Goal: Information Seeking & Learning: Learn about a topic

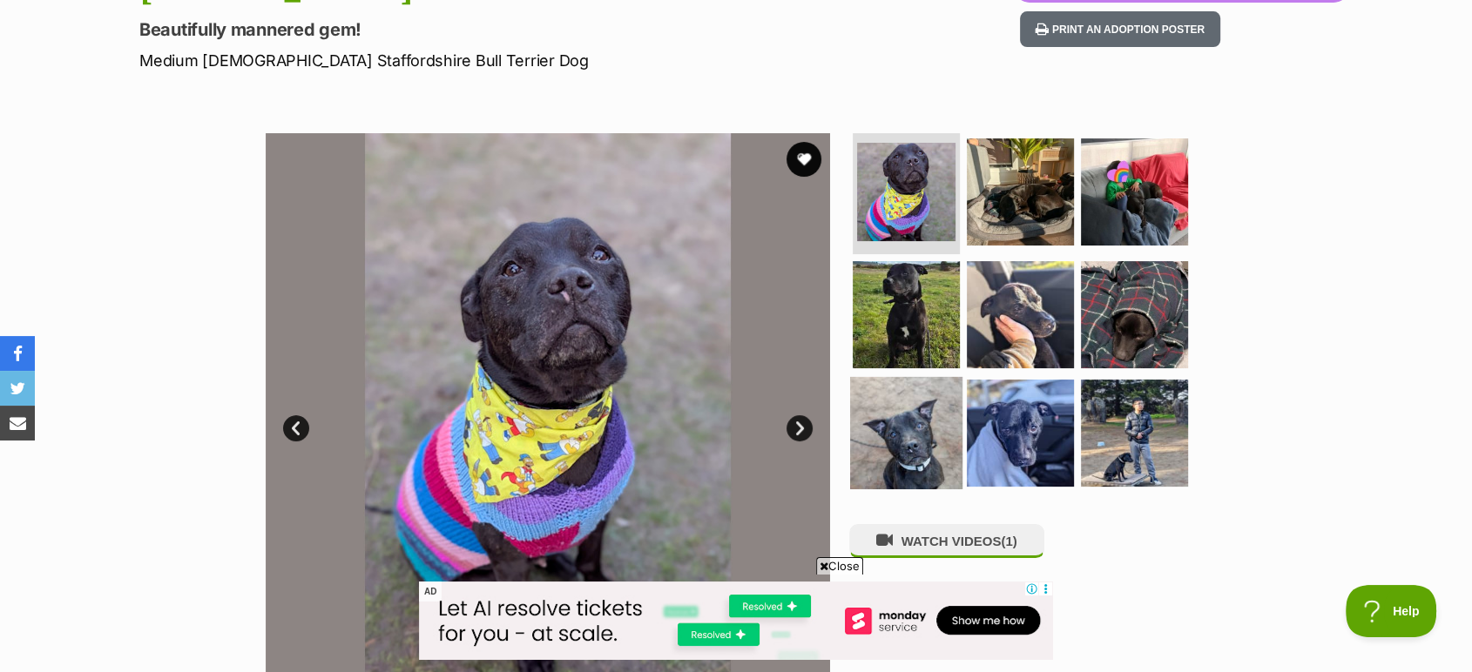
scroll to position [290, 0]
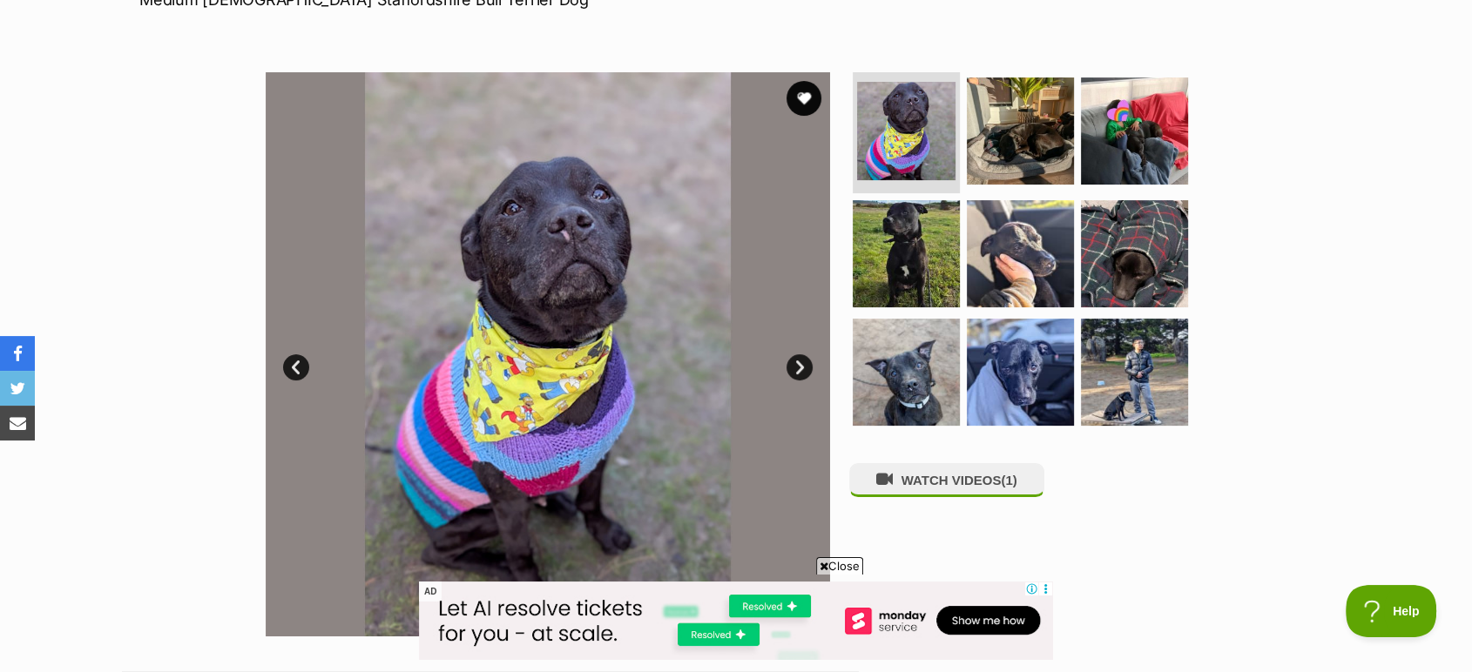
click at [801, 368] on link "Next" at bounding box center [799, 367] width 26 height 26
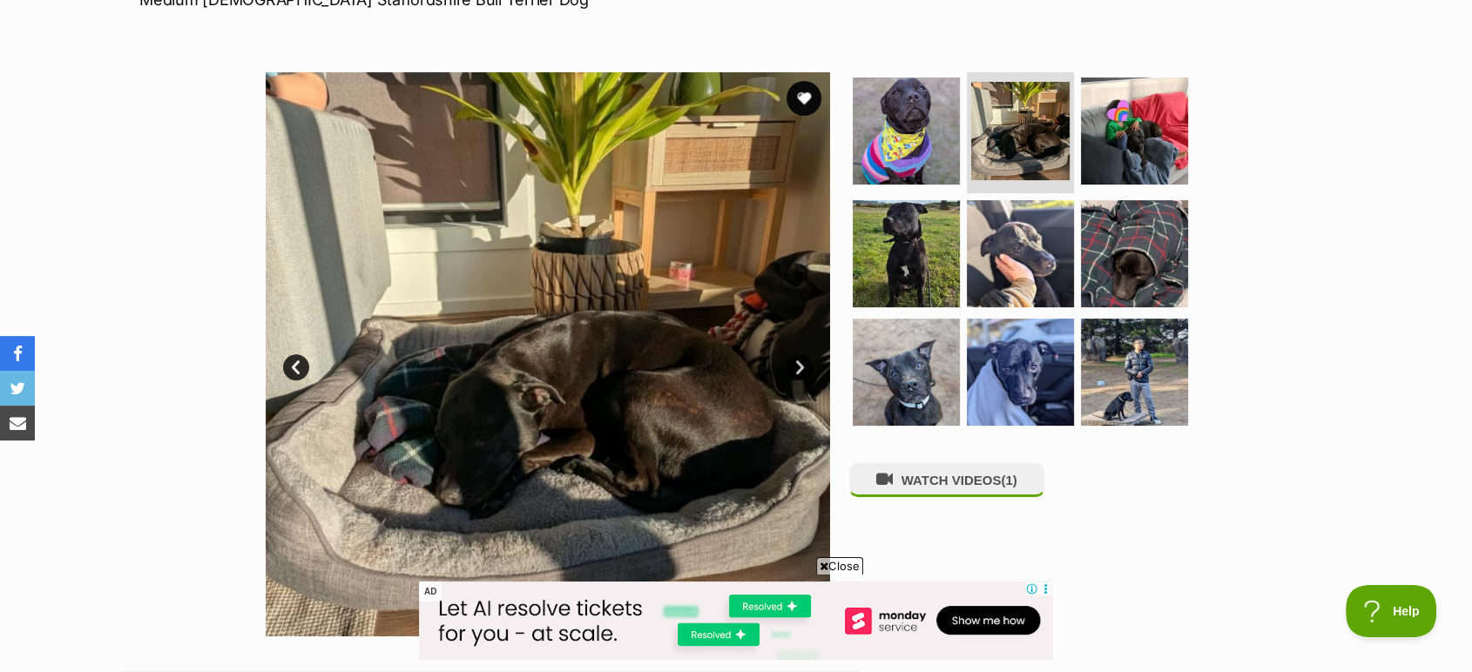
click at [801, 368] on link "Next" at bounding box center [799, 367] width 26 height 26
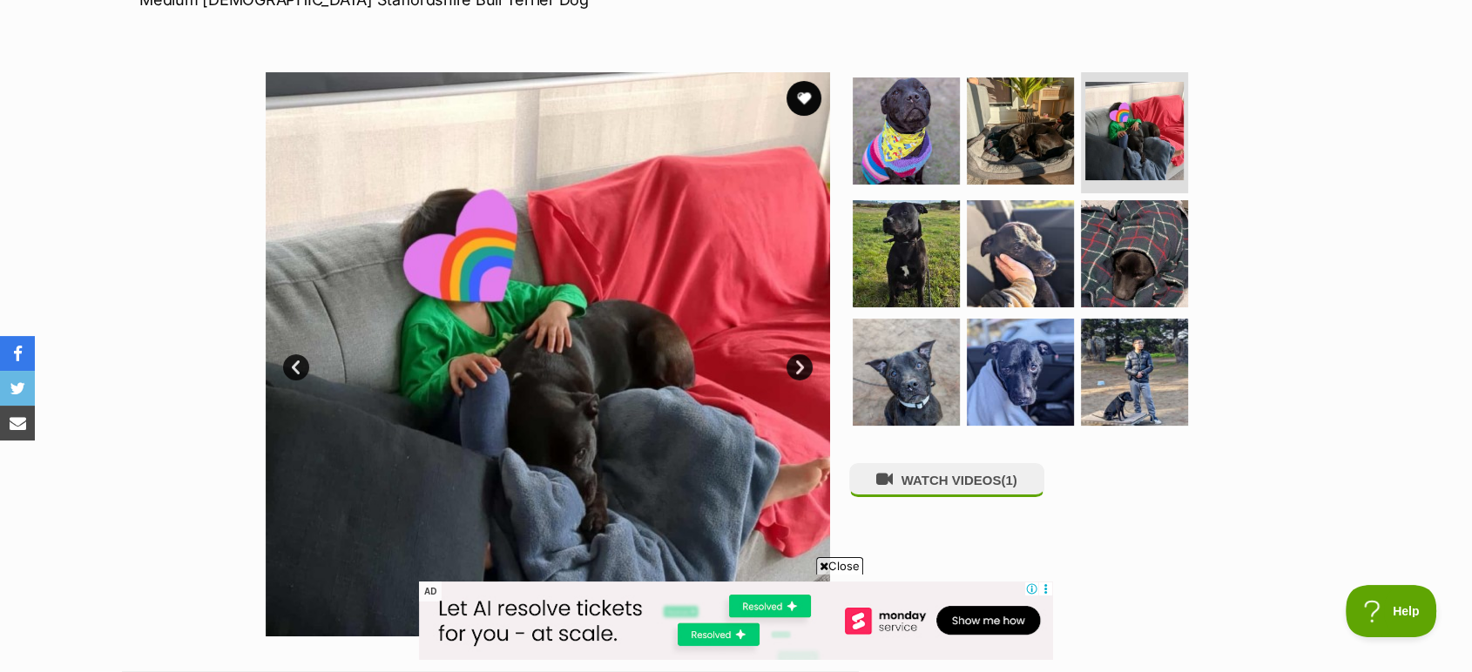
click at [801, 368] on link "Next" at bounding box center [799, 367] width 26 height 26
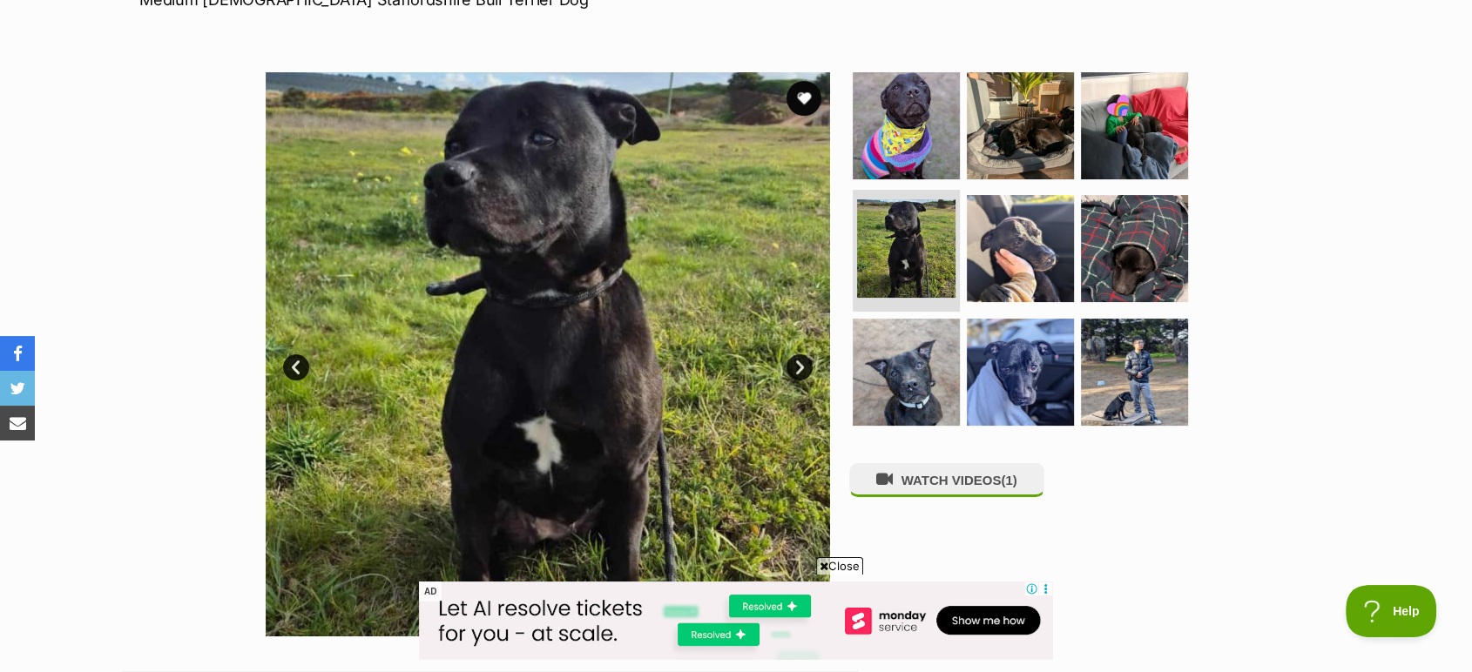
click at [801, 368] on link "Next" at bounding box center [799, 367] width 26 height 26
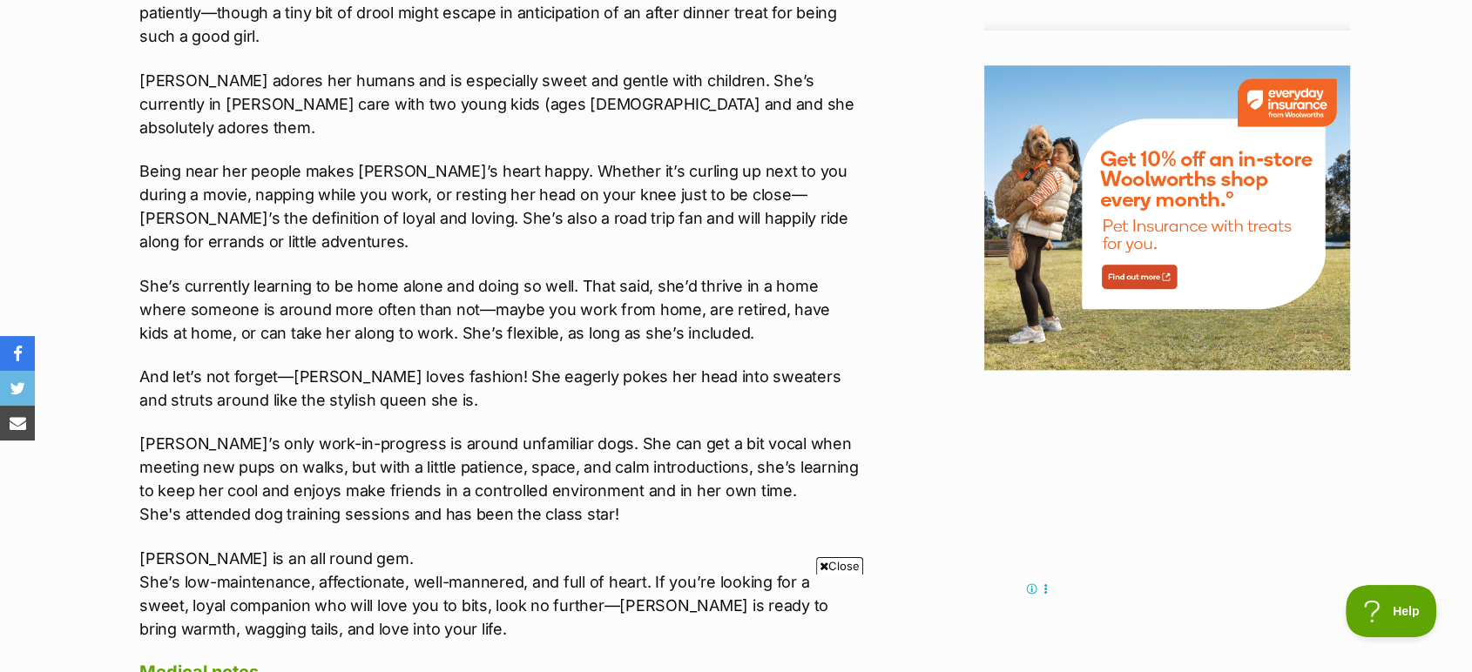
scroll to position [0, 0]
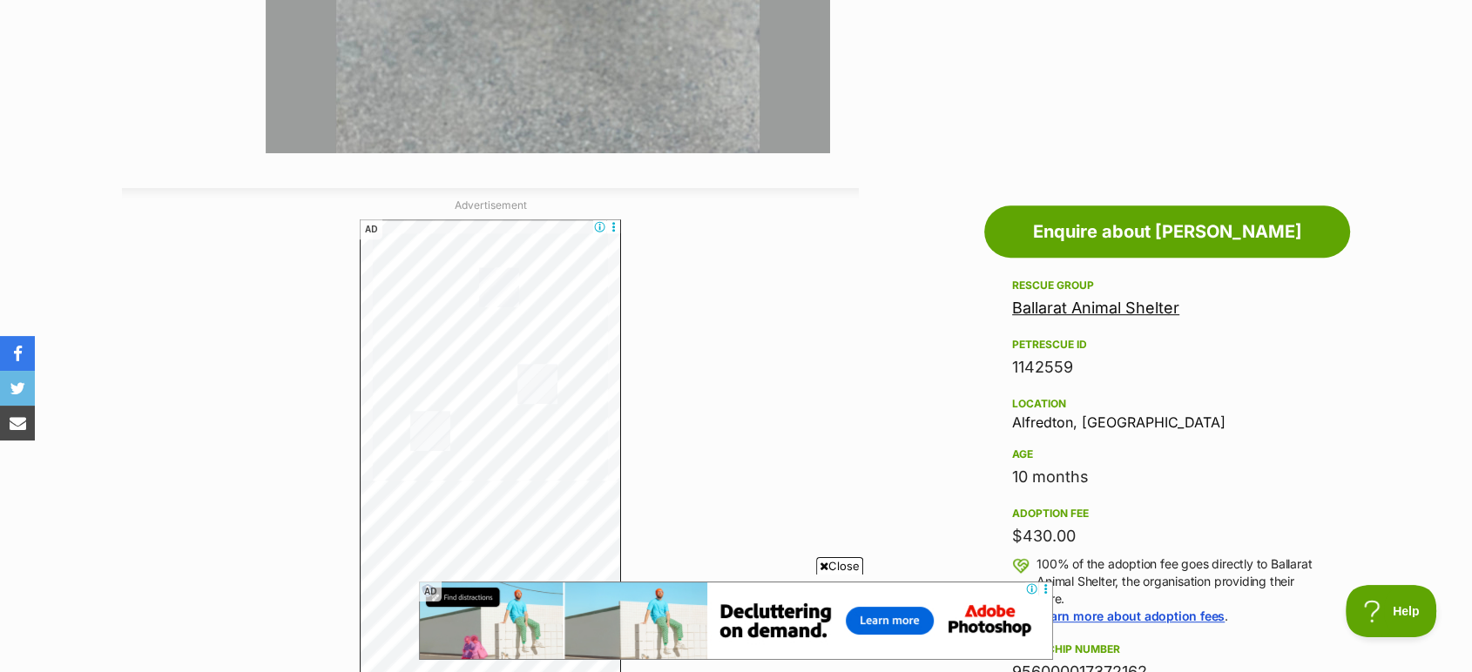
scroll to position [773, 0]
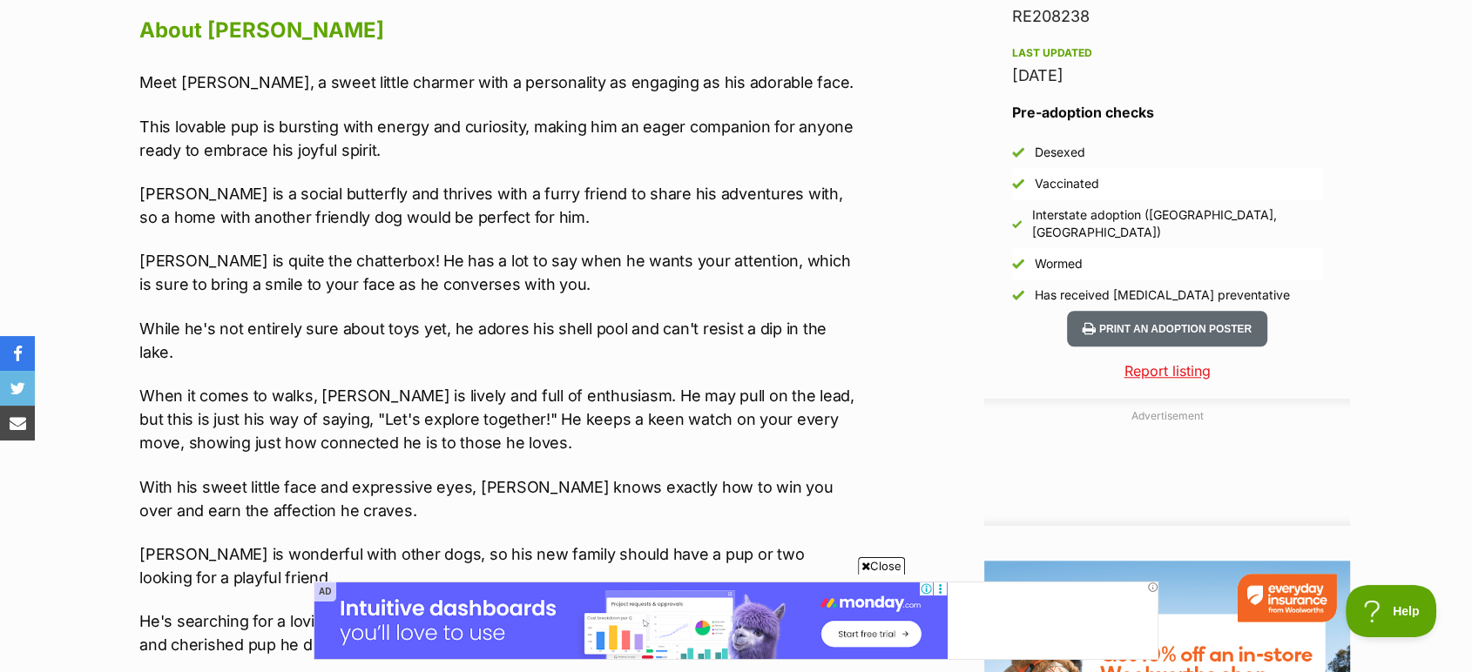
scroll to position [1548, 0]
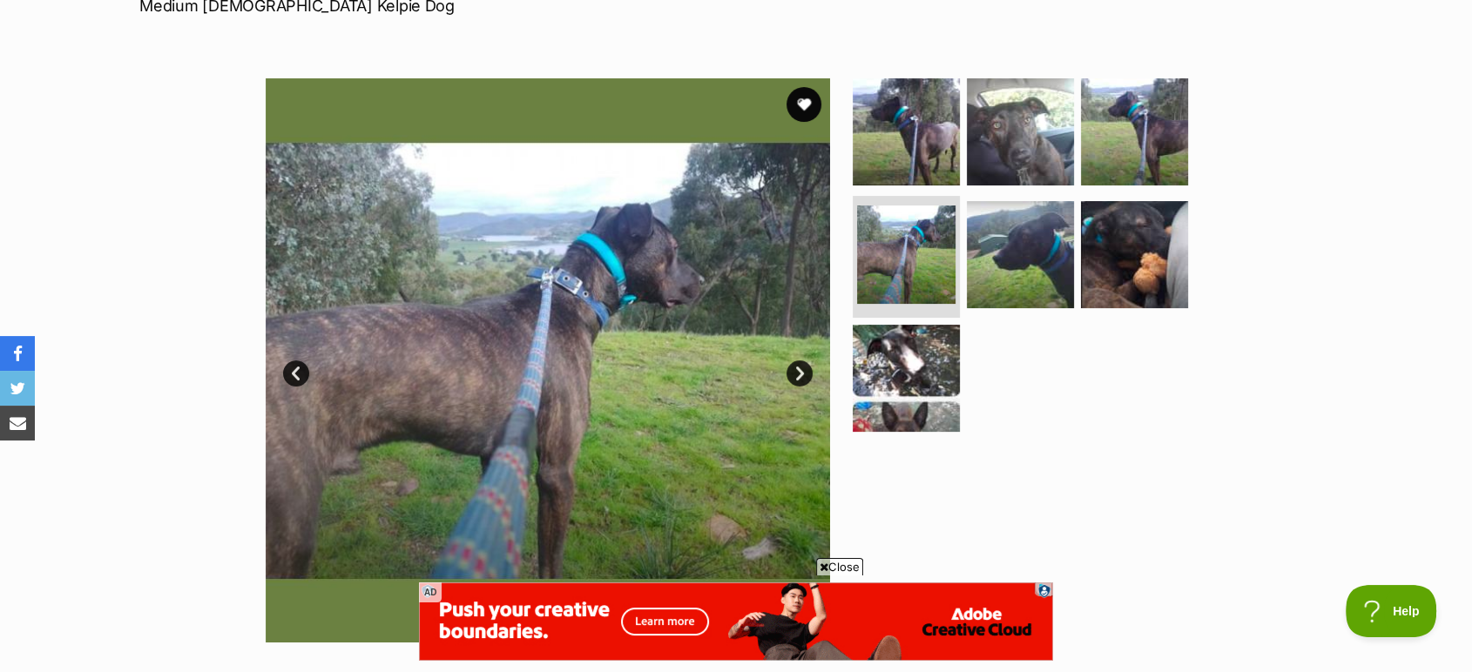
scroll to position [290, 0]
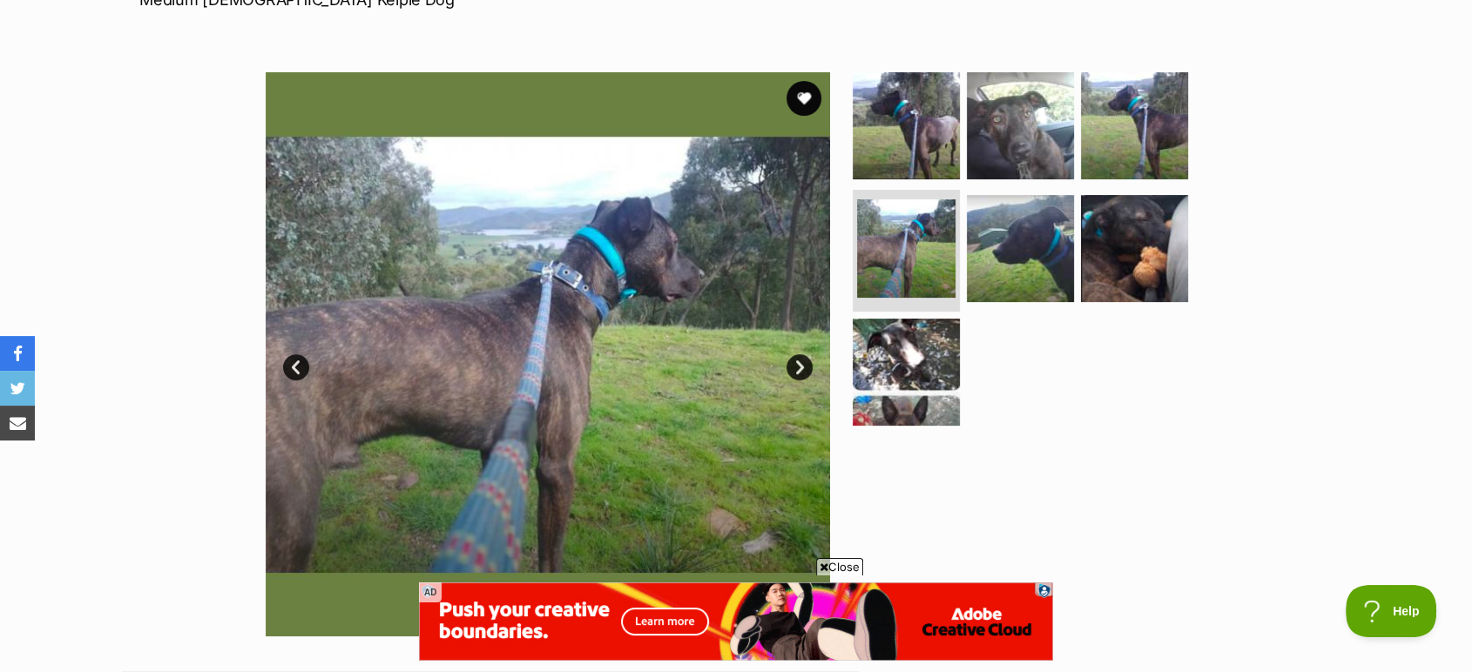
click at [804, 368] on link "Next" at bounding box center [799, 367] width 26 height 26
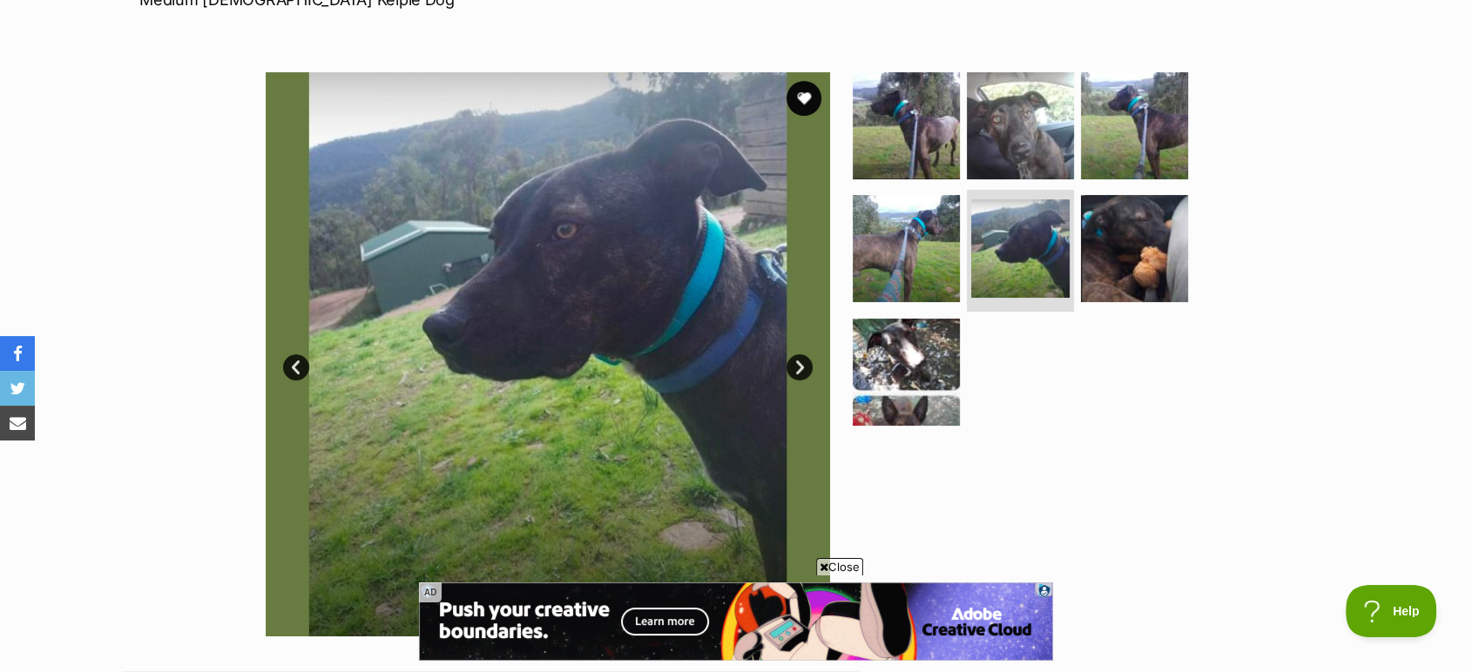
click at [804, 368] on link "Next" at bounding box center [799, 367] width 26 height 26
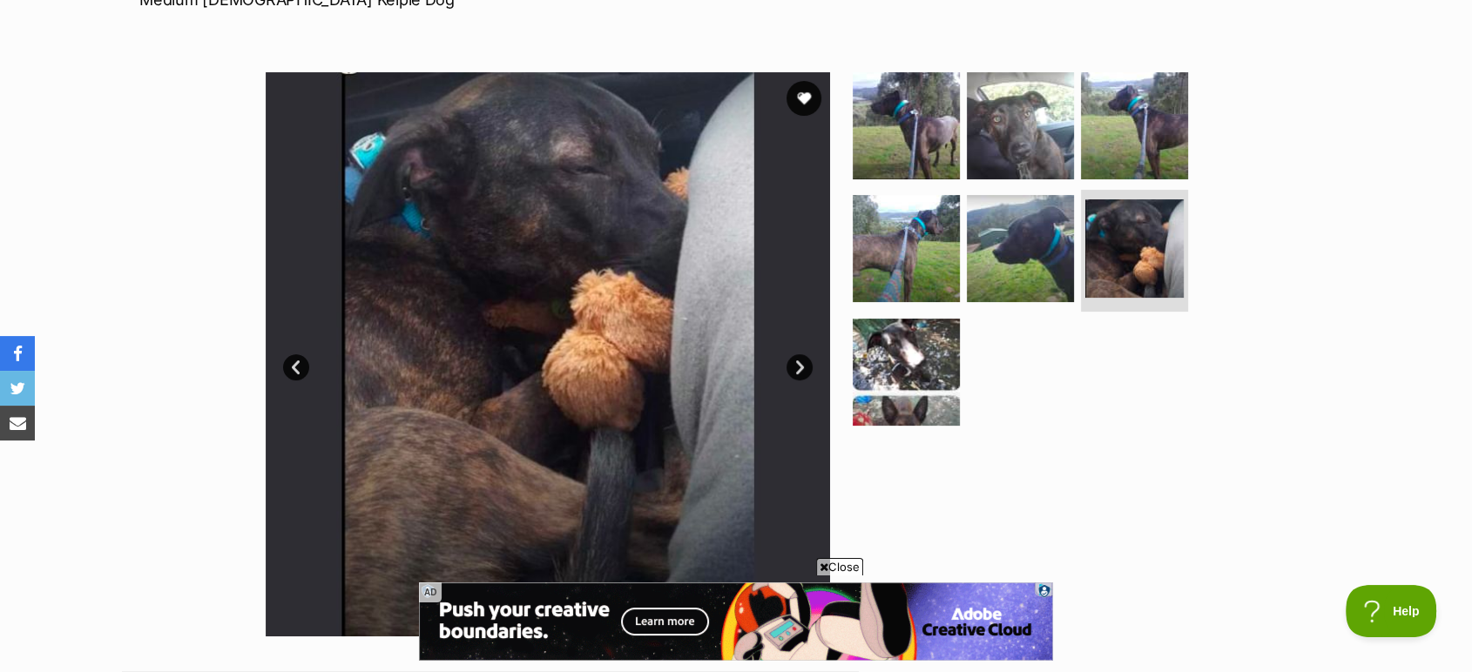
click at [804, 368] on link "Next" at bounding box center [799, 367] width 26 height 26
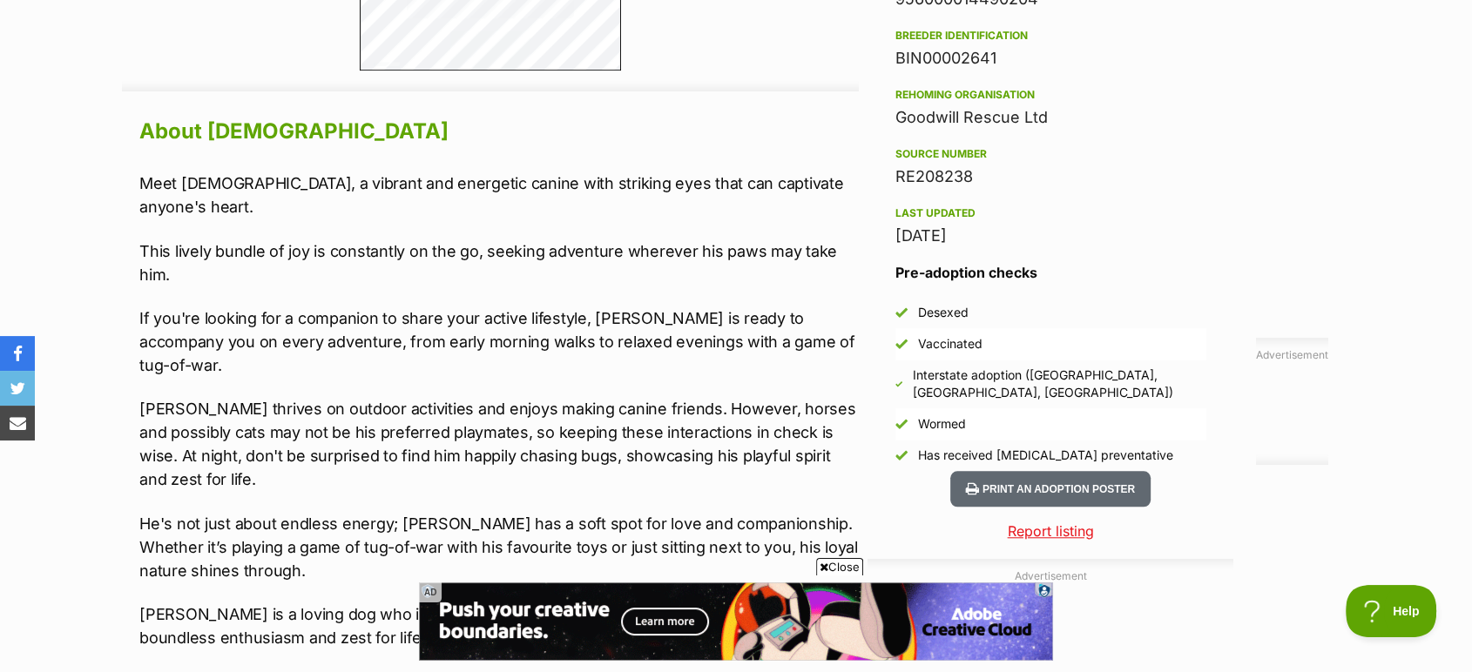
scroll to position [1451, 0]
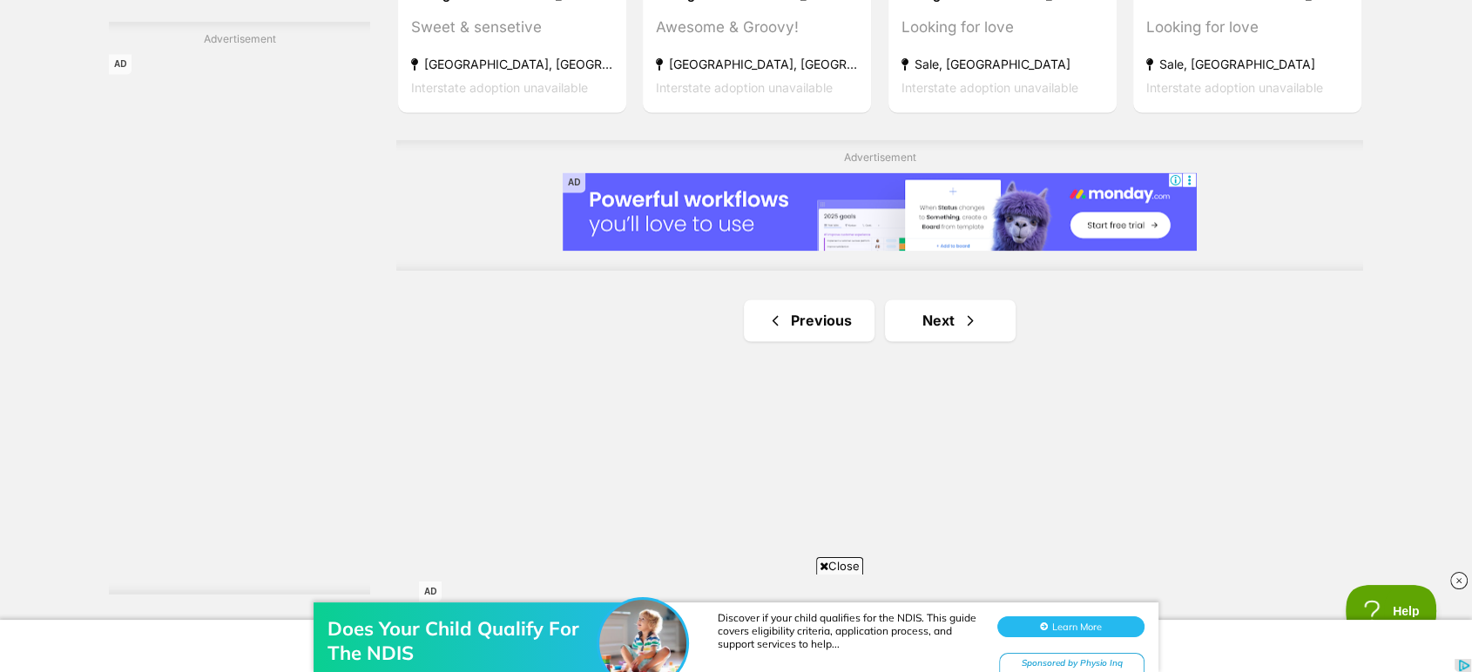
scroll to position [2999, 0]
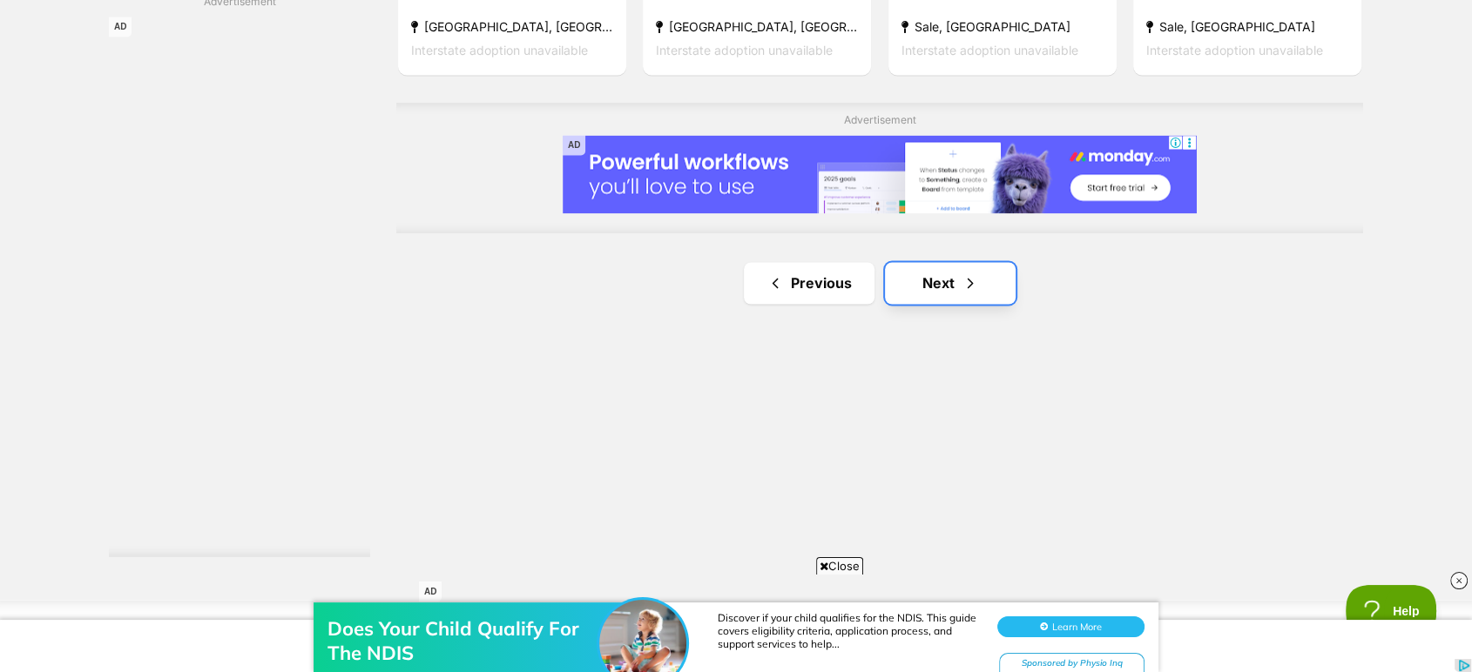
click at [988, 287] on link "Next" at bounding box center [950, 283] width 131 height 42
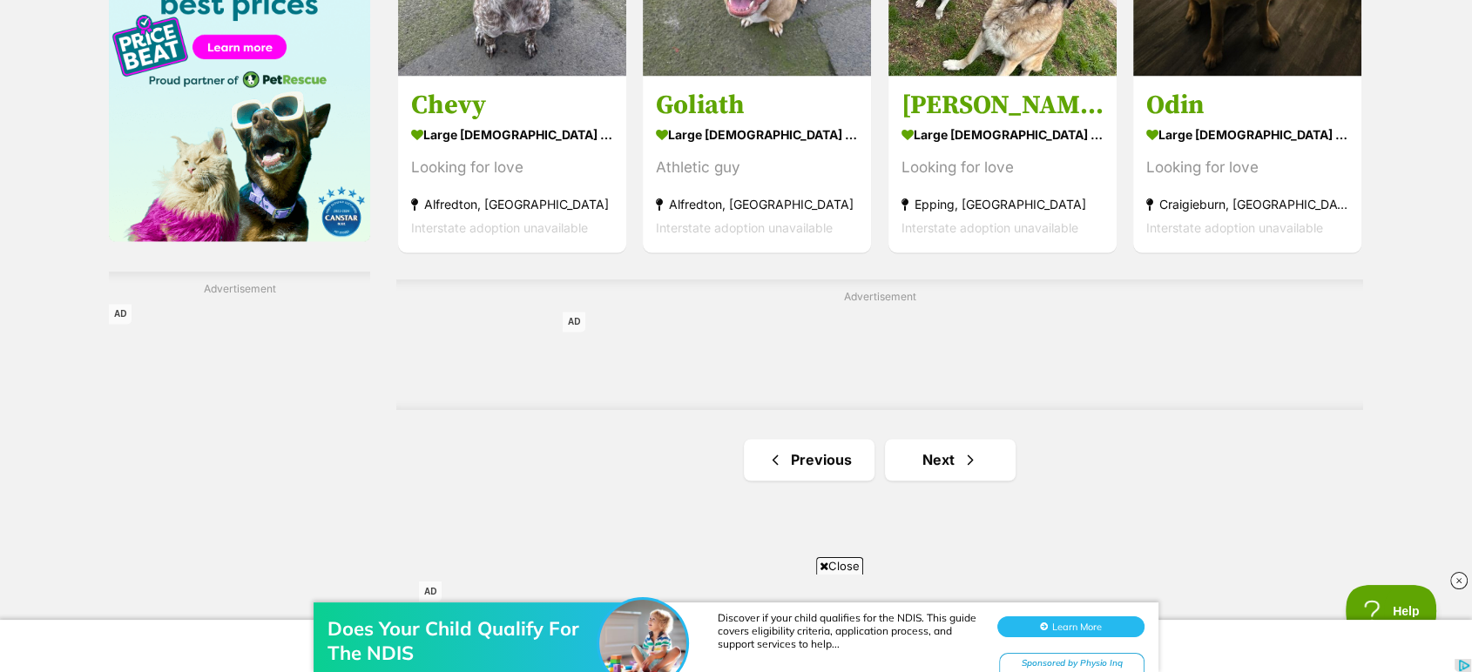
scroll to position [2806, 0]
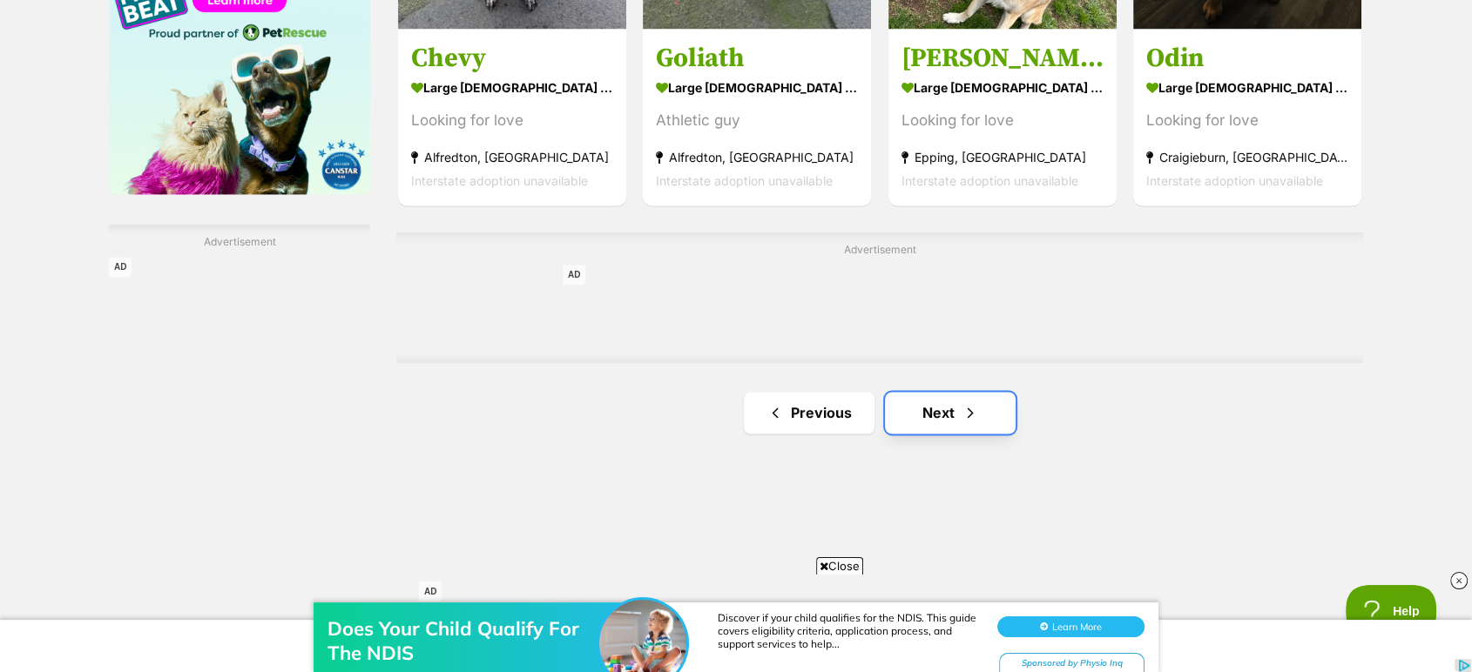
click at [952, 392] on link "Next" at bounding box center [950, 413] width 131 height 42
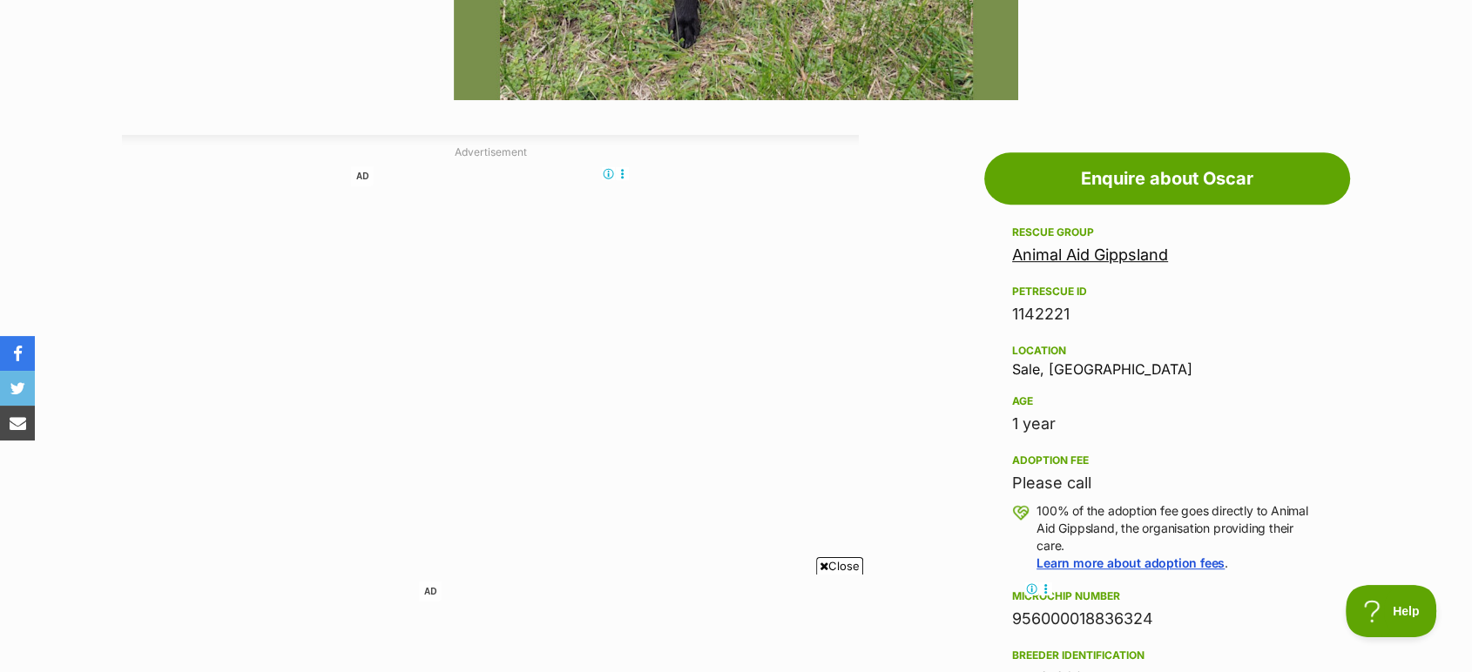
scroll to position [871, 0]
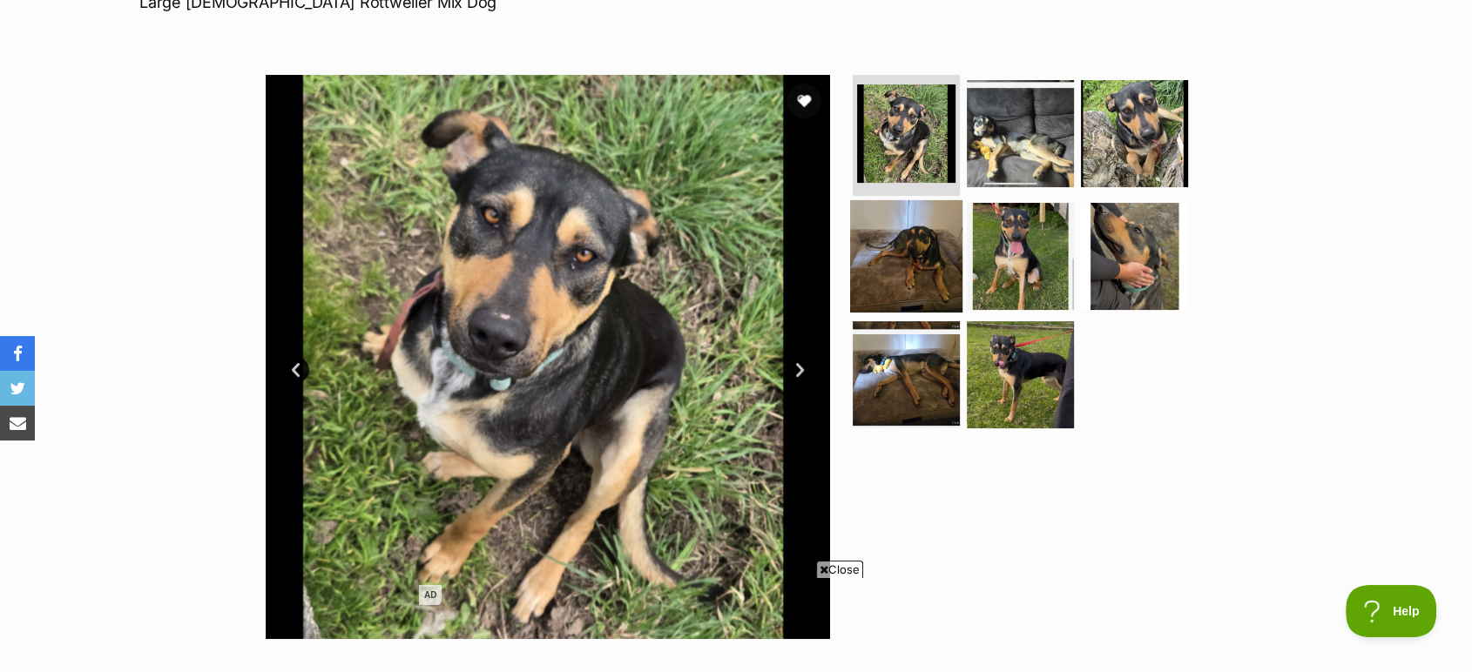
scroll to position [290, 0]
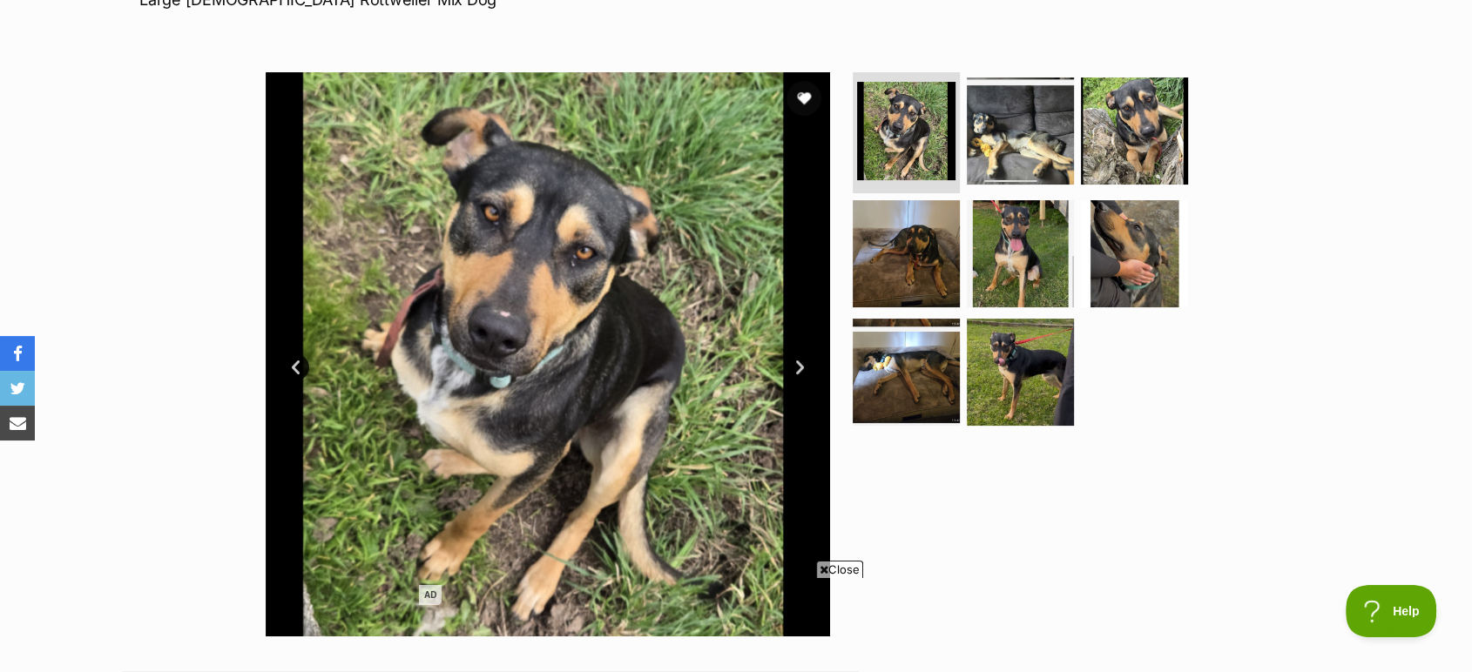
click at [799, 363] on link "Next" at bounding box center [799, 367] width 26 height 26
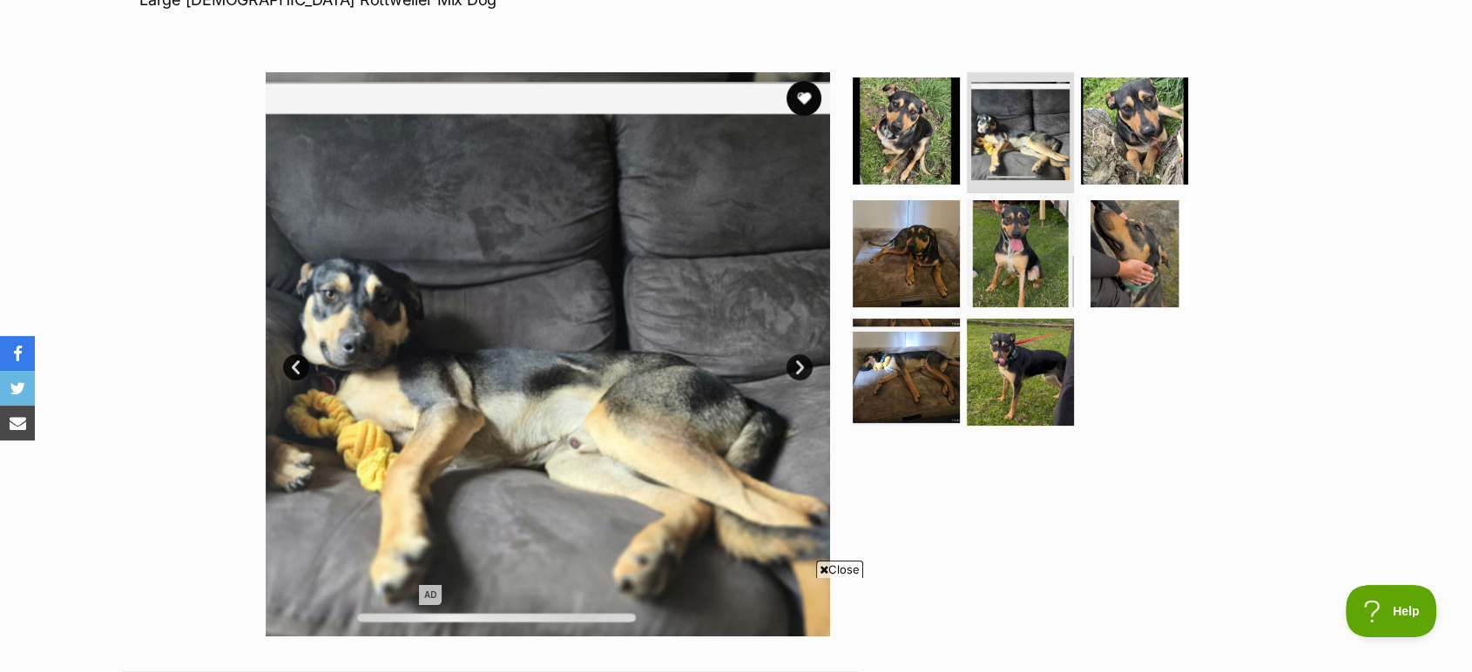
click at [799, 363] on link "Next" at bounding box center [799, 367] width 26 height 26
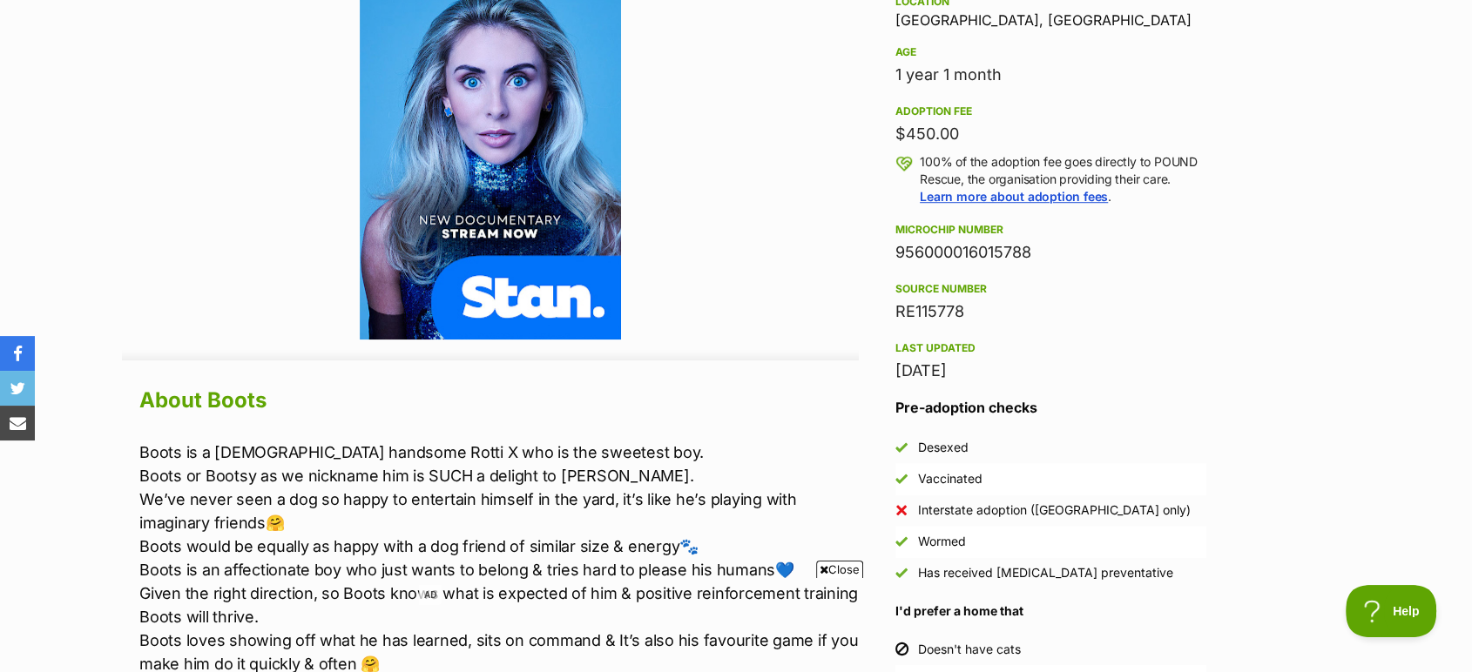
scroll to position [1161, 0]
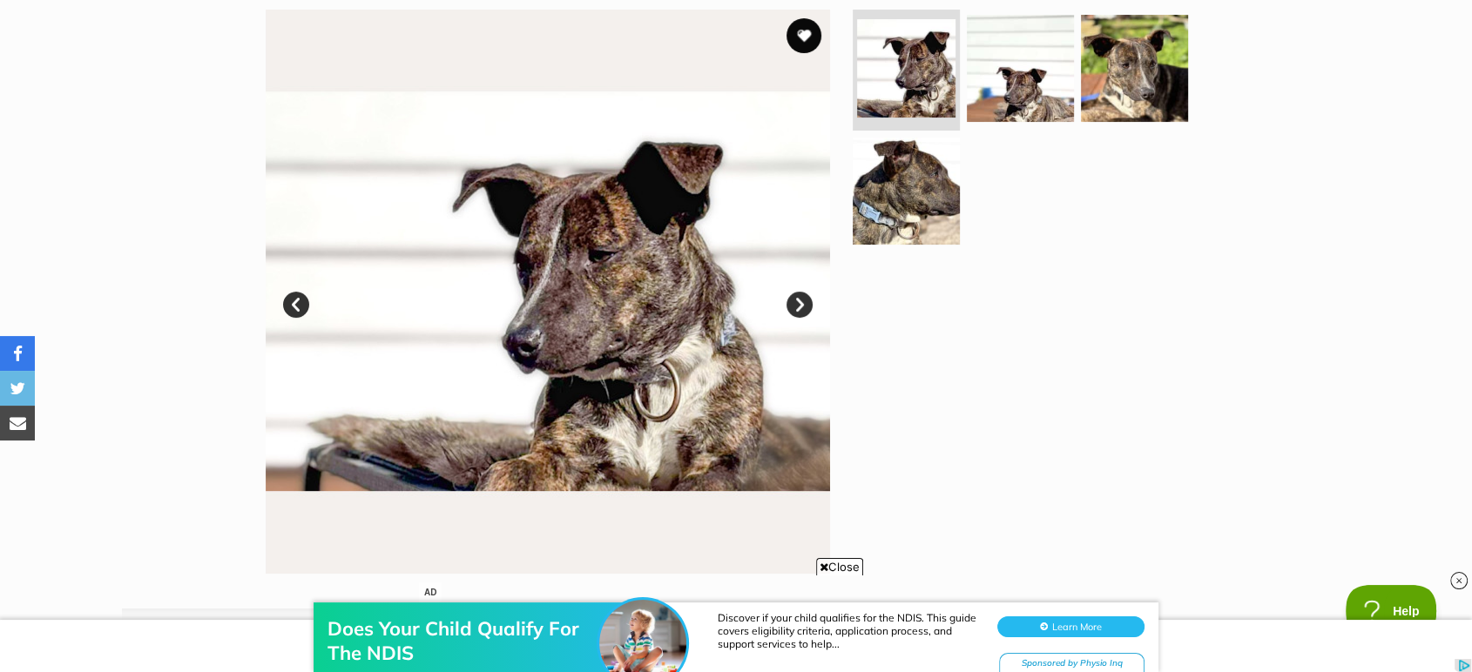
scroll to position [387, 0]
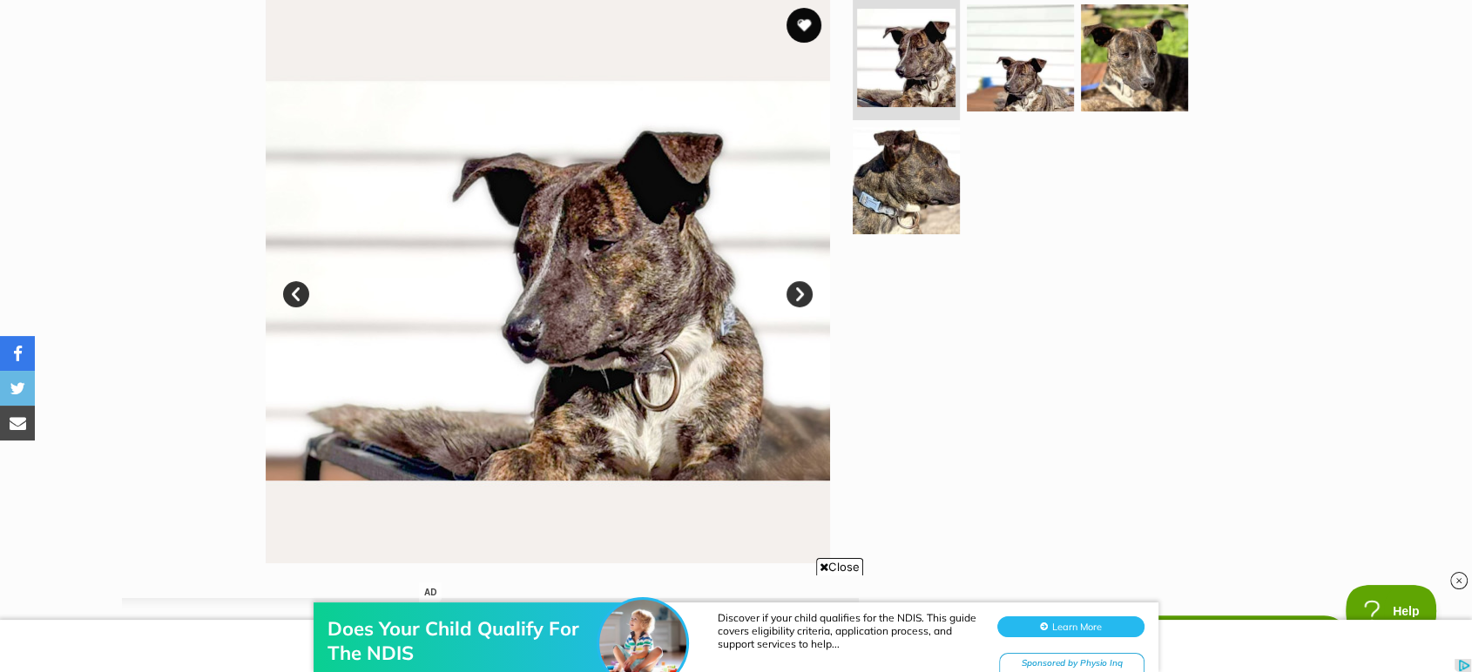
click at [808, 281] on link "Next" at bounding box center [799, 294] width 26 height 26
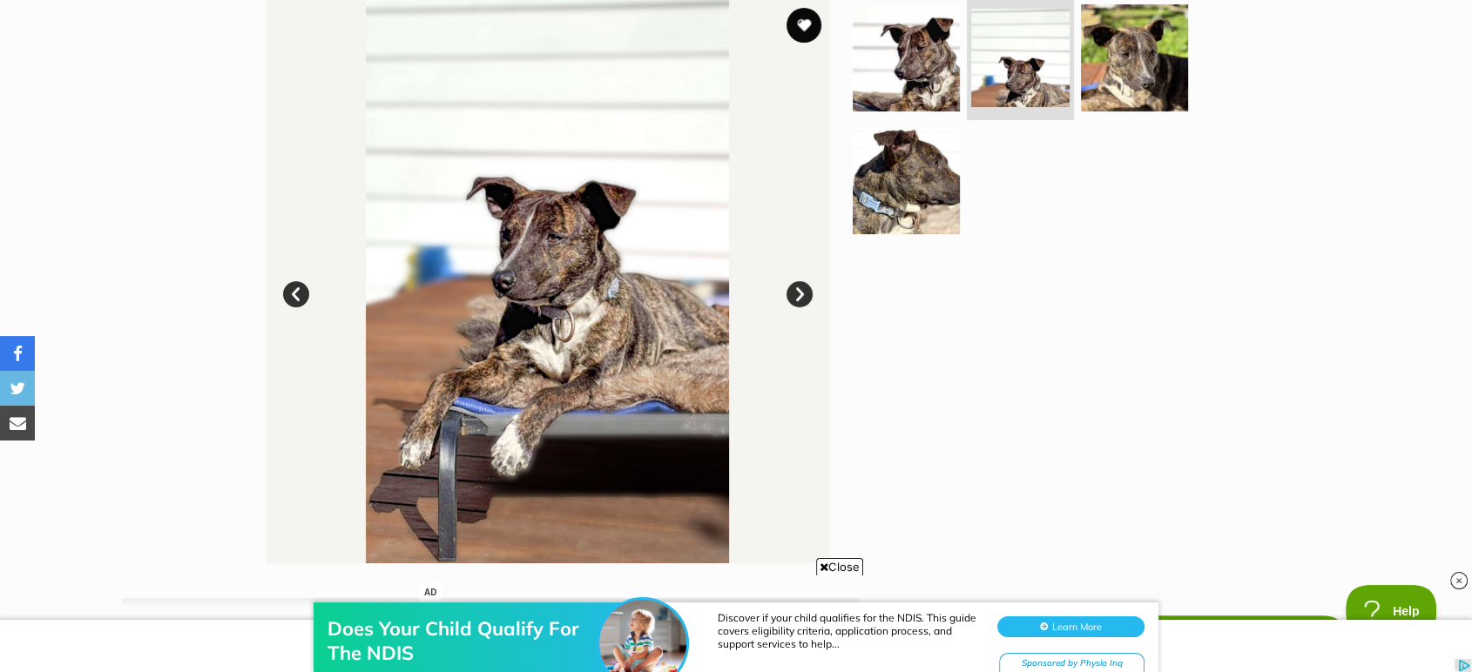
click at [808, 281] on link "Next" at bounding box center [799, 294] width 26 height 26
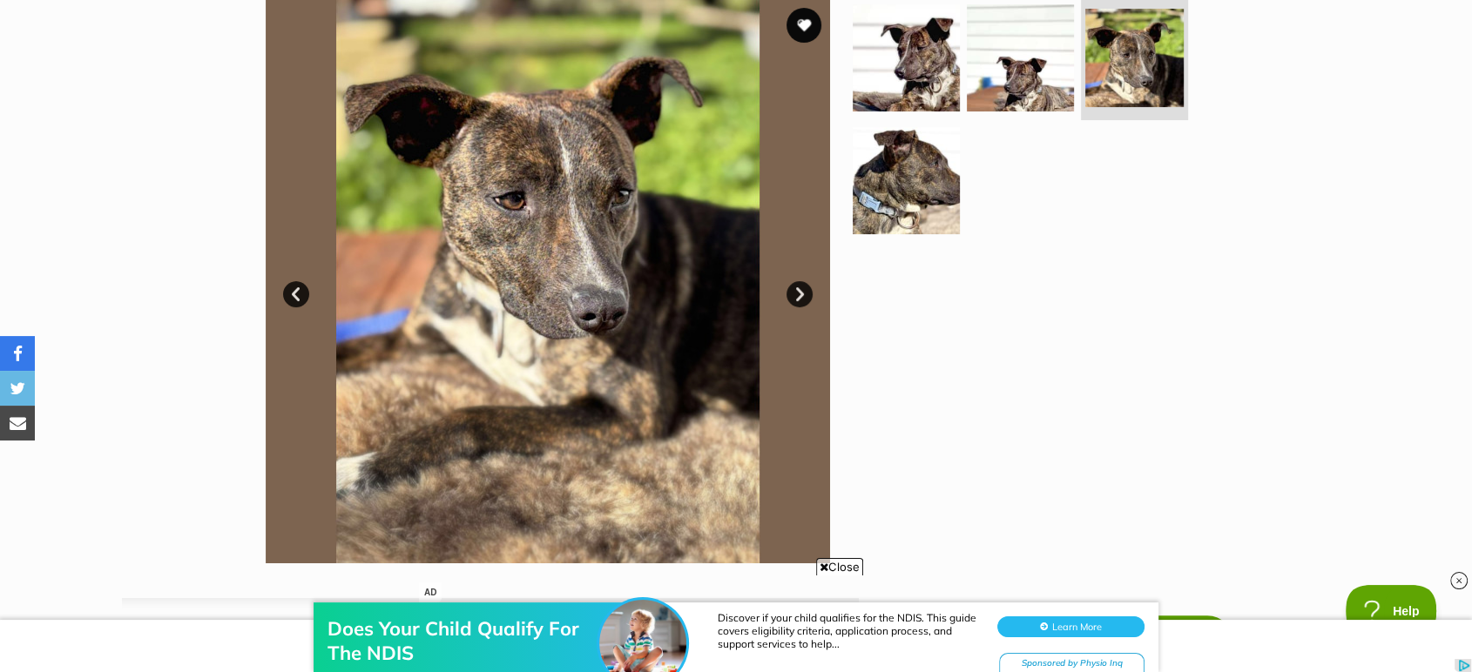
scroll to position [0, 0]
click at [808, 281] on link "Next" at bounding box center [799, 294] width 26 height 26
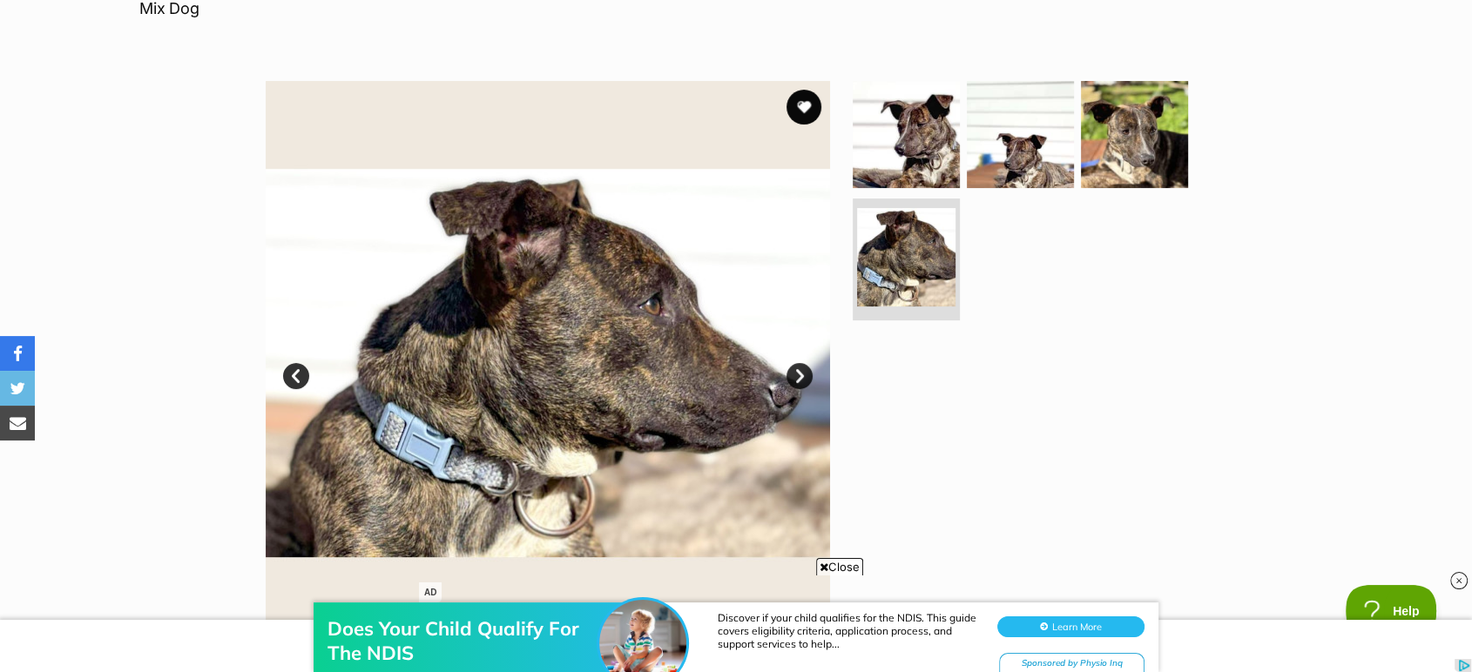
scroll to position [290, 0]
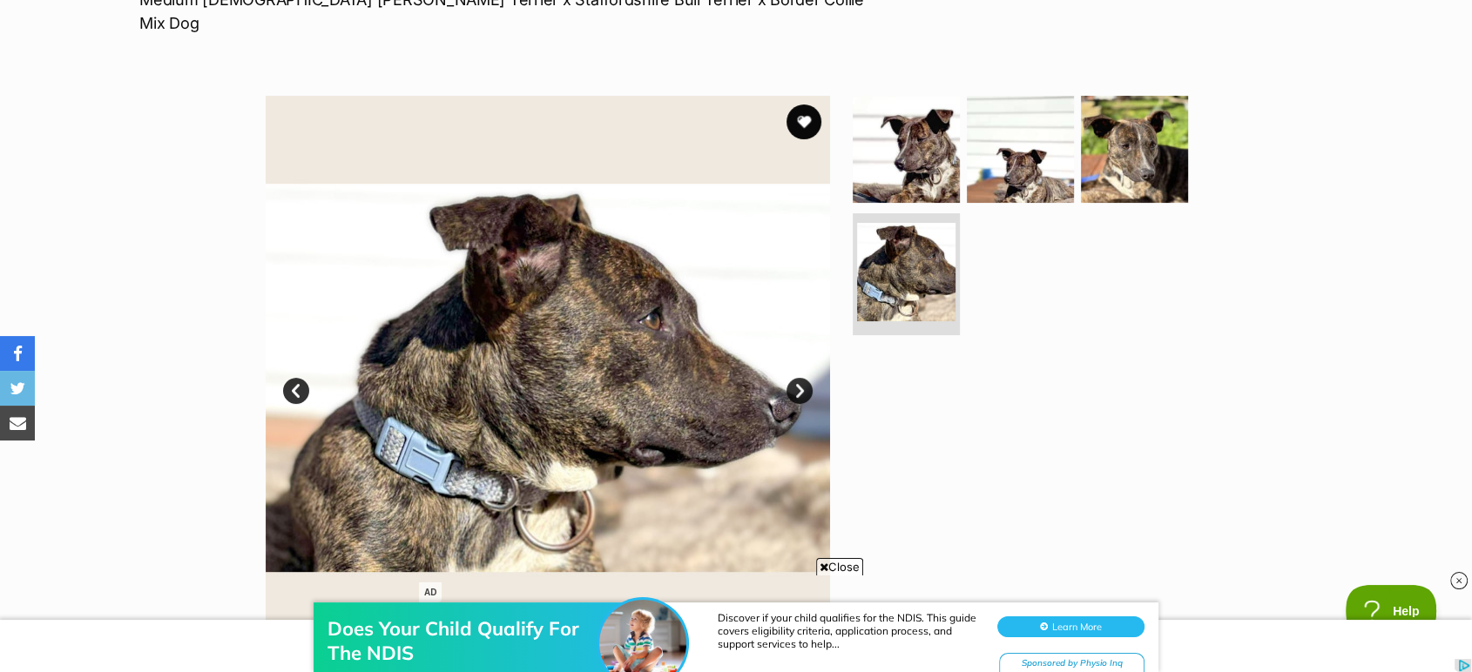
click at [812, 378] on link "Next" at bounding box center [799, 391] width 26 height 26
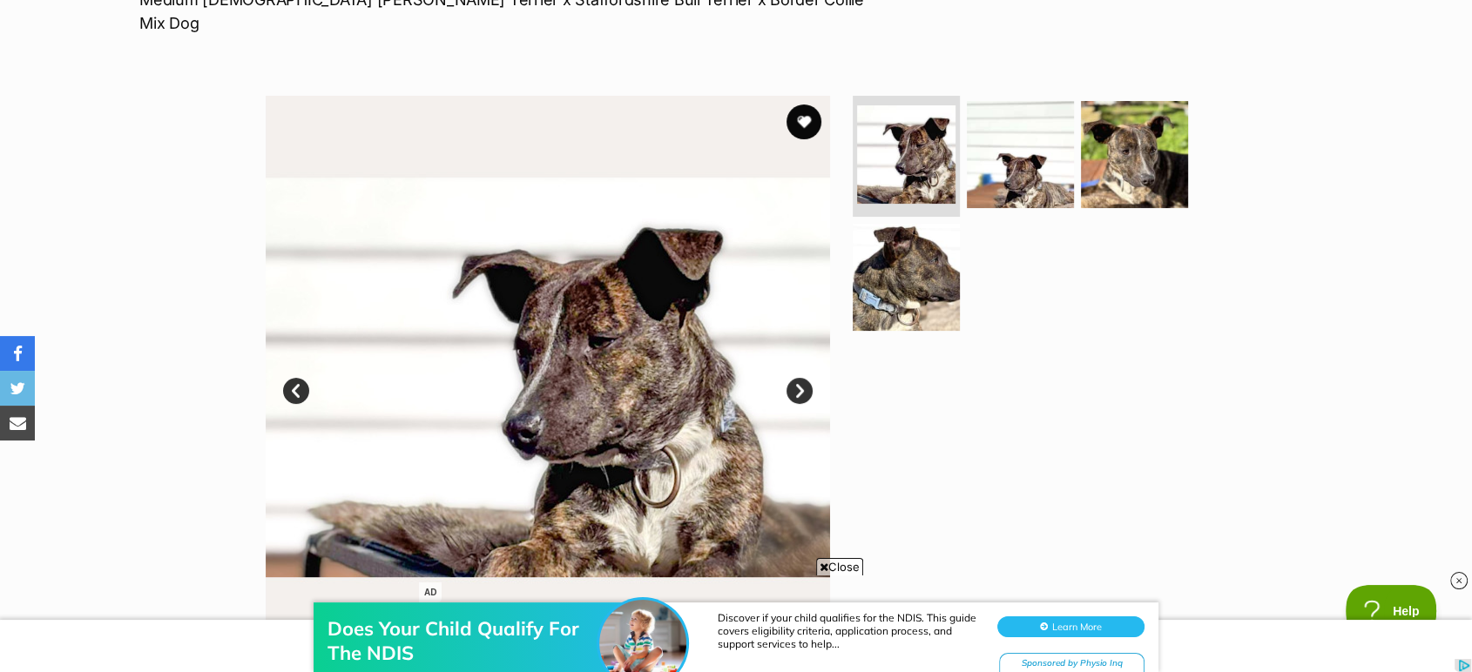
click at [812, 378] on link "Next" at bounding box center [799, 391] width 26 height 26
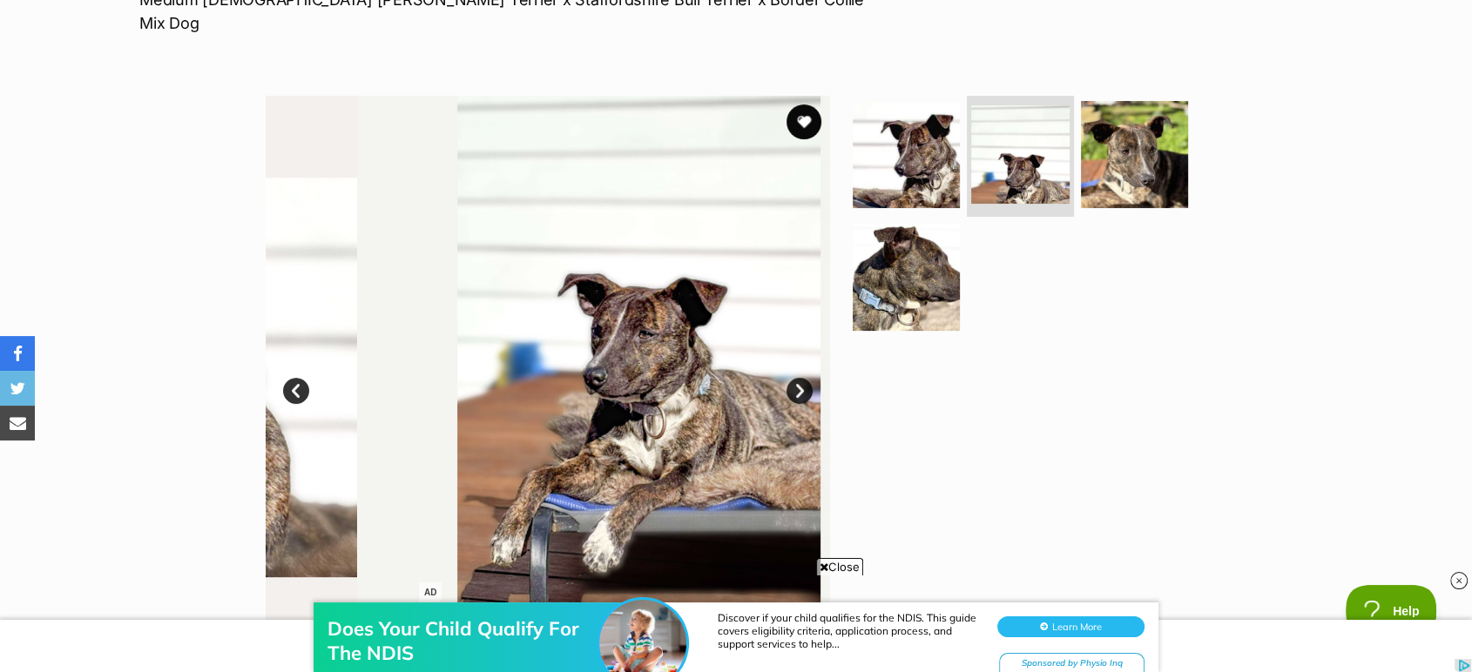
click at [812, 378] on link "Next" at bounding box center [799, 391] width 26 height 26
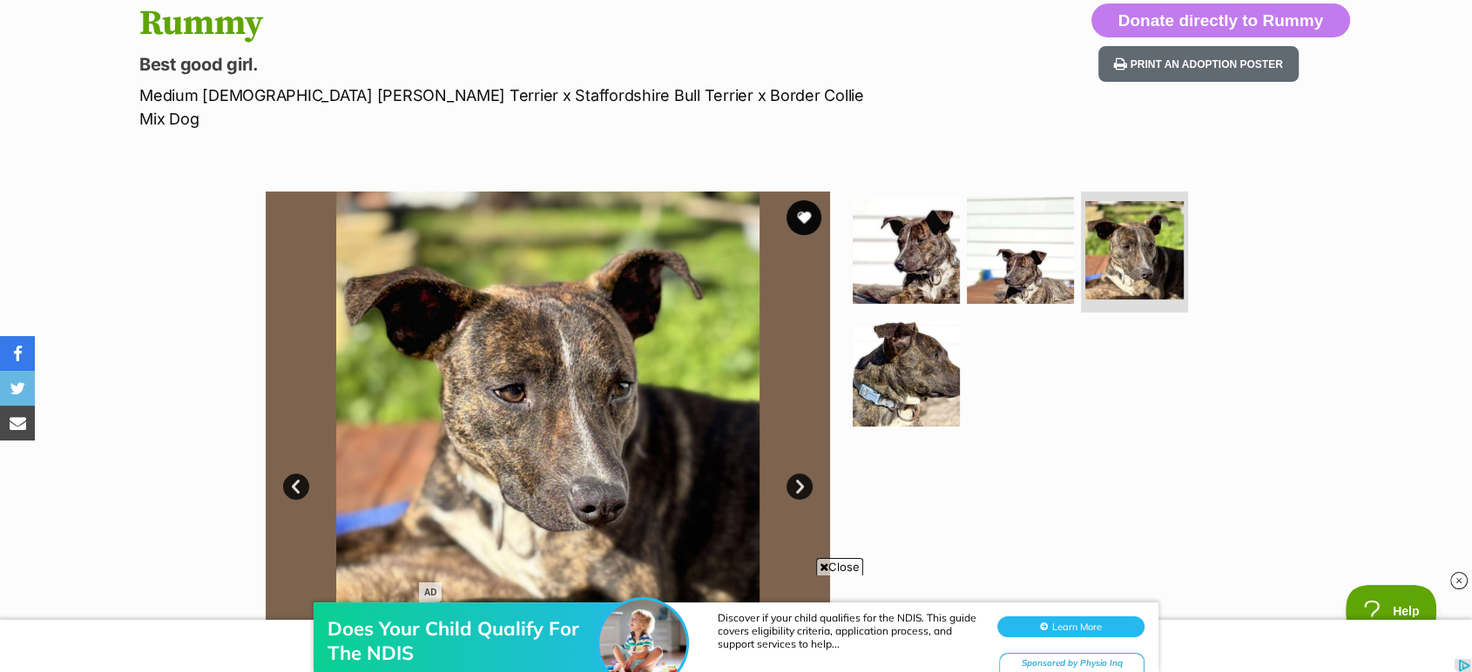
scroll to position [193, 0]
click at [808, 199] on button "favourite" at bounding box center [804, 218] width 38 height 38
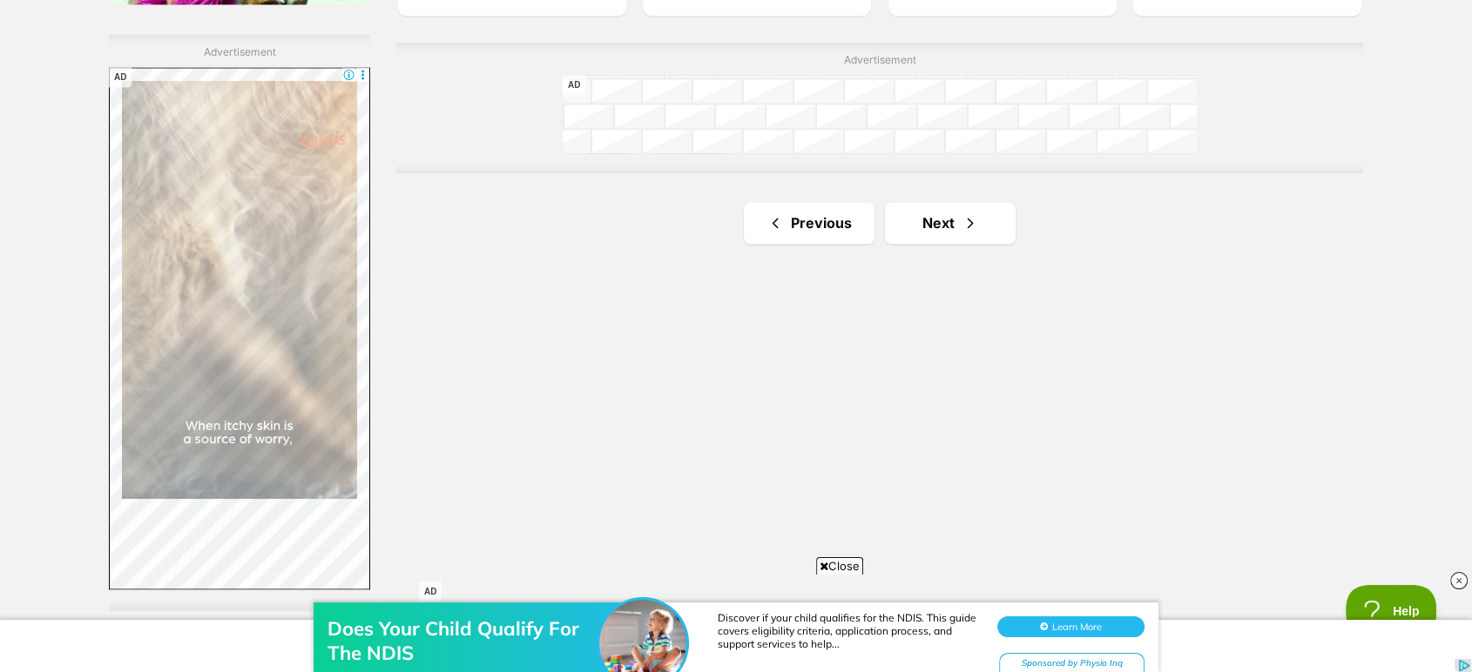
scroll to position [2999, 0]
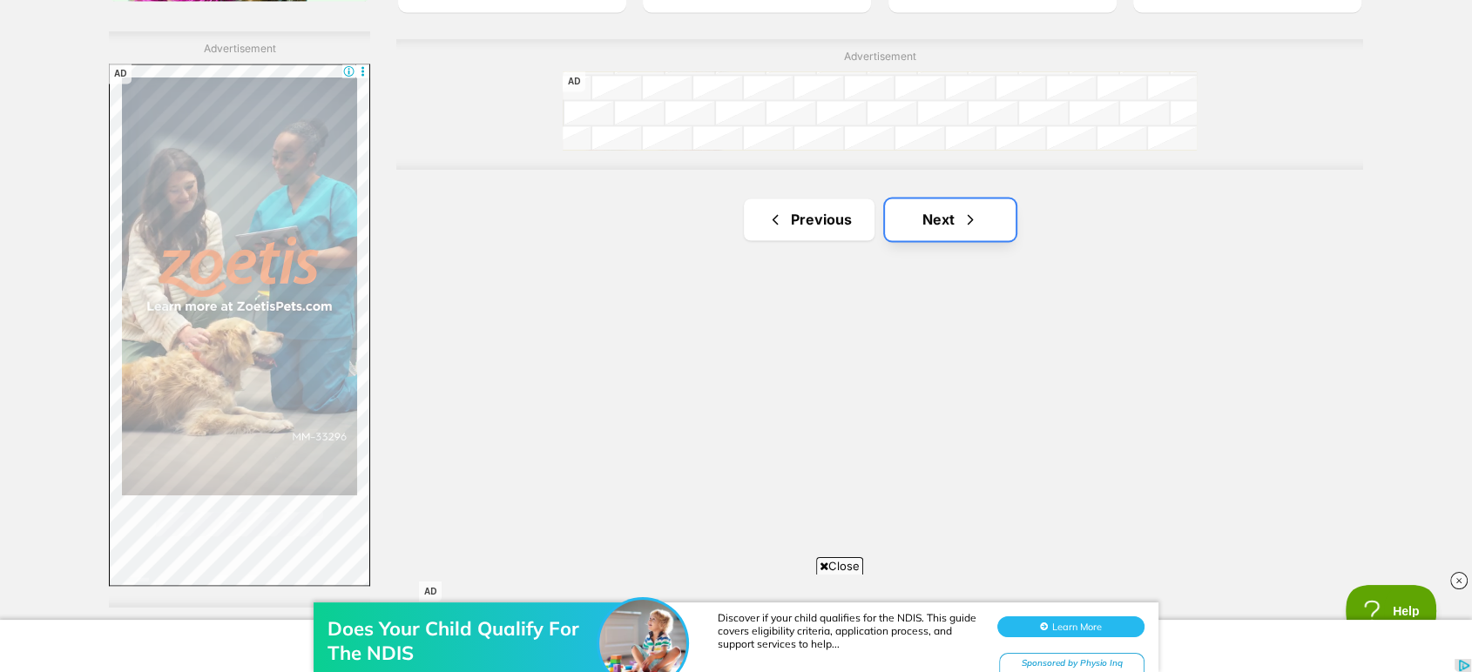
click at [981, 199] on link "Next" at bounding box center [950, 220] width 131 height 42
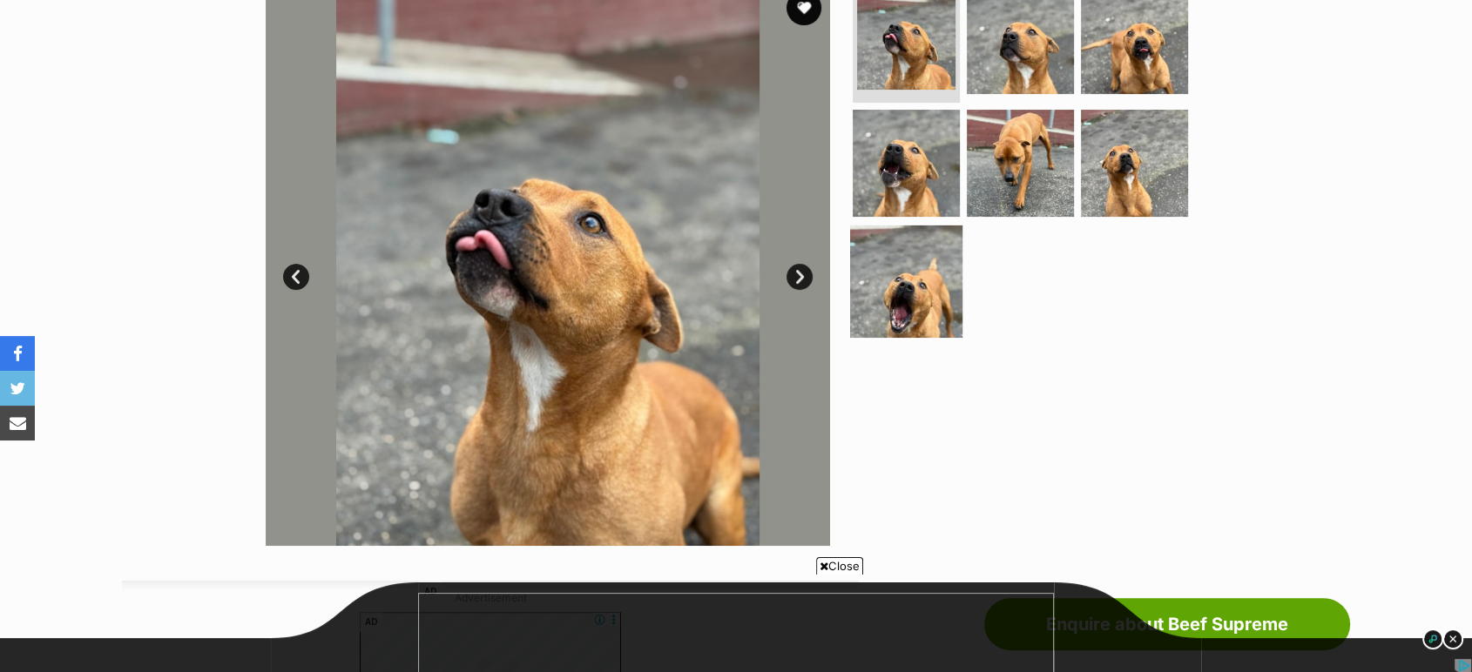
scroll to position [387, 0]
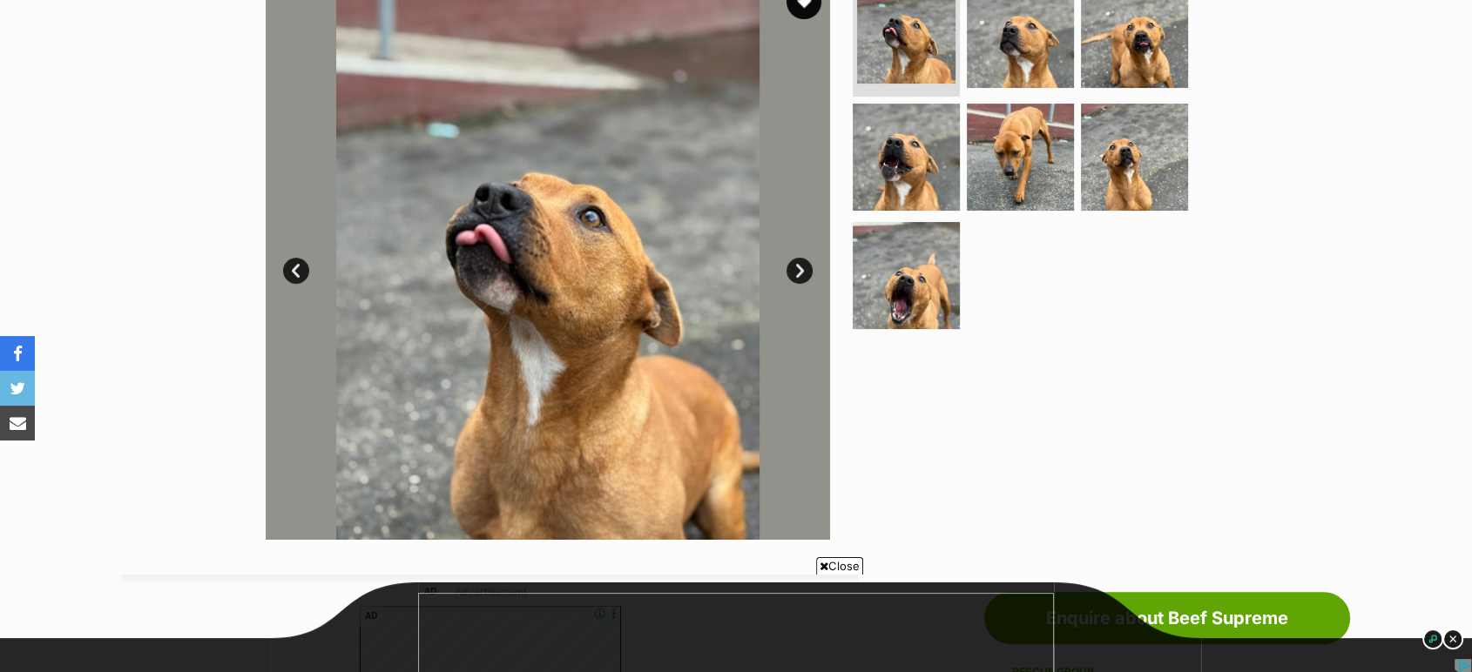
click at [804, 266] on link "Next" at bounding box center [799, 271] width 26 height 26
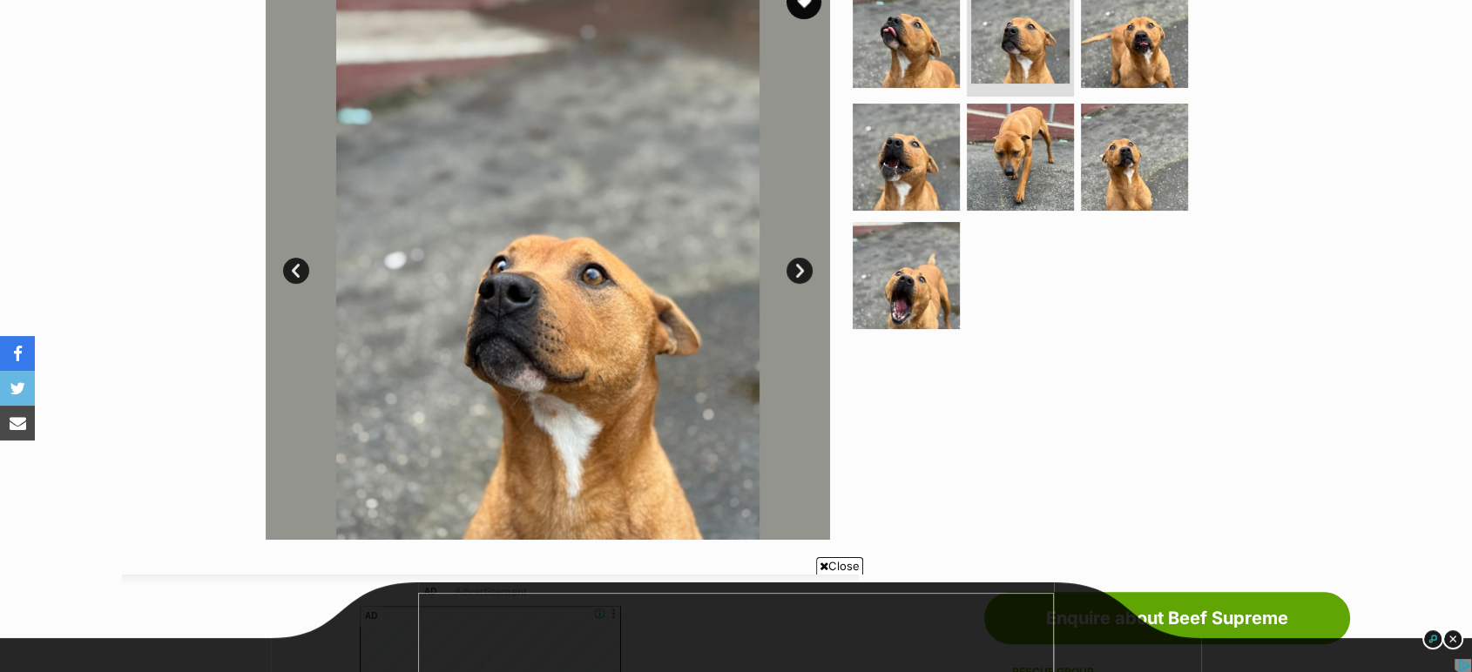
click at [801, 268] on link "Next" at bounding box center [799, 271] width 26 height 26
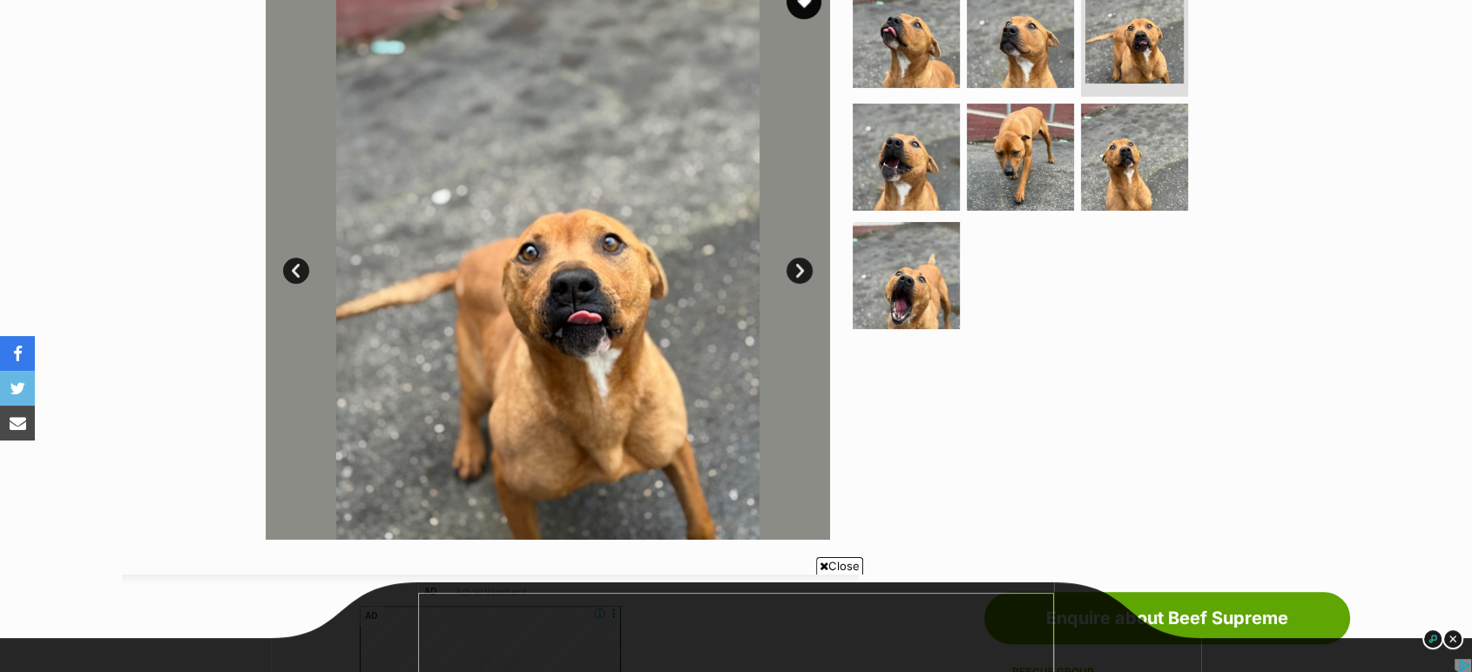
click at [801, 268] on link "Next" at bounding box center [799, 271] width 26 height 26
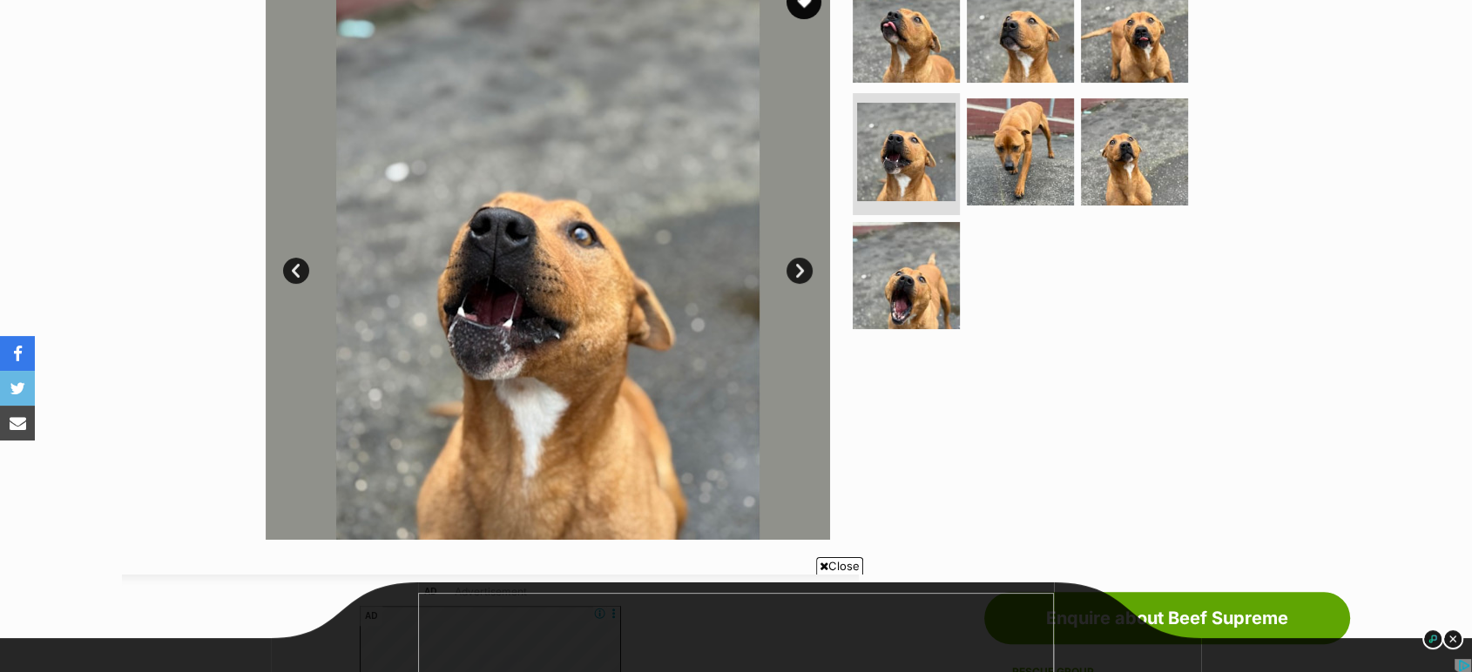
click at [801, 268] on link "Next" at bounding box center [799, 271] width 26 height 26
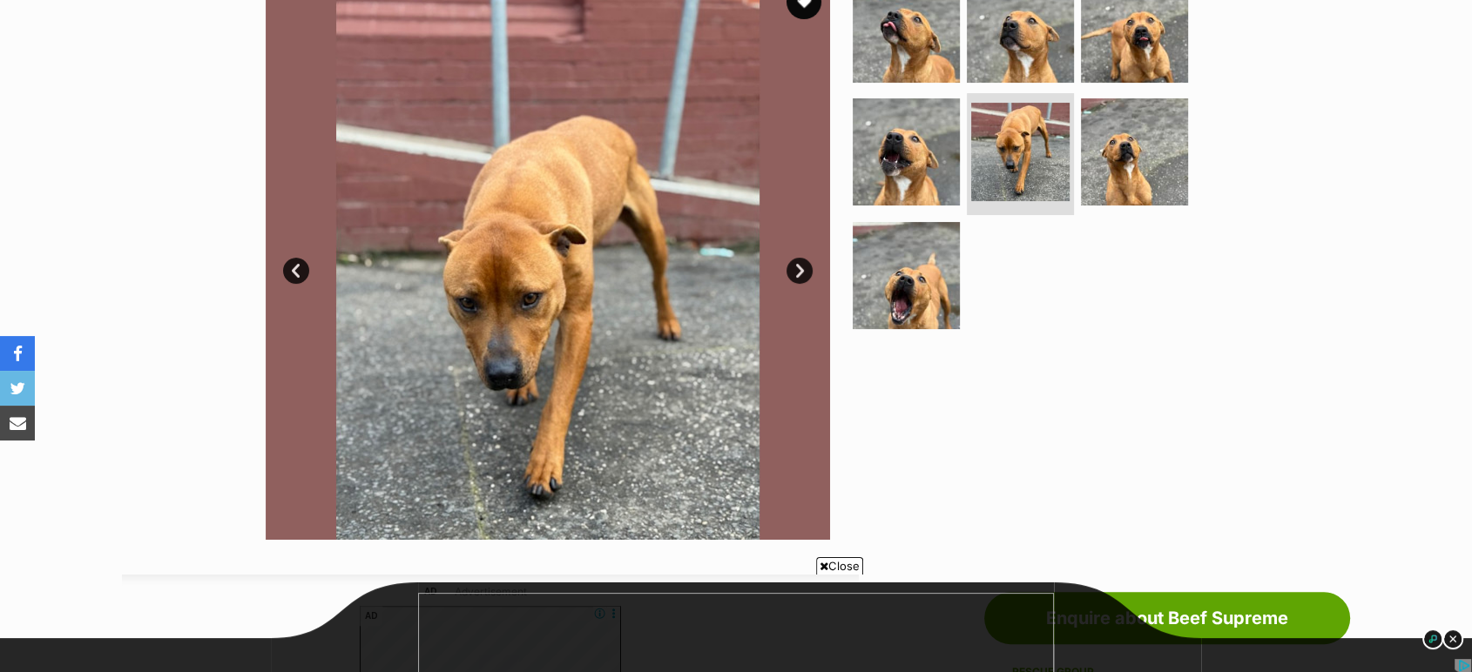
click at [801, 268] on link "Next" at bounding box center [799, 271] width 26 height 26
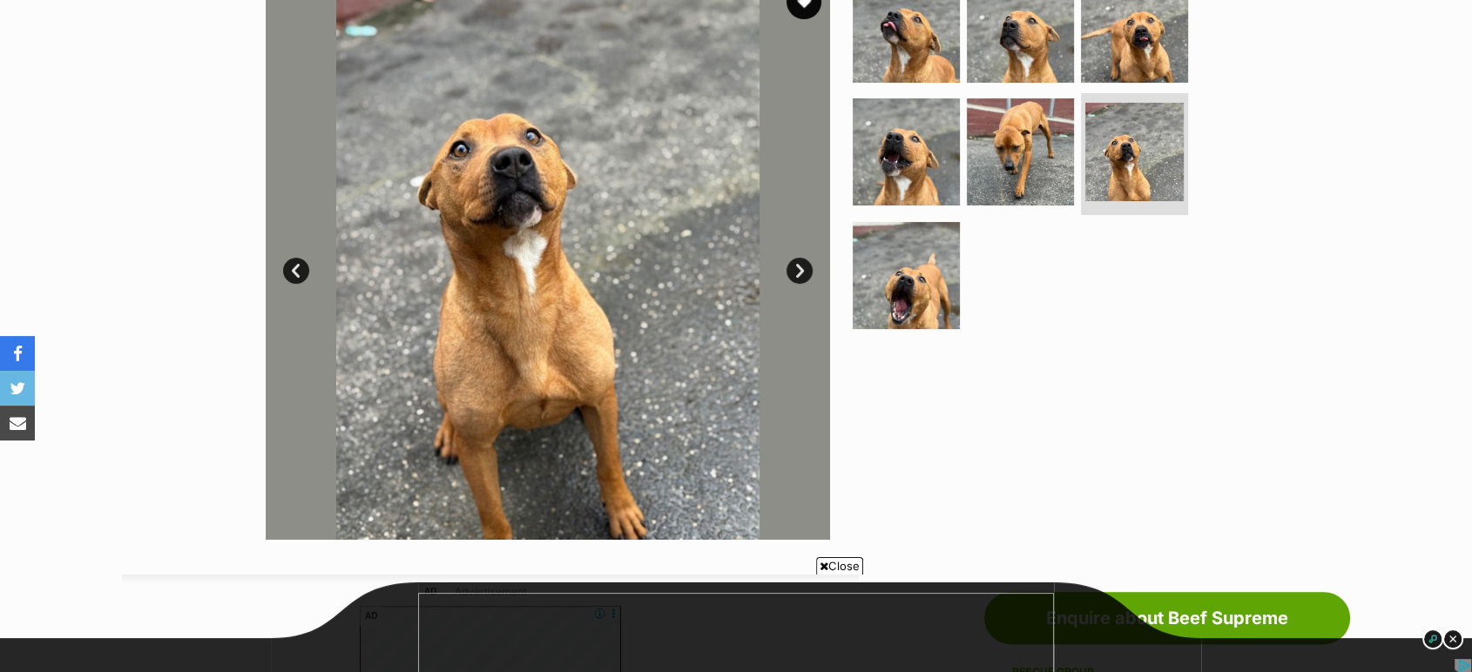
click at [801, 268] on link "Next" at bounding box center [799, 271] width 26 height 26
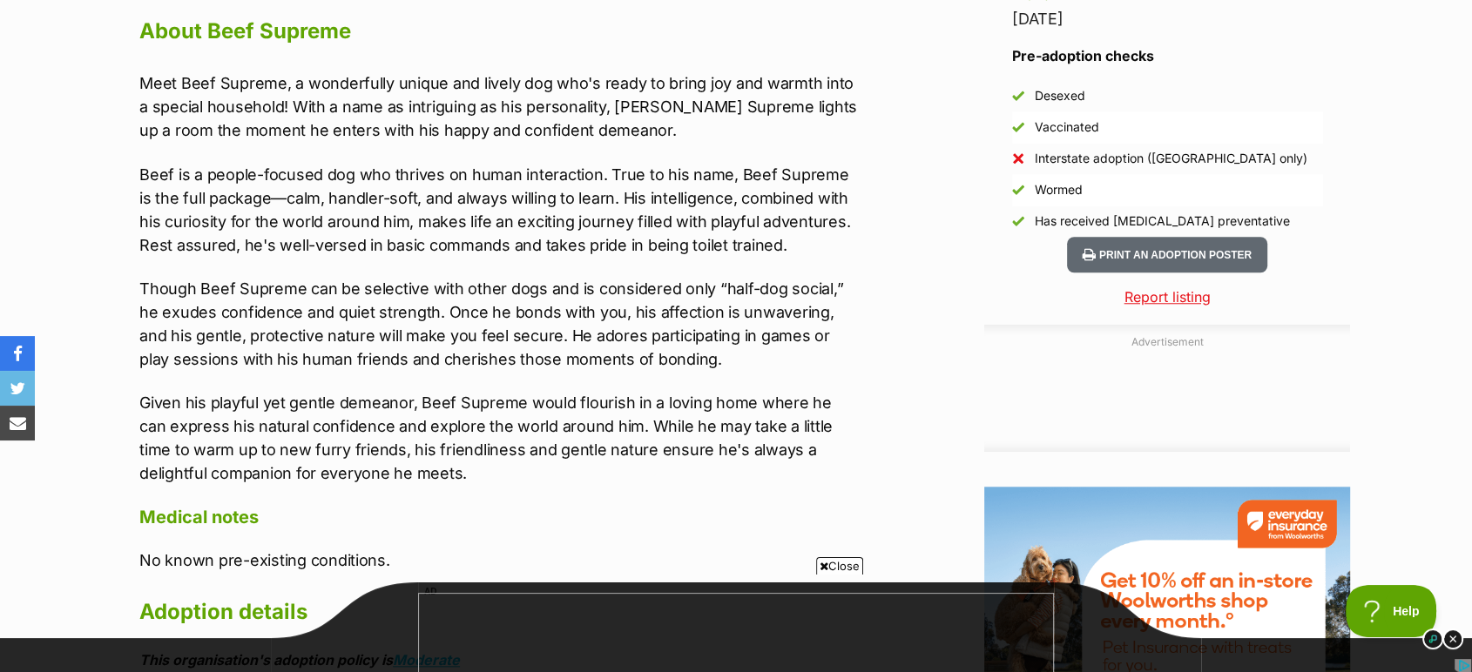
scroll to position [1548, 0]
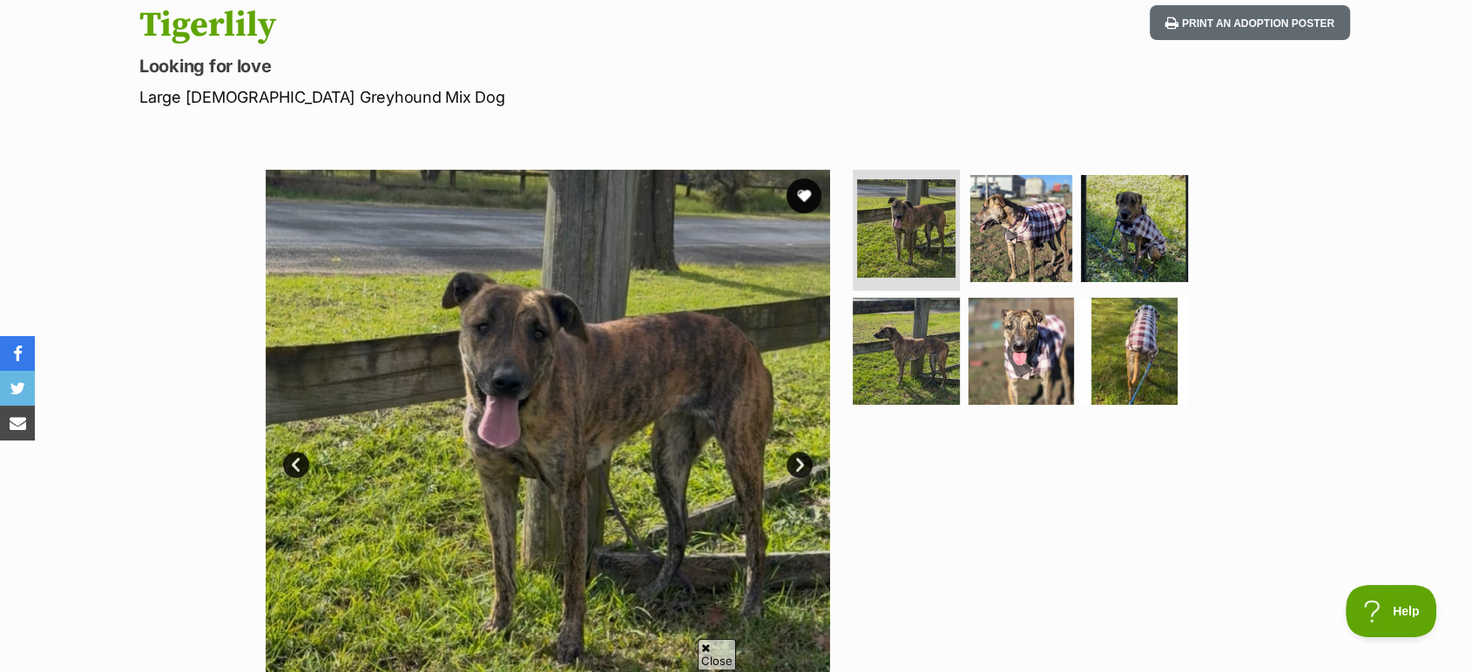
scroll to position [193, 0]
click at [804, 459] on link "Next" at bounding box center [799, 464] width 26 height 26
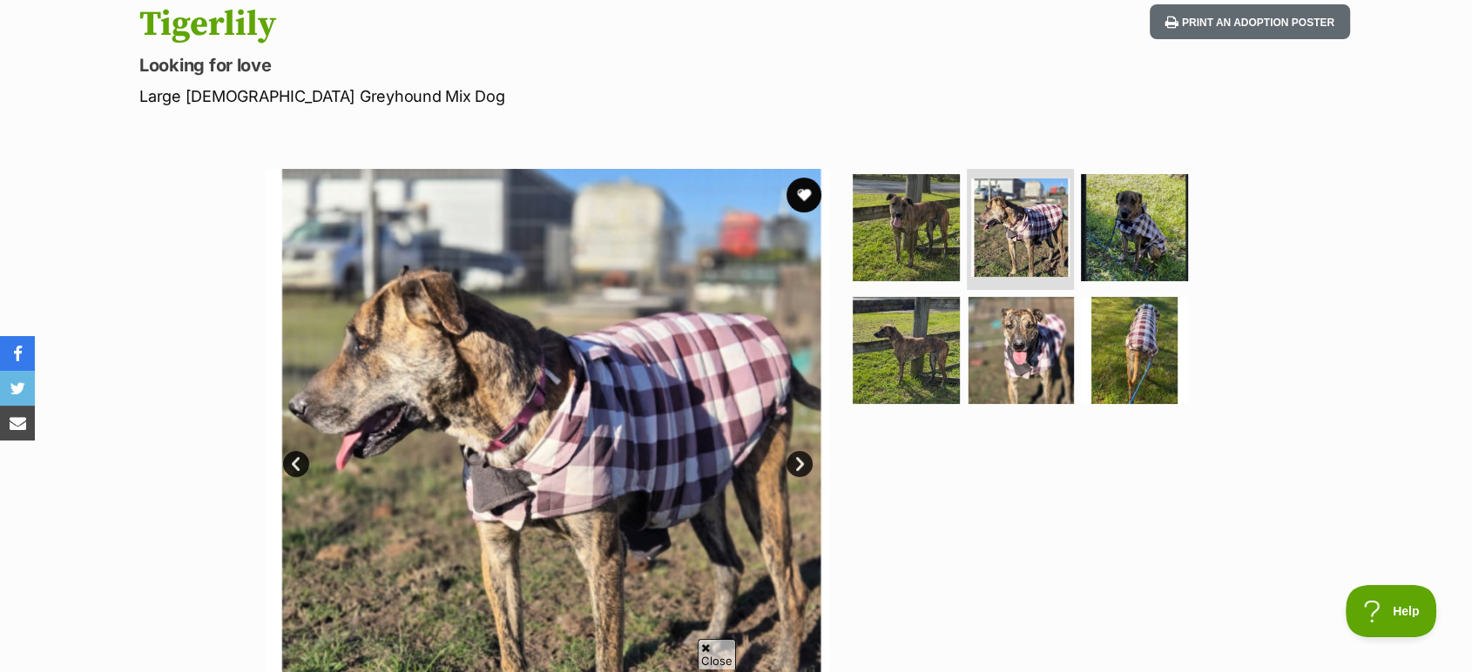
click at [808, 468] on link "Next" at bounding box center [799, 464] width 26 height 26
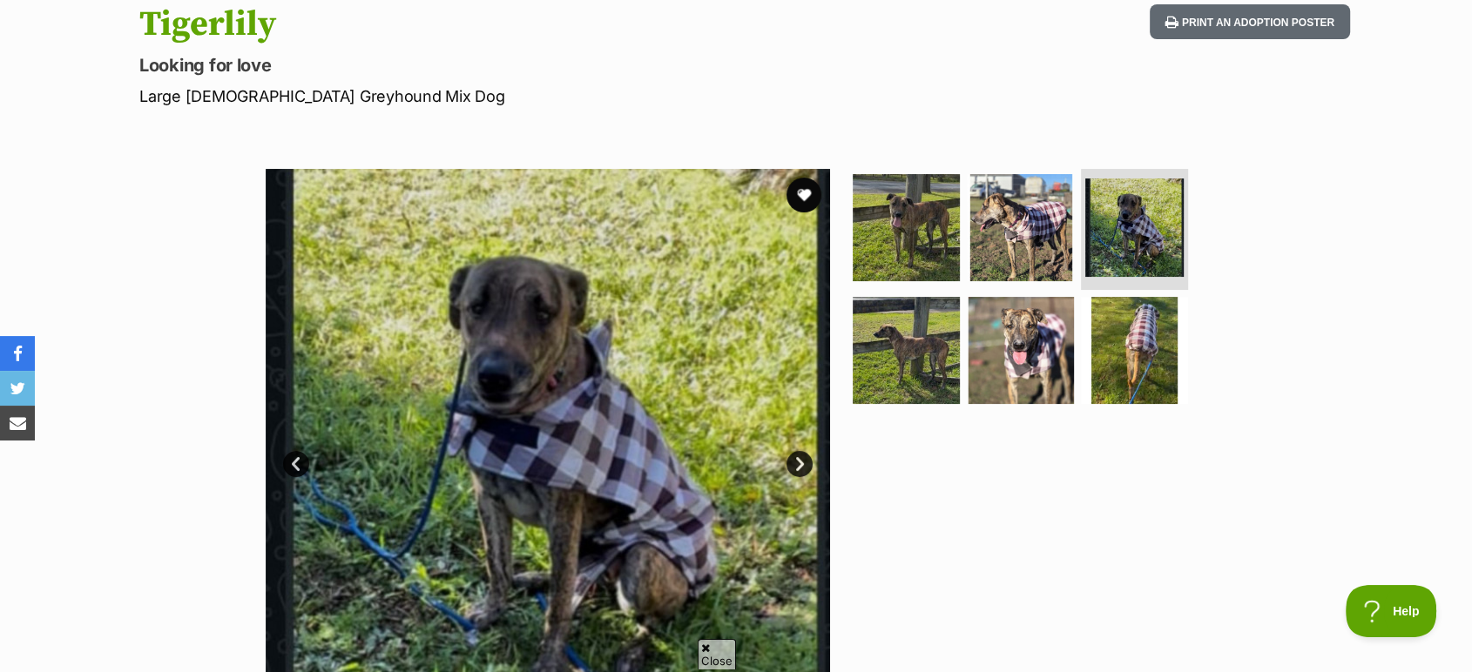
click at [808, 468] on link "Next" at bounding box center [799, 464] width 26 height 26
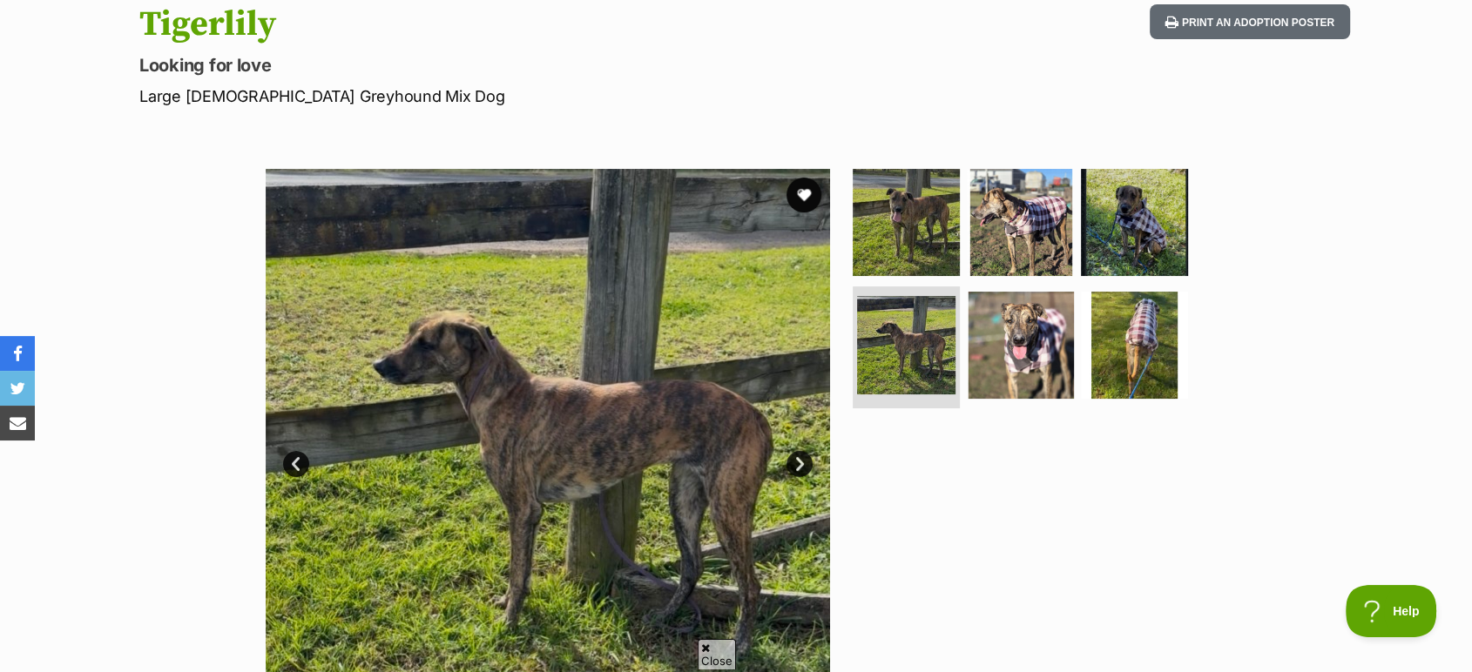
click at [808, 468] on link "Next" at bounding box center [799, 464] width 26 height 26
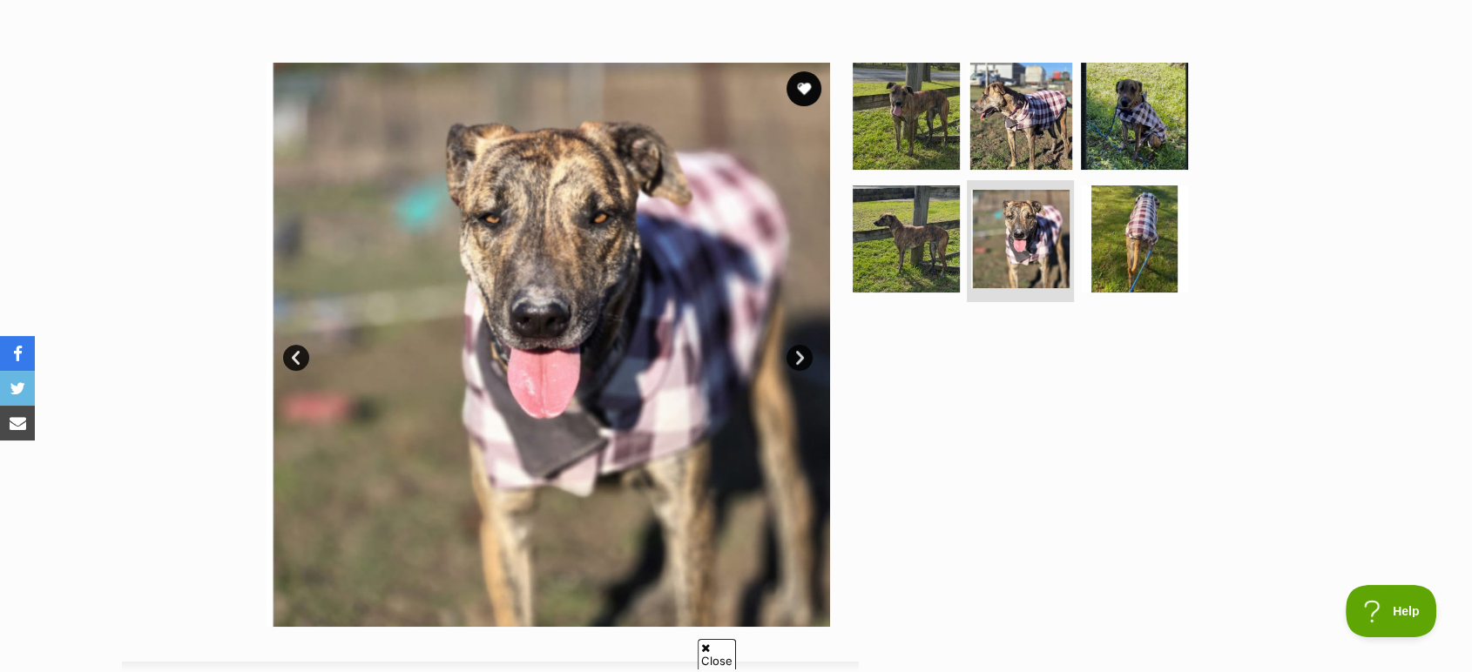
scroll to position [290, 0]
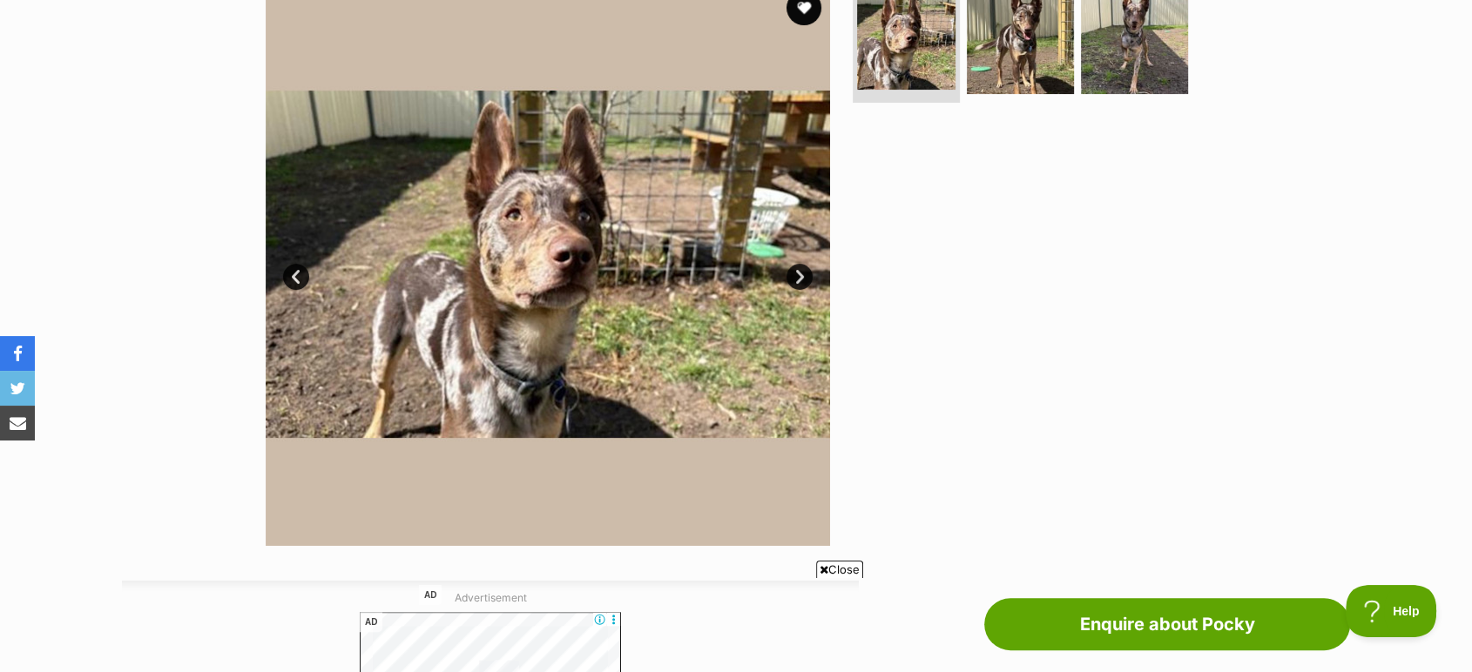
scroll to position [387, 0]
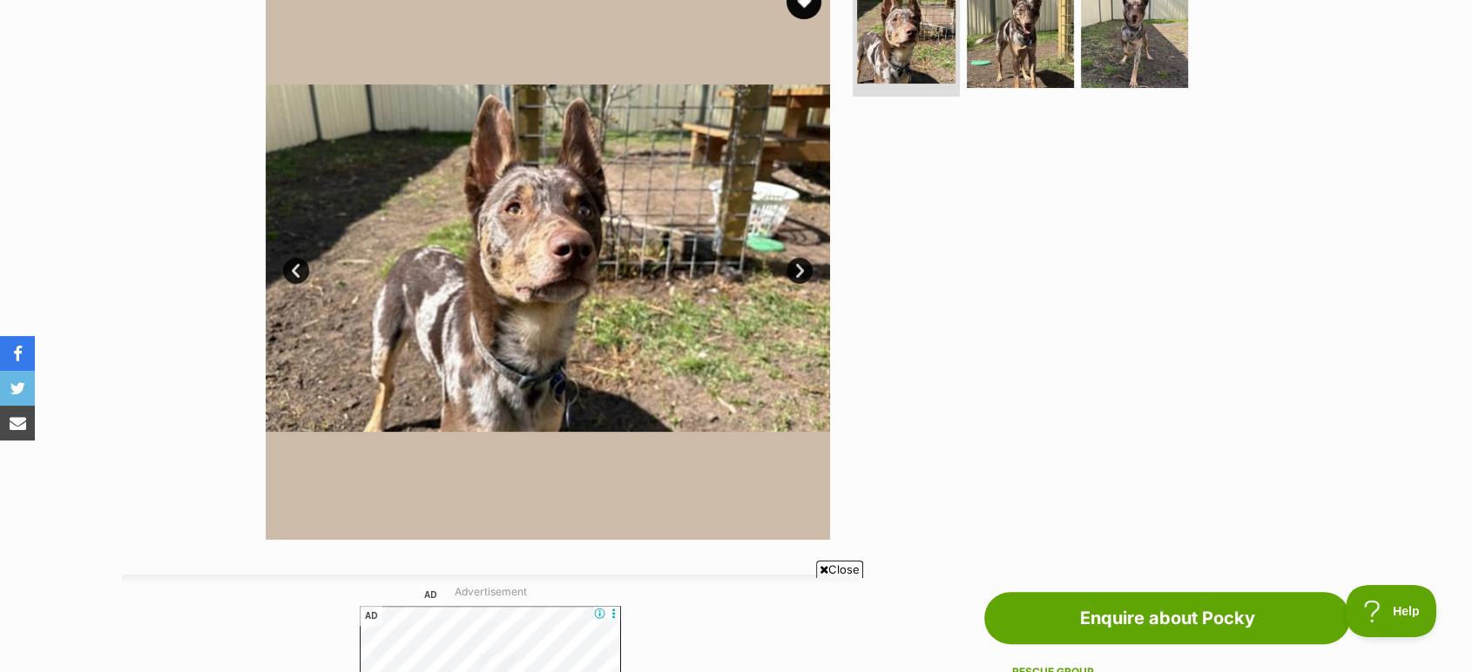
click at [805, 269] on link "Next" at bounding box center [799, 271] width 26 height 26
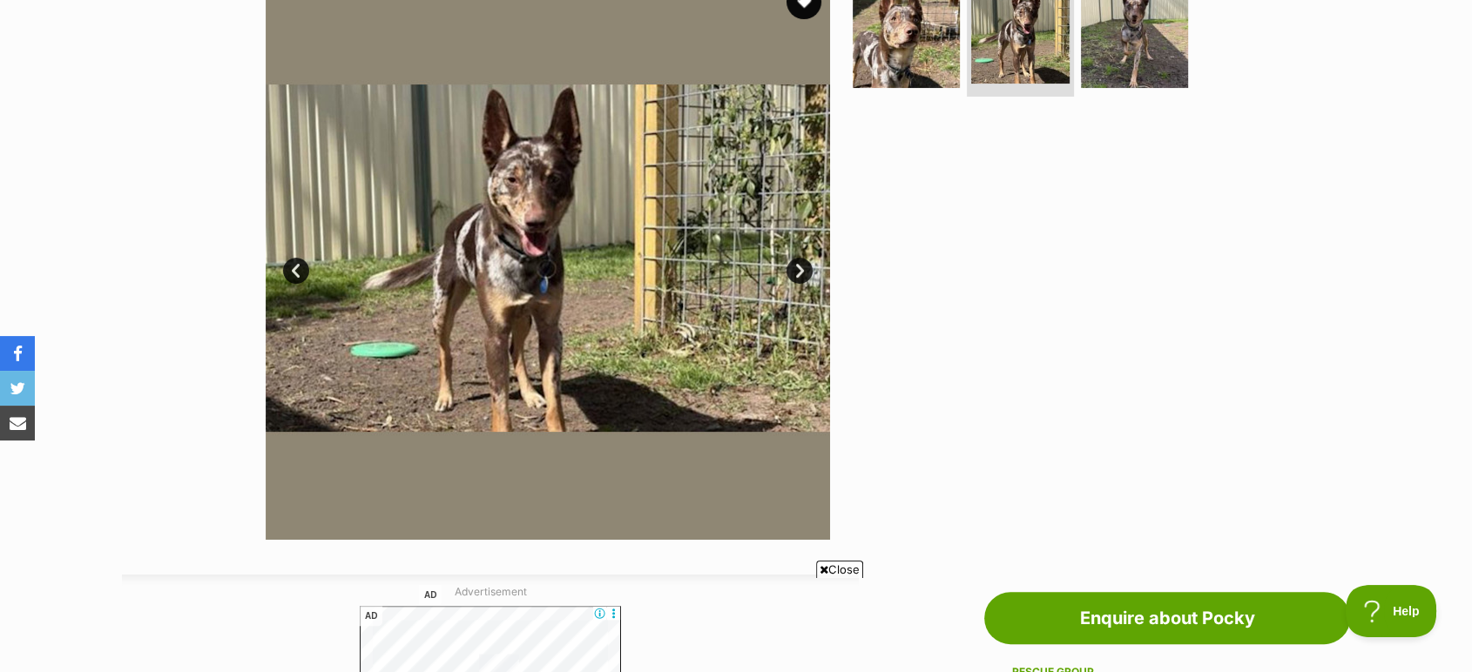
click at [805, 269] on link "Next" at bounding box center [799, 271] width 26 height 26
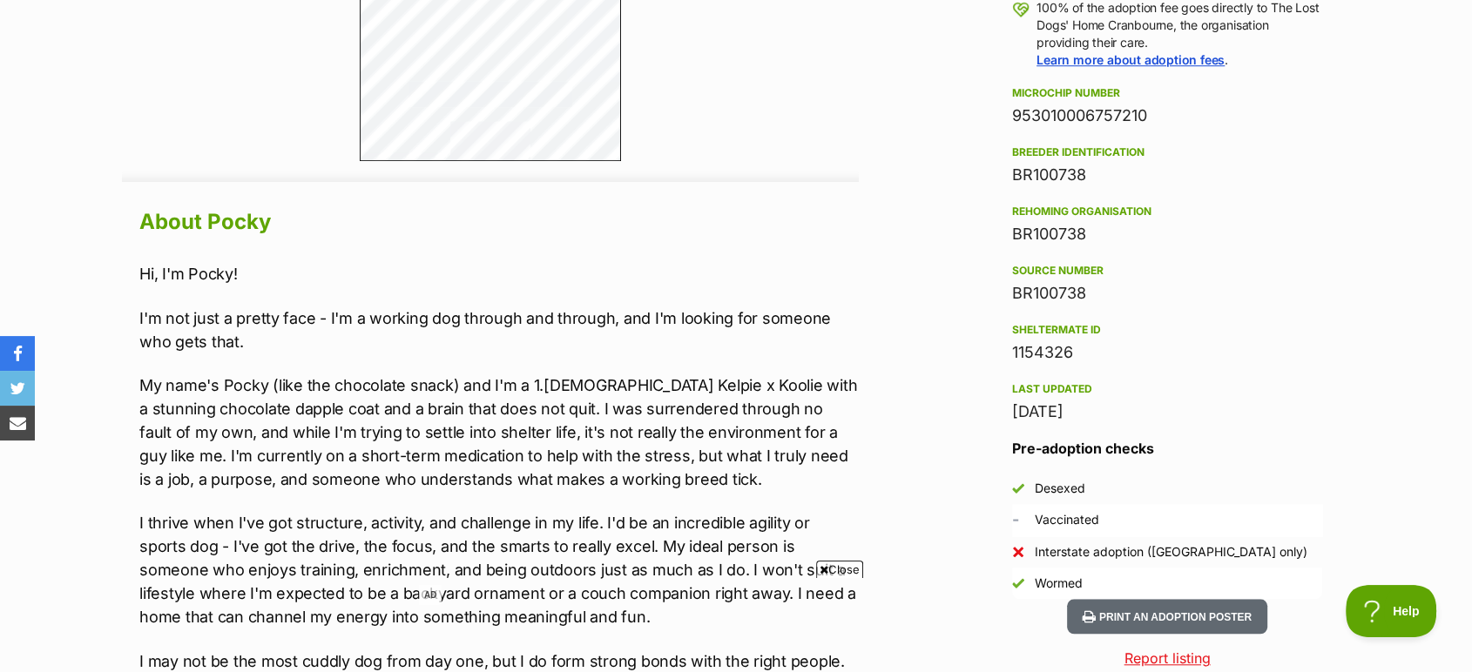
scroll to position [0, 0]
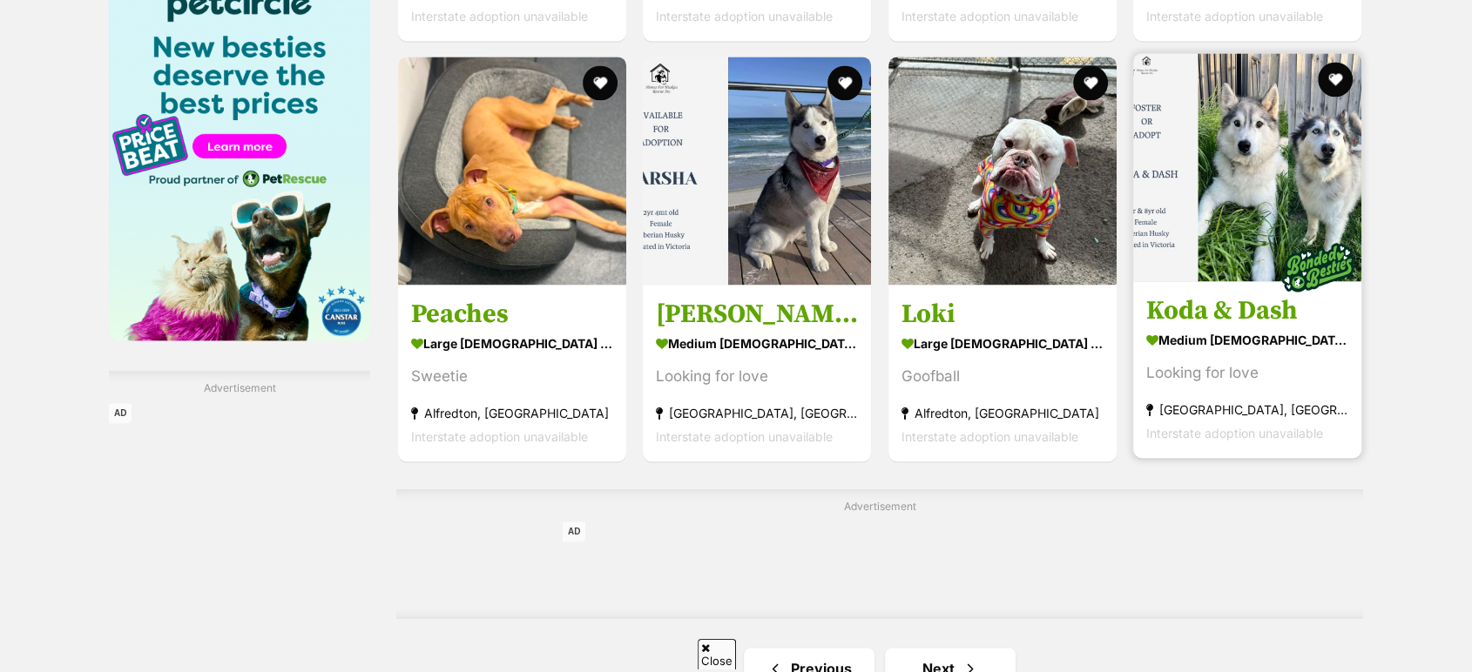
scroll to position [2806, 0]
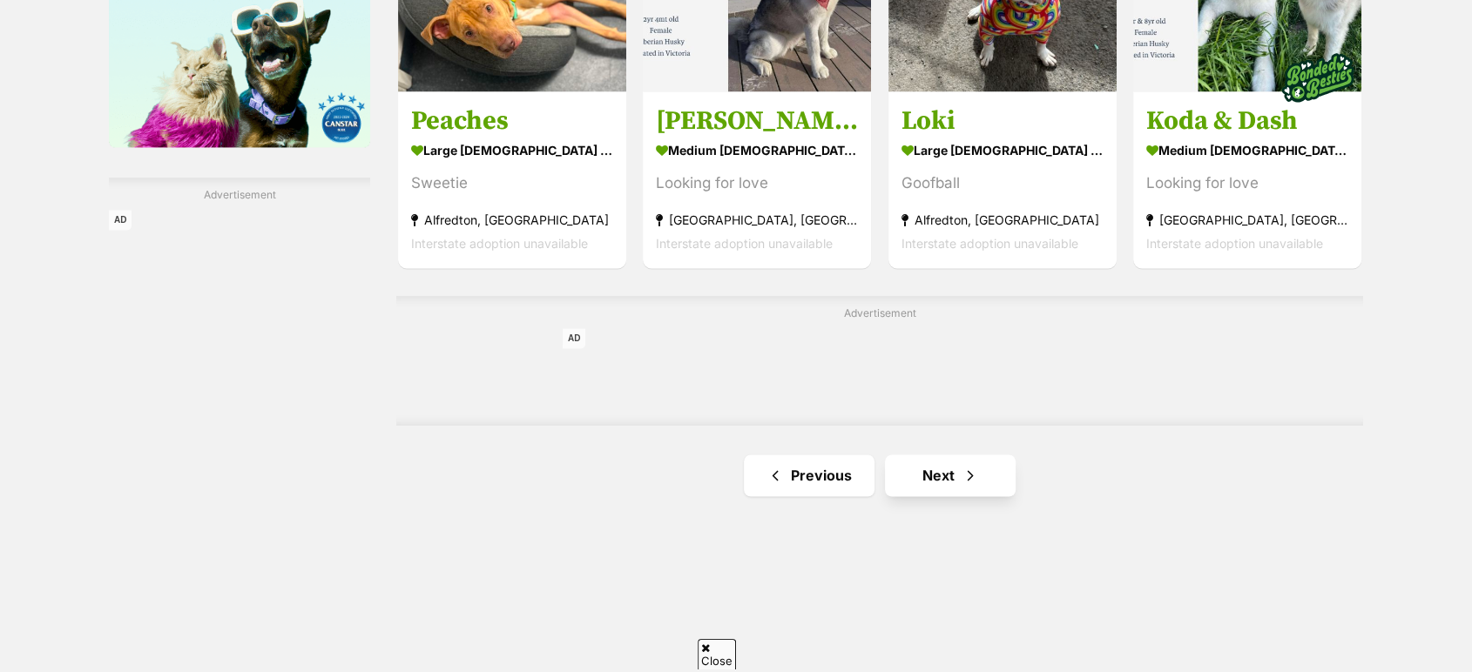
click at [968, 463] on link "Next" at bounding box center [950, 476] width 131 height 42
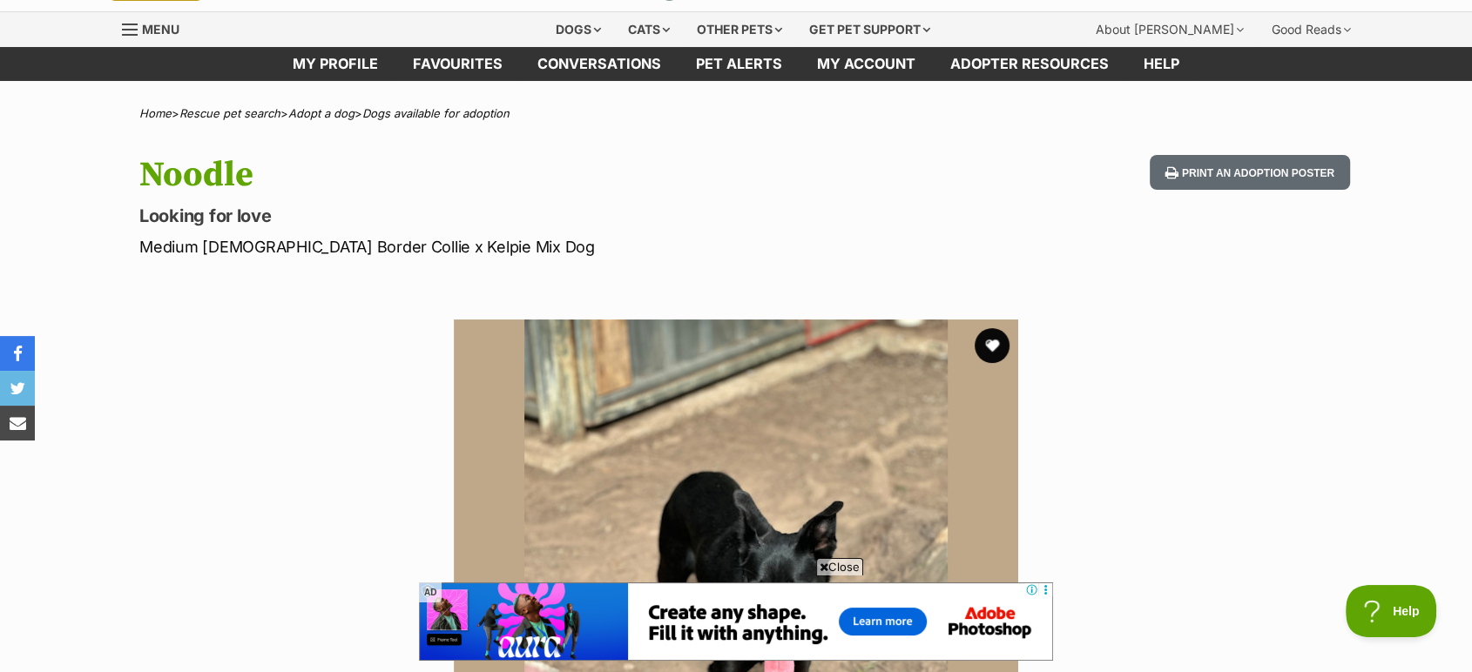
scroll to position [193, 0]
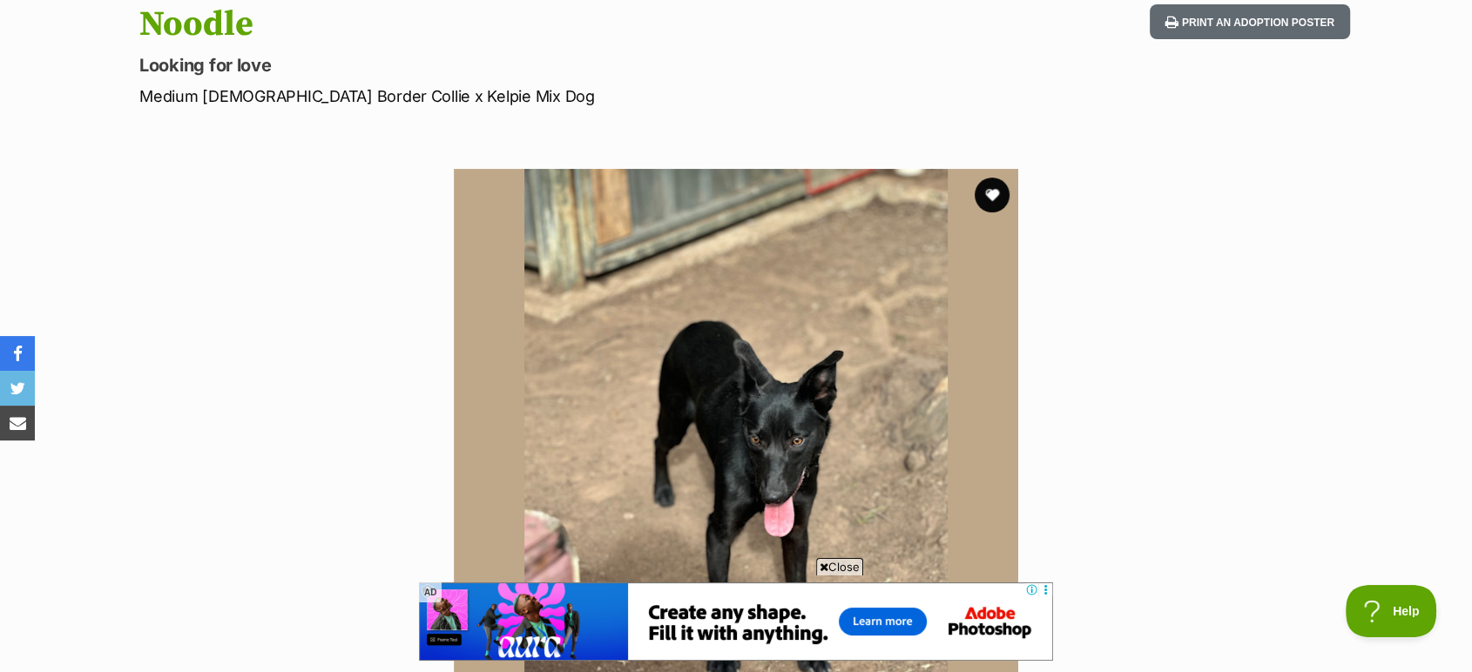
click at [840, 567] on span "Close" at bounding box center [839, 566] width 47 height 17
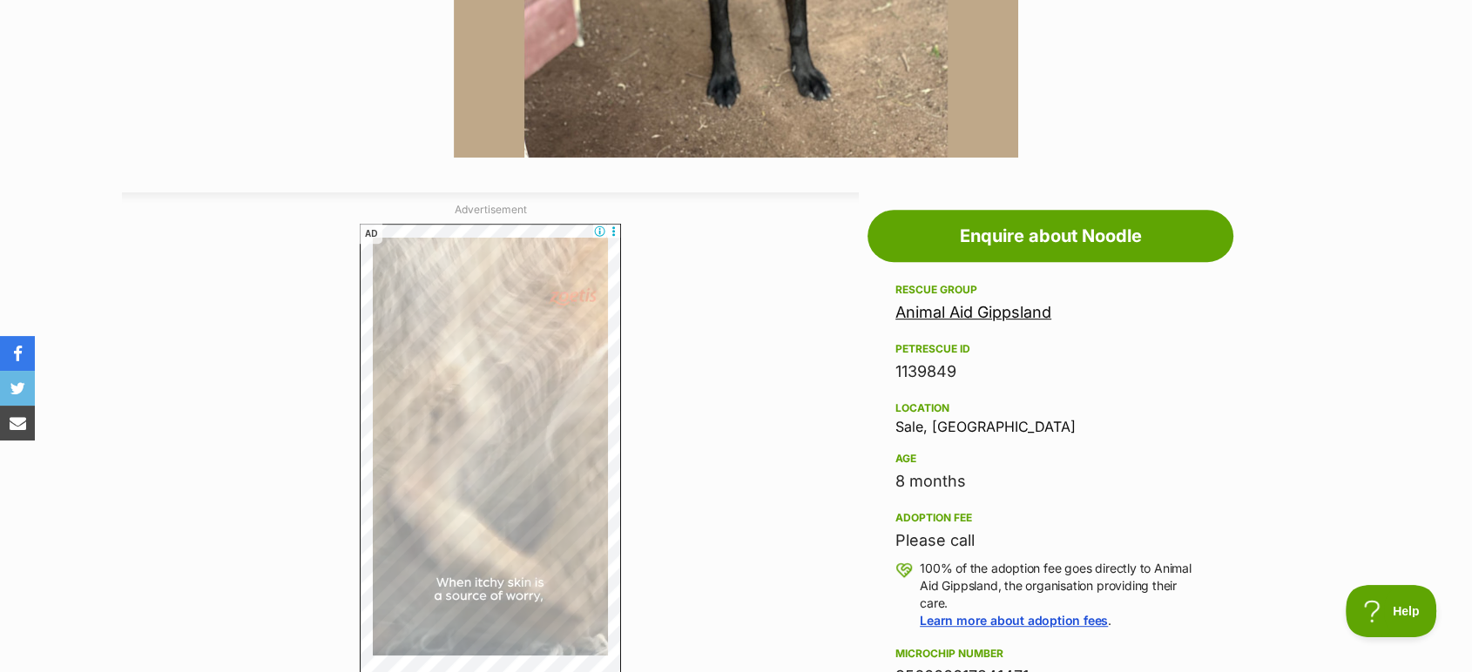
scroll to position [773, 0]
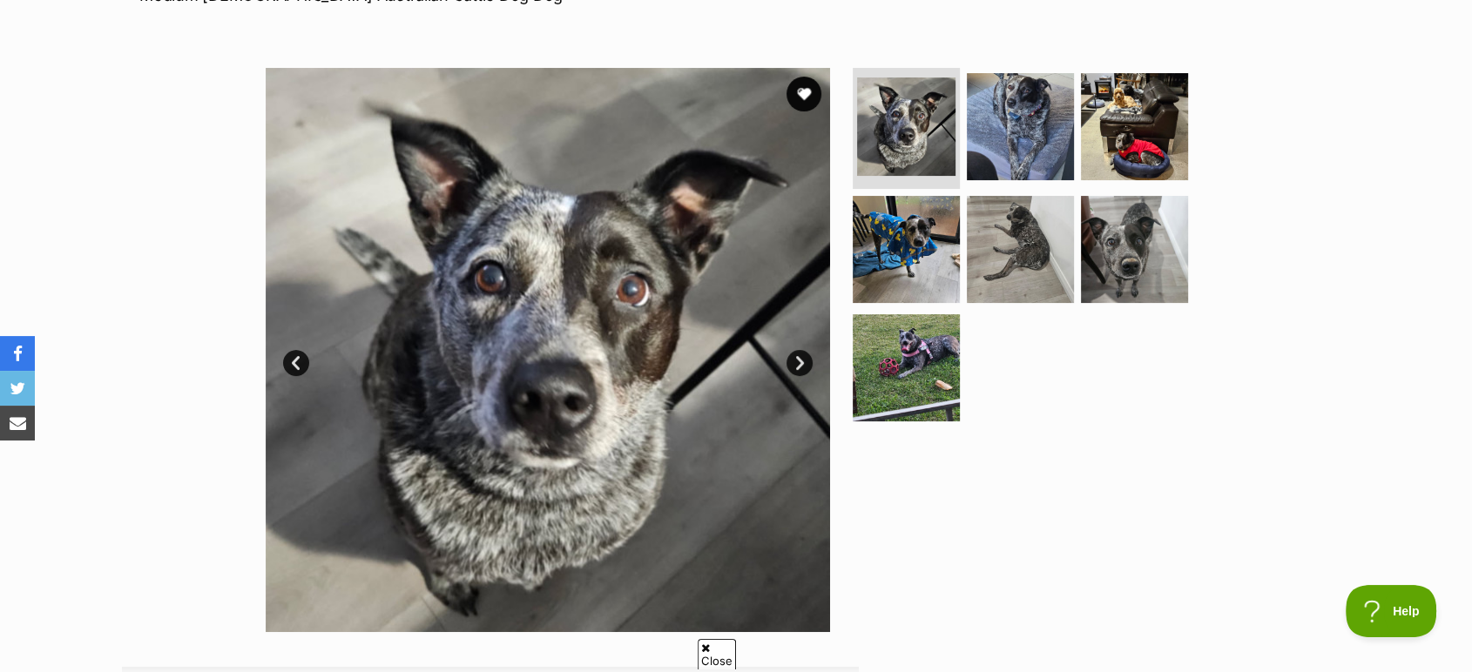
scroll to position [290, 0]
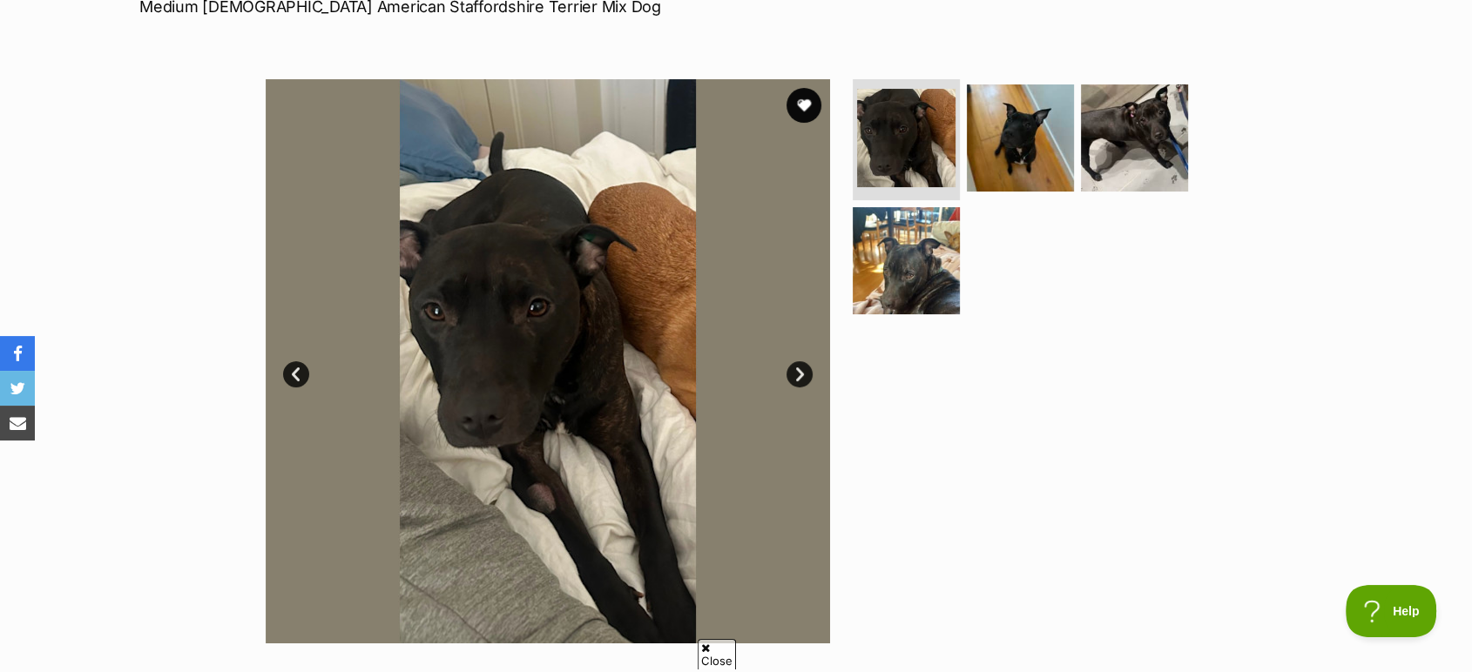
scroll to position [290, 0]
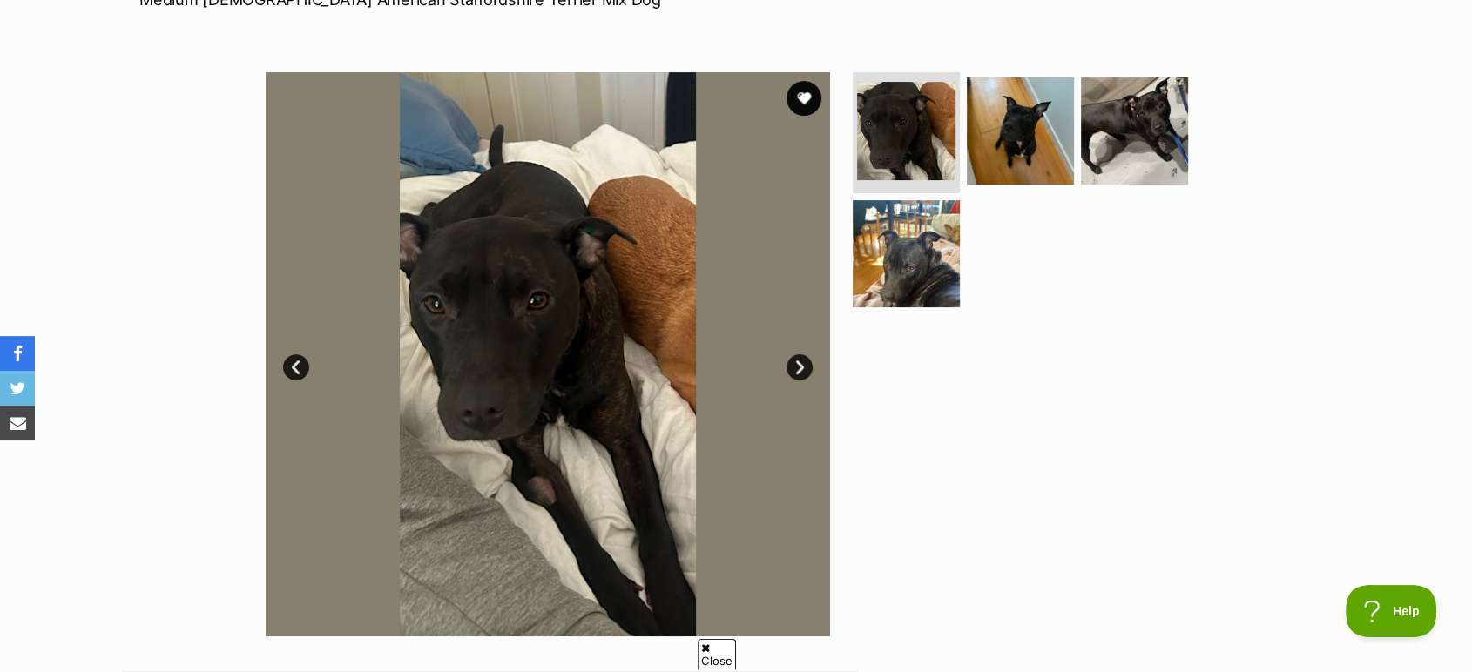
click at [808, 363] on link "Next" at bounding box center [799, 367] width 26 height 26
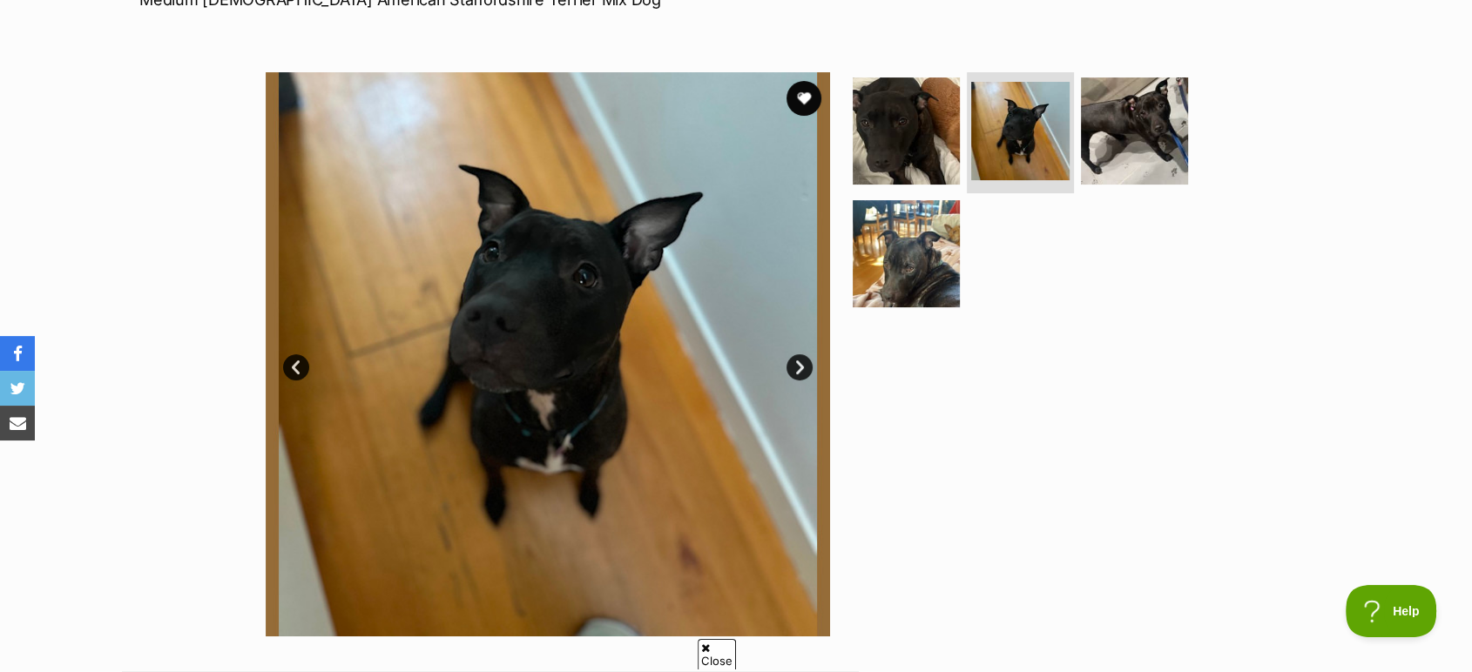
click at [808, 363] on link "Next" at bounding box center [799, 367] width 26 height 26
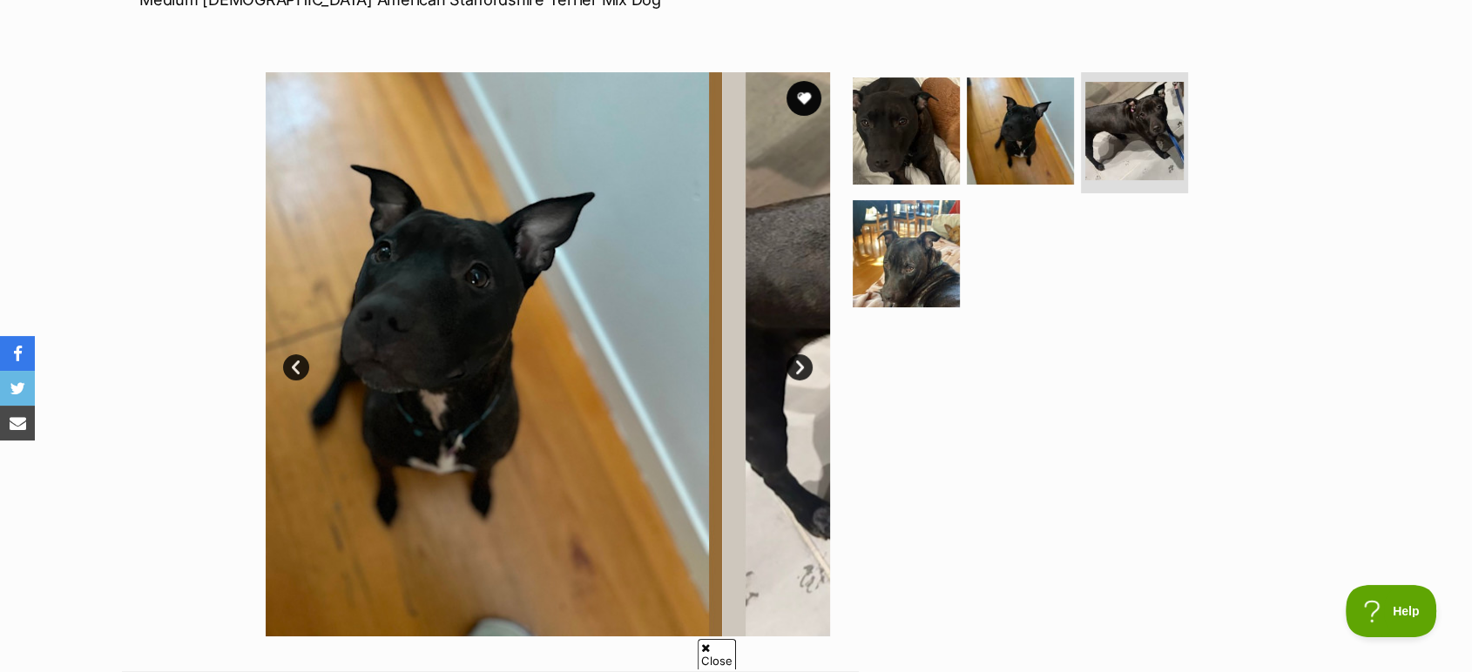
scroll to position [0, 0]
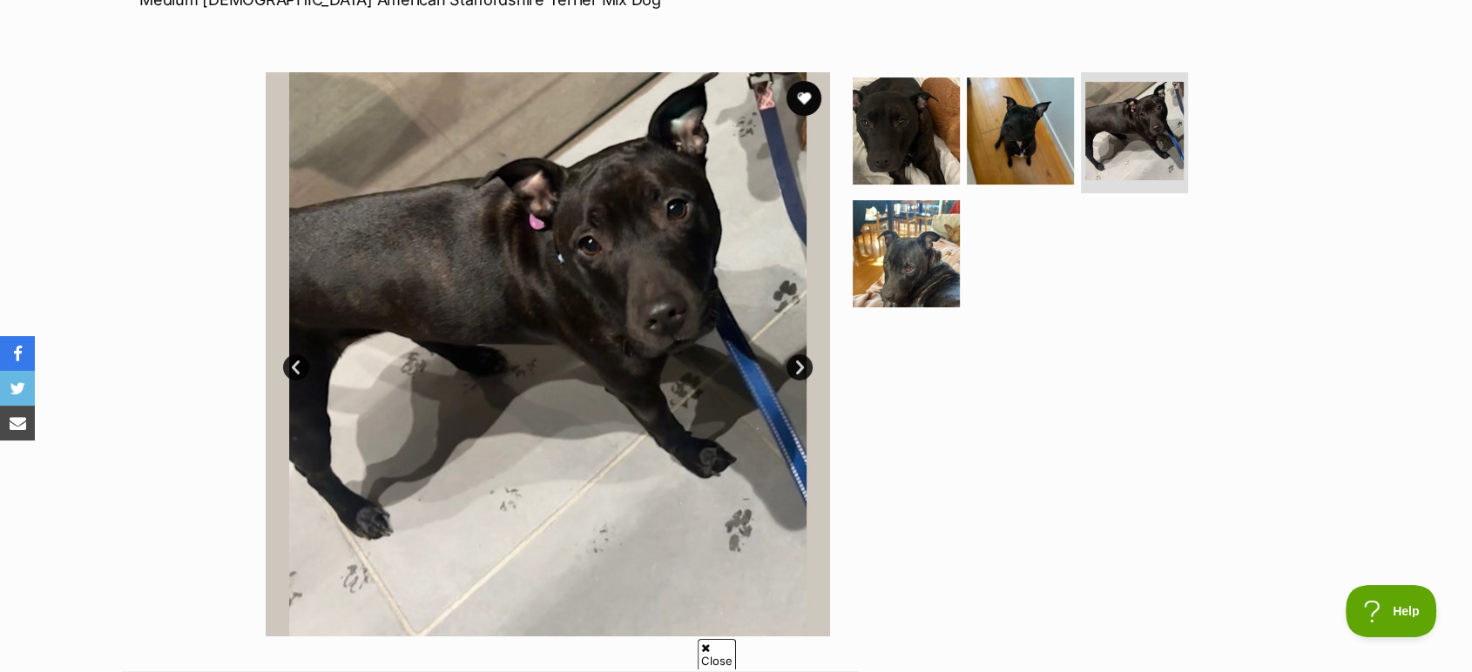
click at [808, 363] on link "Next" at bounding box center [799, 367] width 26 height 26
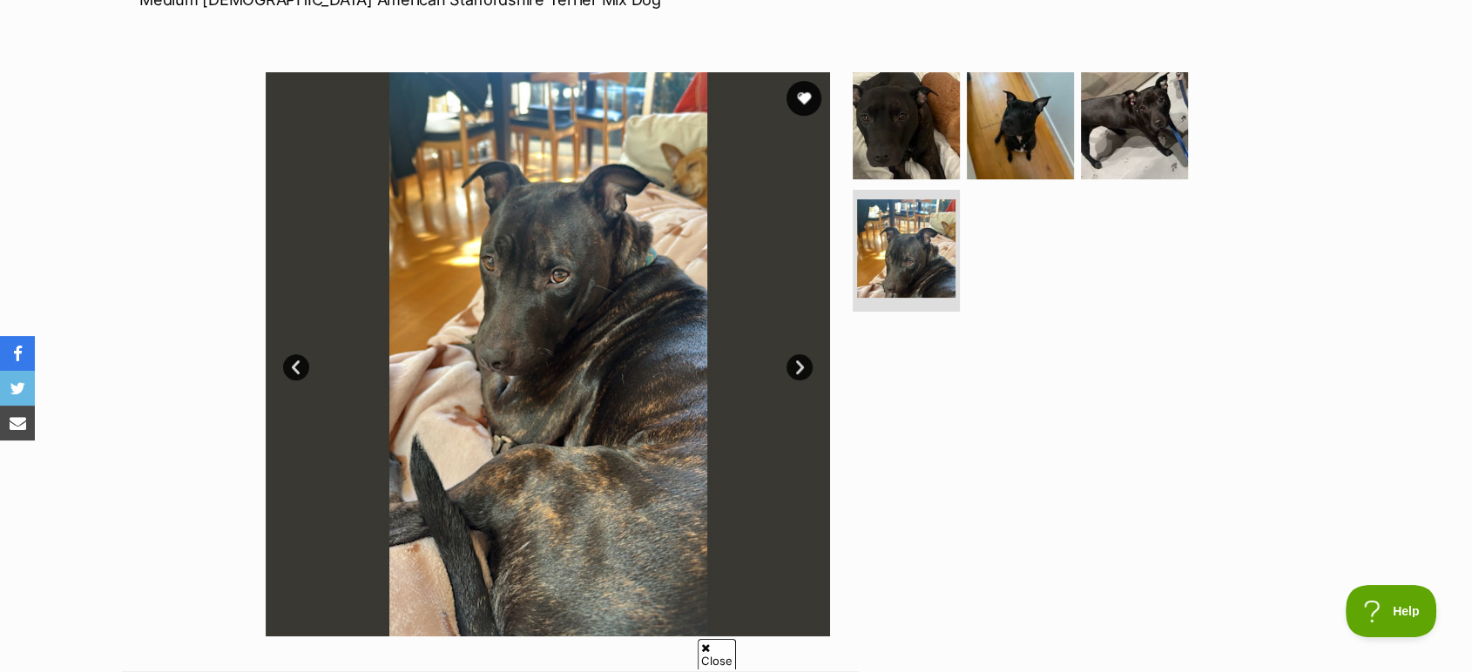
click at [808, 363] on link "Next" at bounding box center [799, 367] width 26 height 26
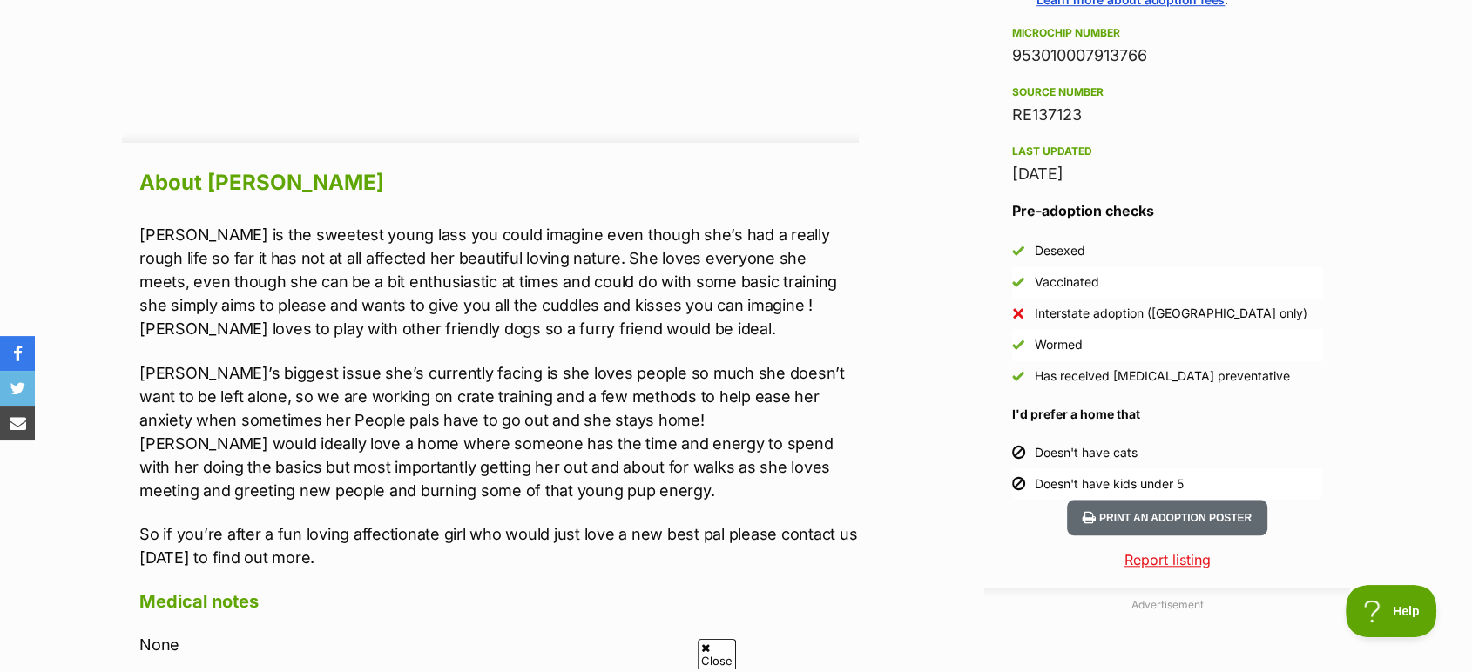
scroll to position [1451, 0]
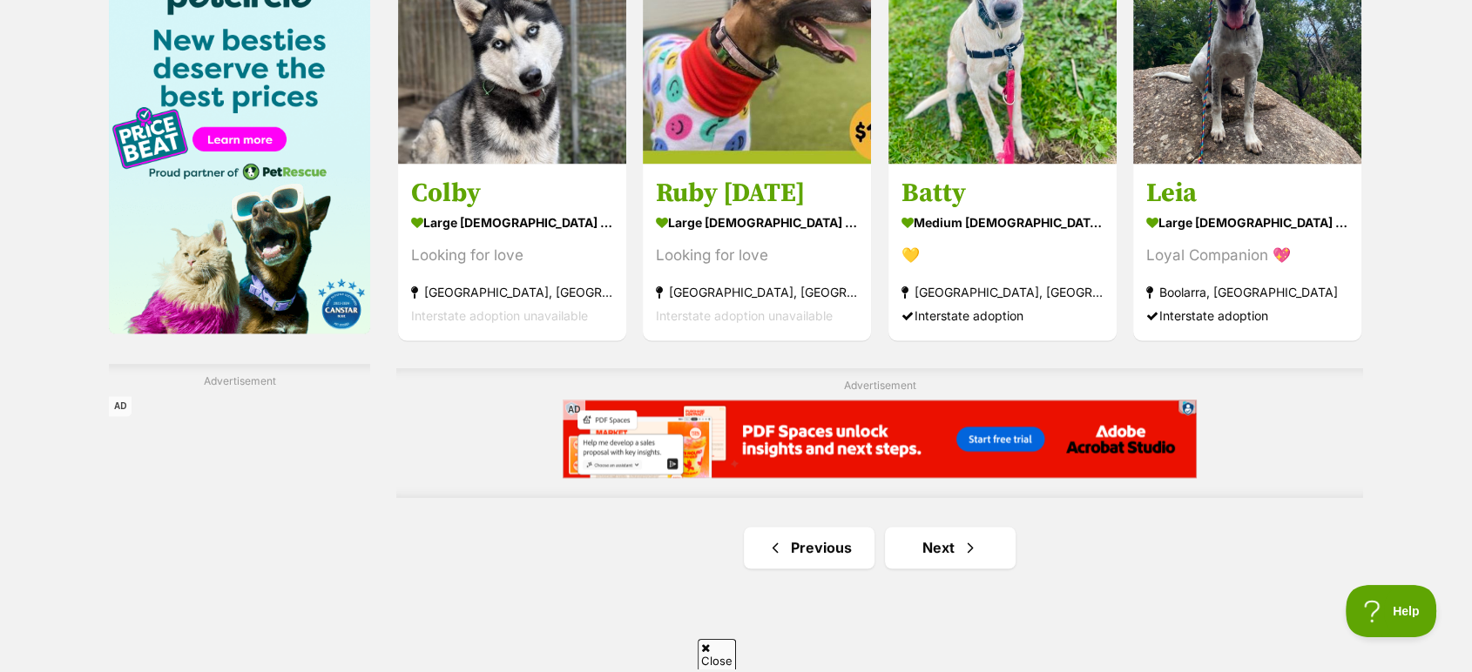
scroll to position [2806, 0]
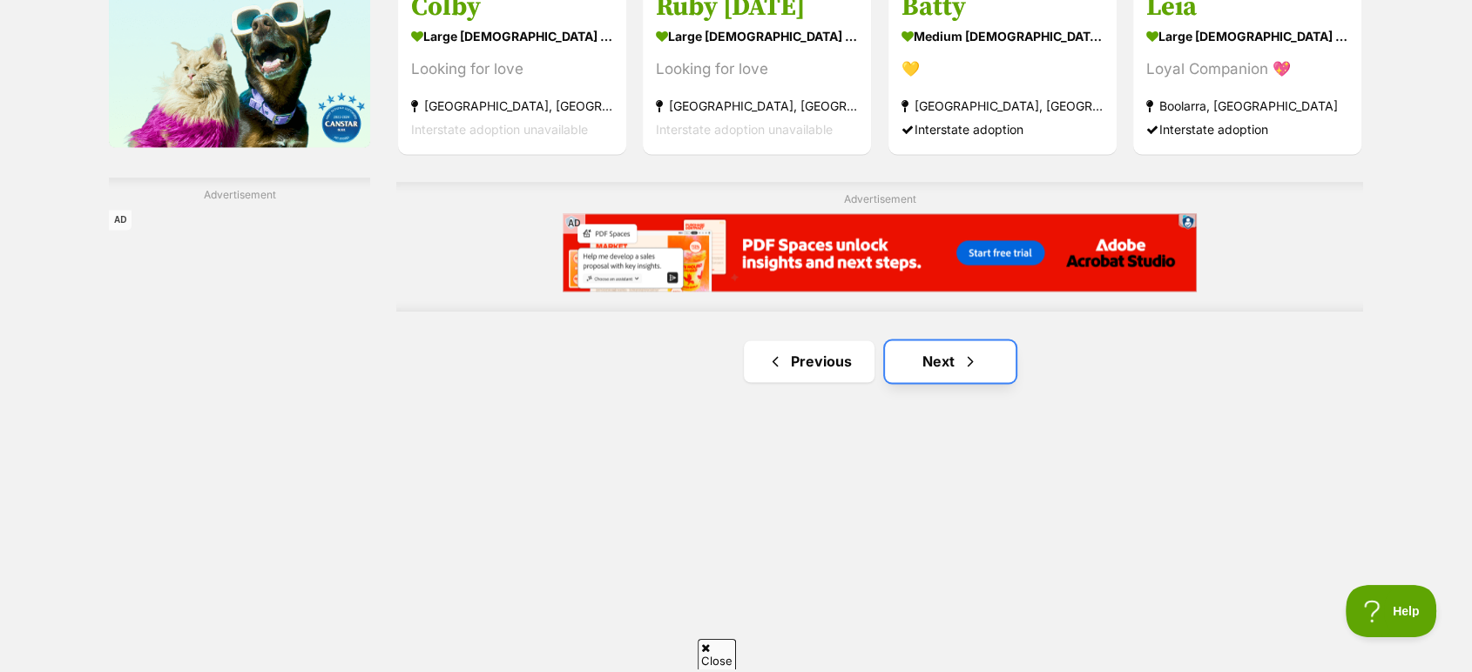
click at [959, 353] on link "Next" at bounding box center [950, 362] width 131 height 42
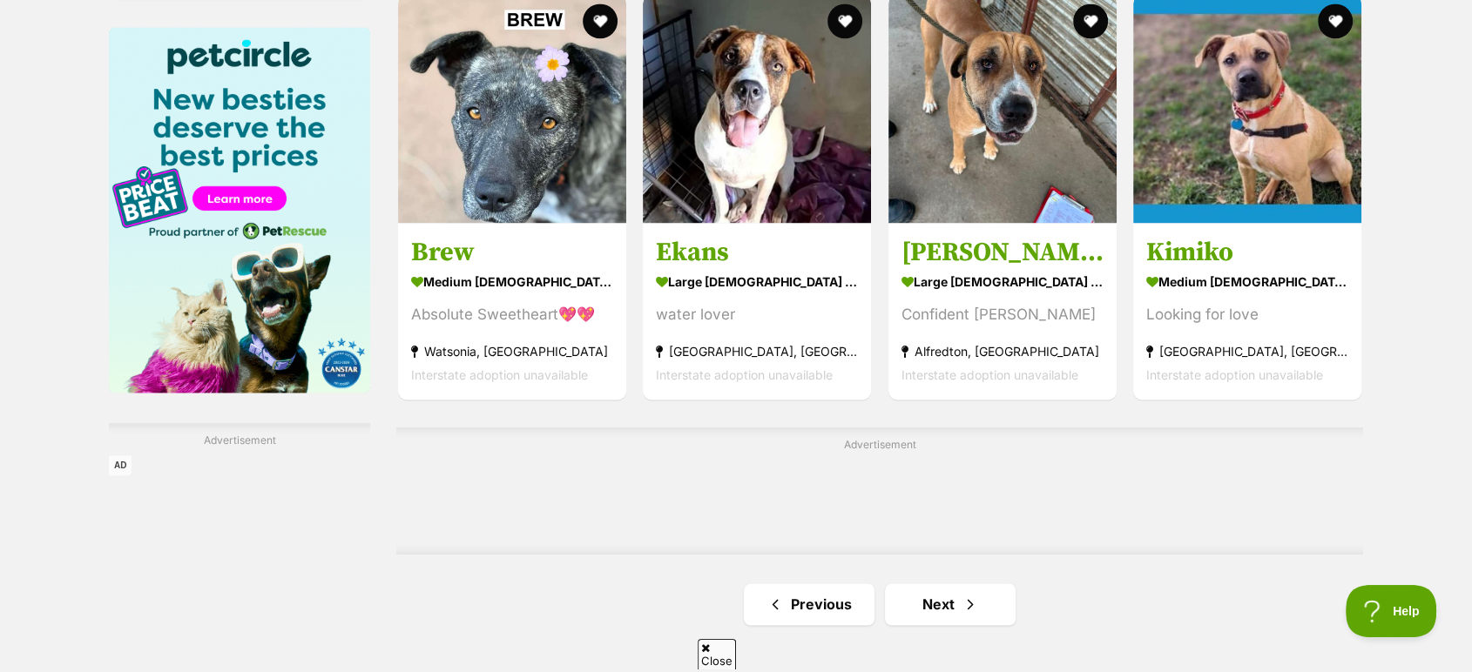
scroll to position [2709, 0]
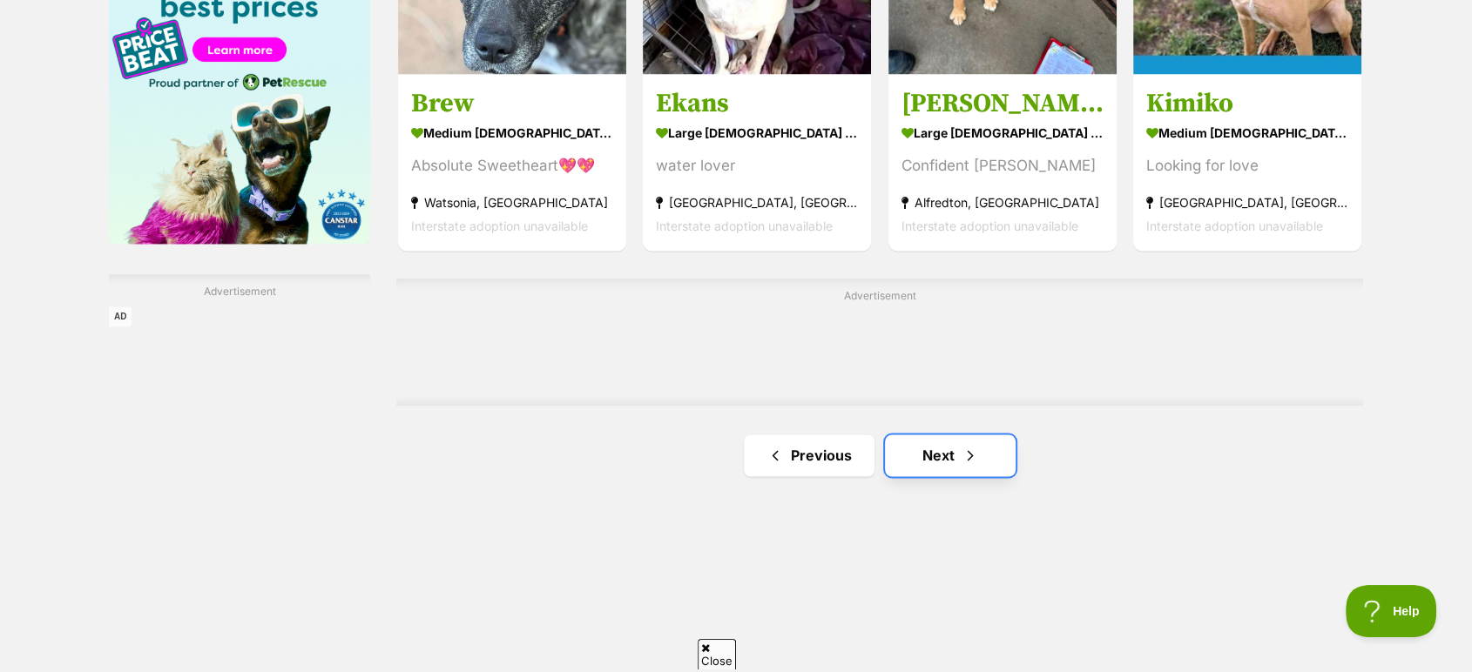
click at [938, 453] on link "Next" at bounding box center [950, 456] width 131 height 42
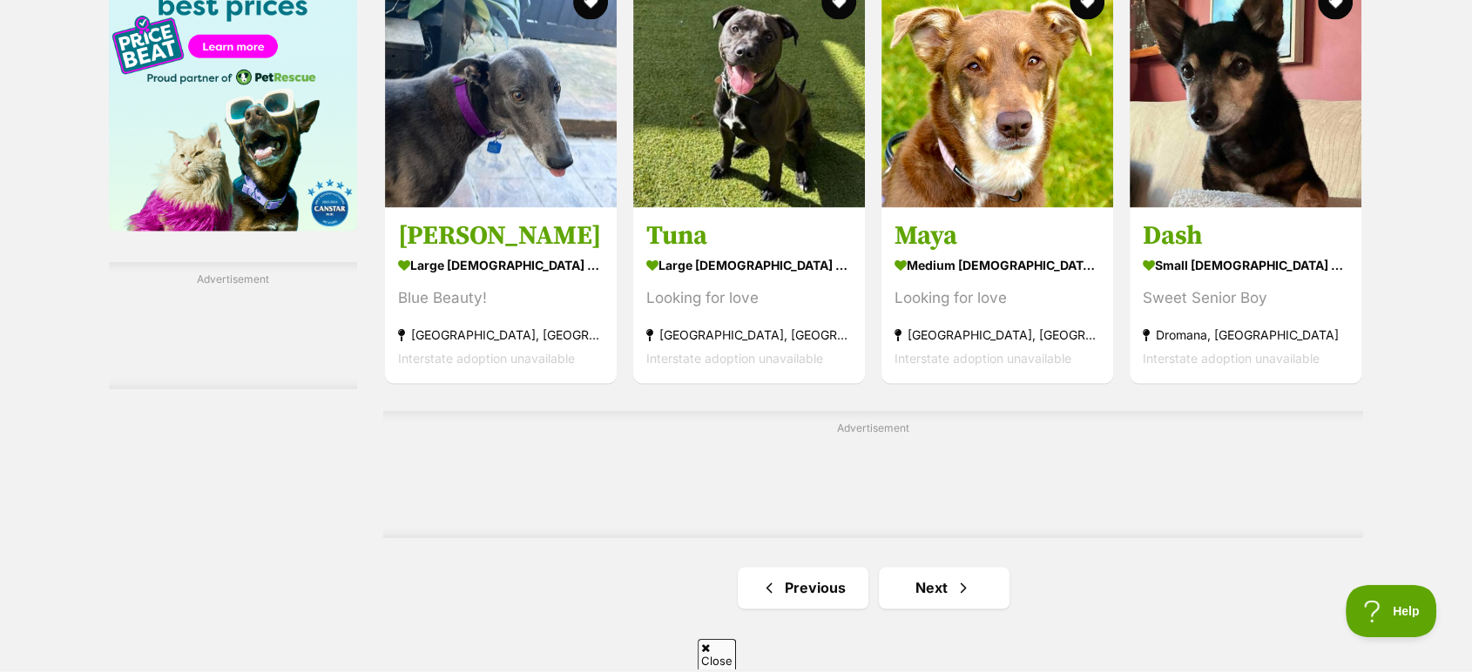
scroll to position [2709, 0]
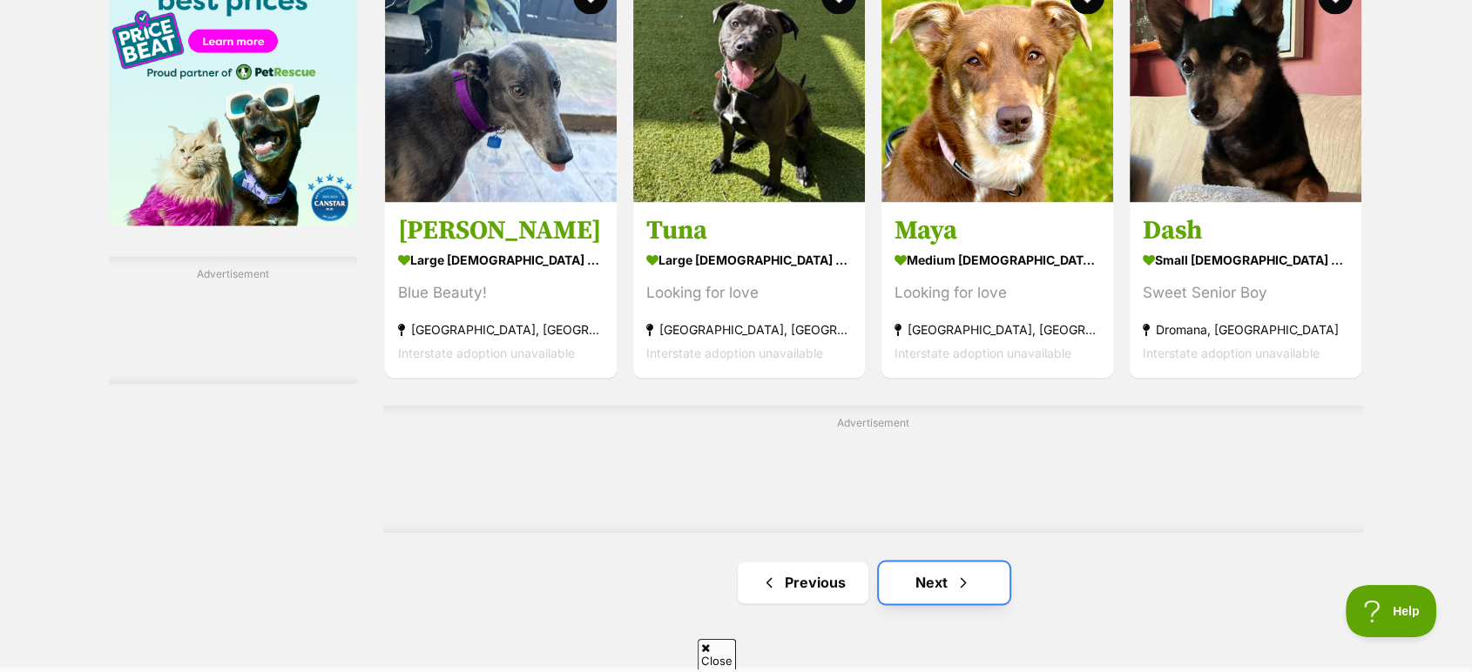
click at [949, 595] on link "Next" at bounding box center [944, 583] width 131 height 42
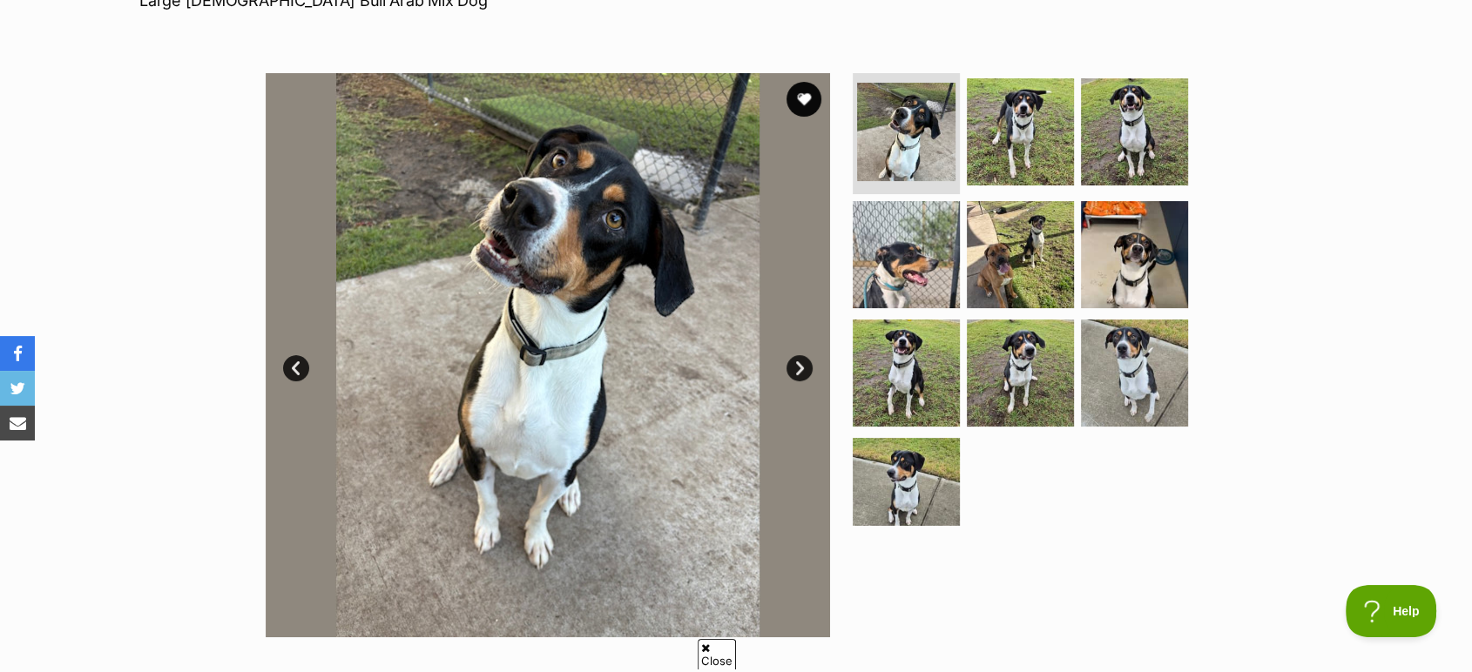
scroll to position [290, 0]
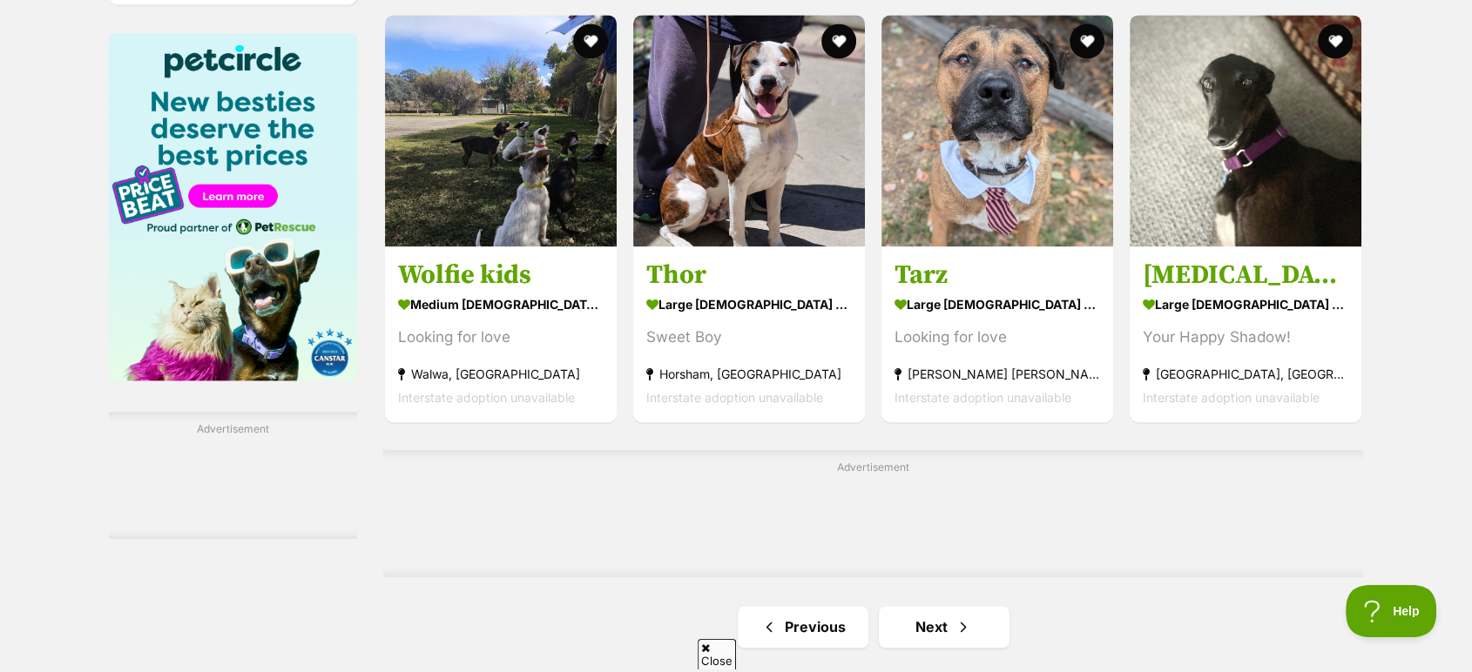
scroll to position [2709, 0]
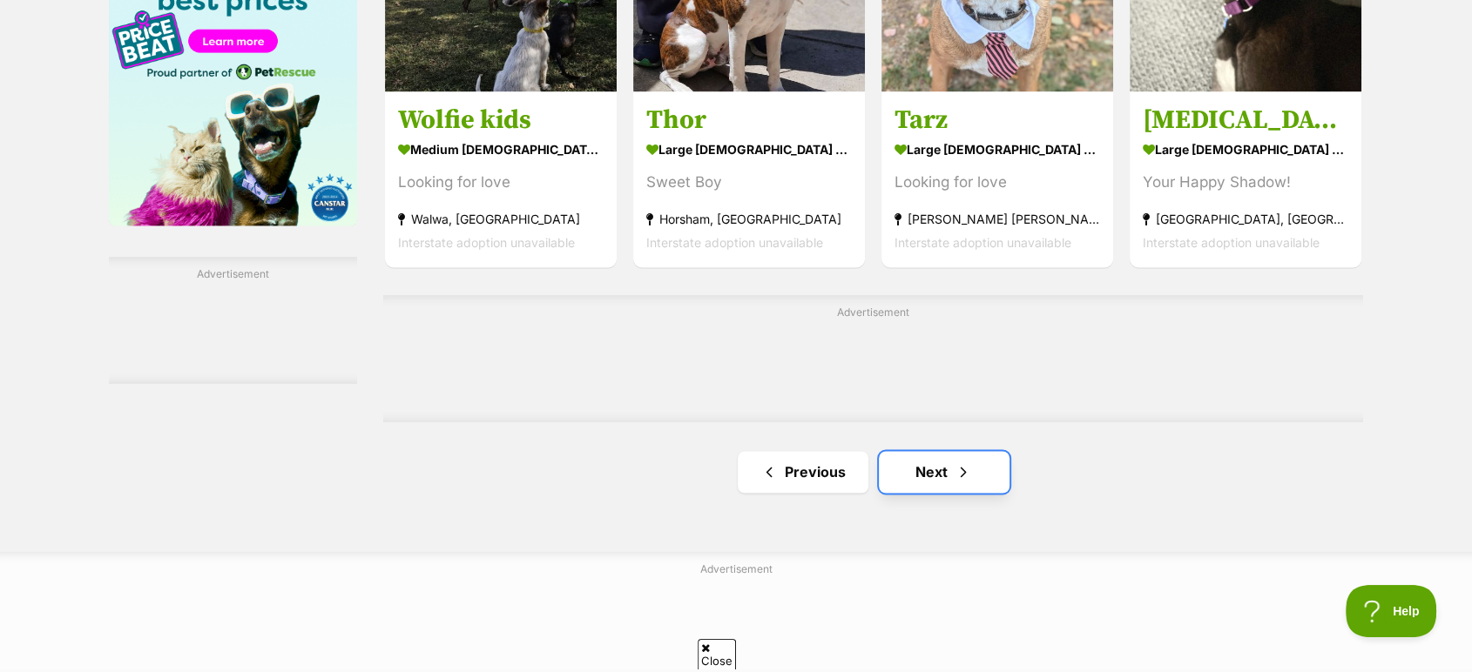
click at [938, 486] on link "Next" at bounding box center [944, 472] width 131 height 42
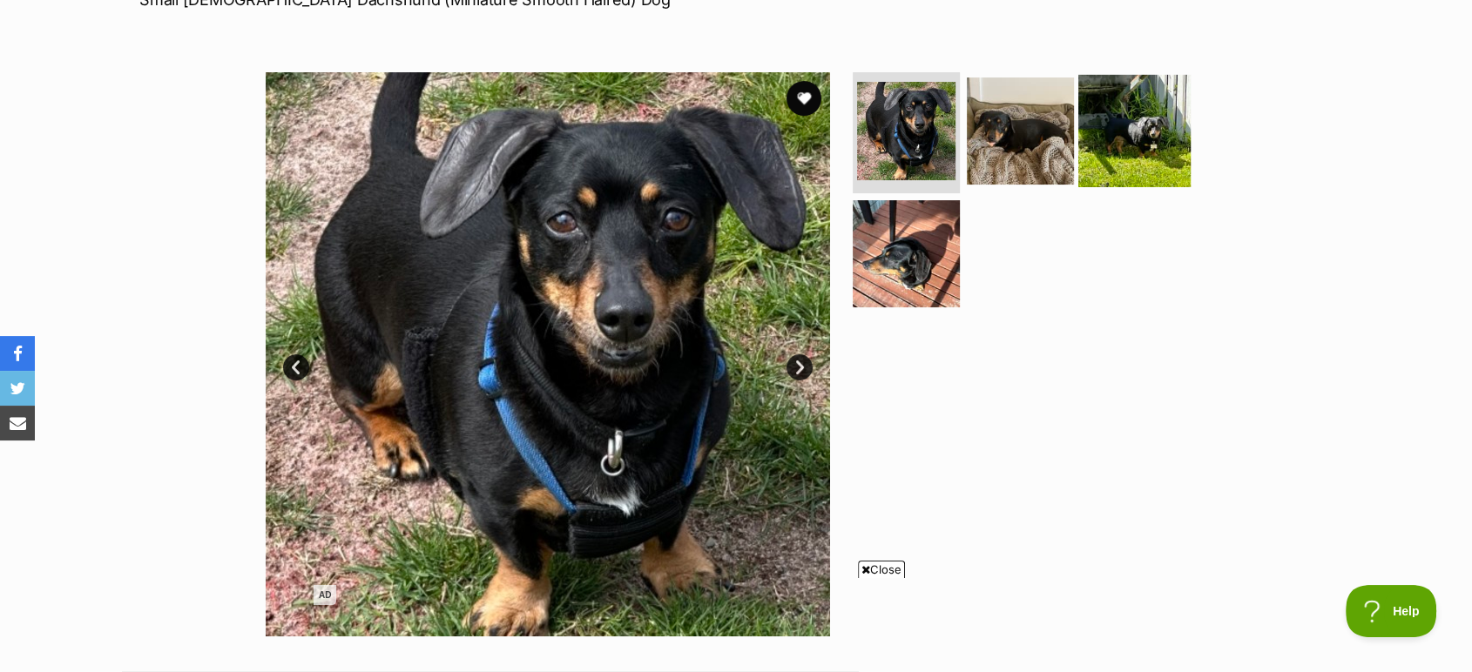
click at [1150, 152] on img at bounding box center [1134, 130] width 112 height 112
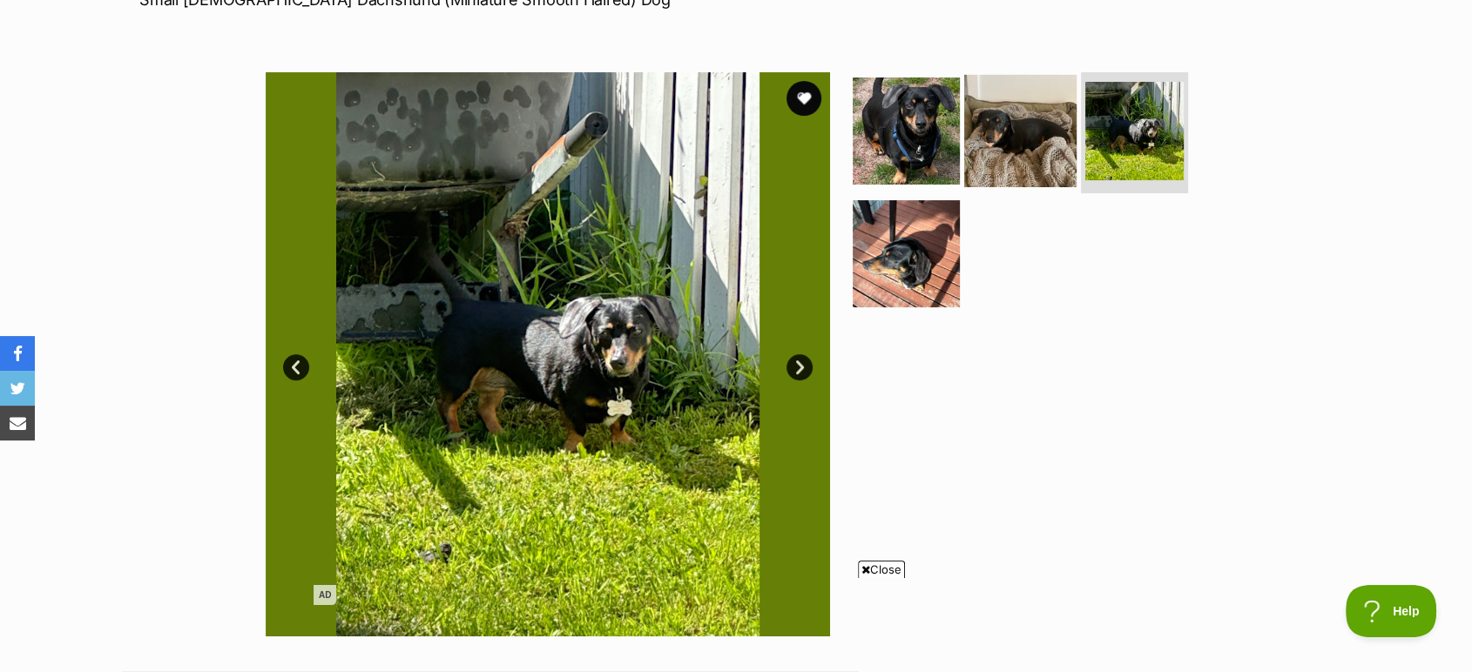
click at [1008, 142] on img at bounding box center [1020, 130] width 112 height 112
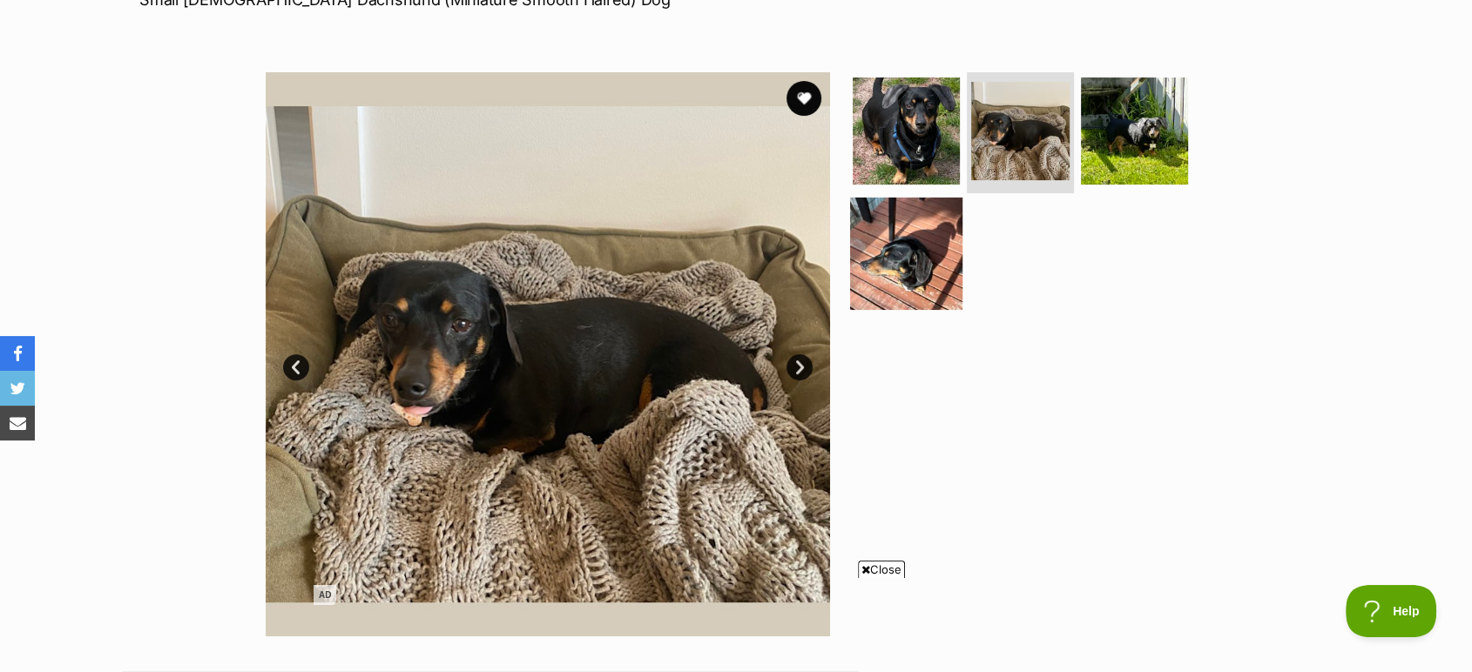
click at [906, 238] on img at bounding box center [906, 254] width 112 height 112
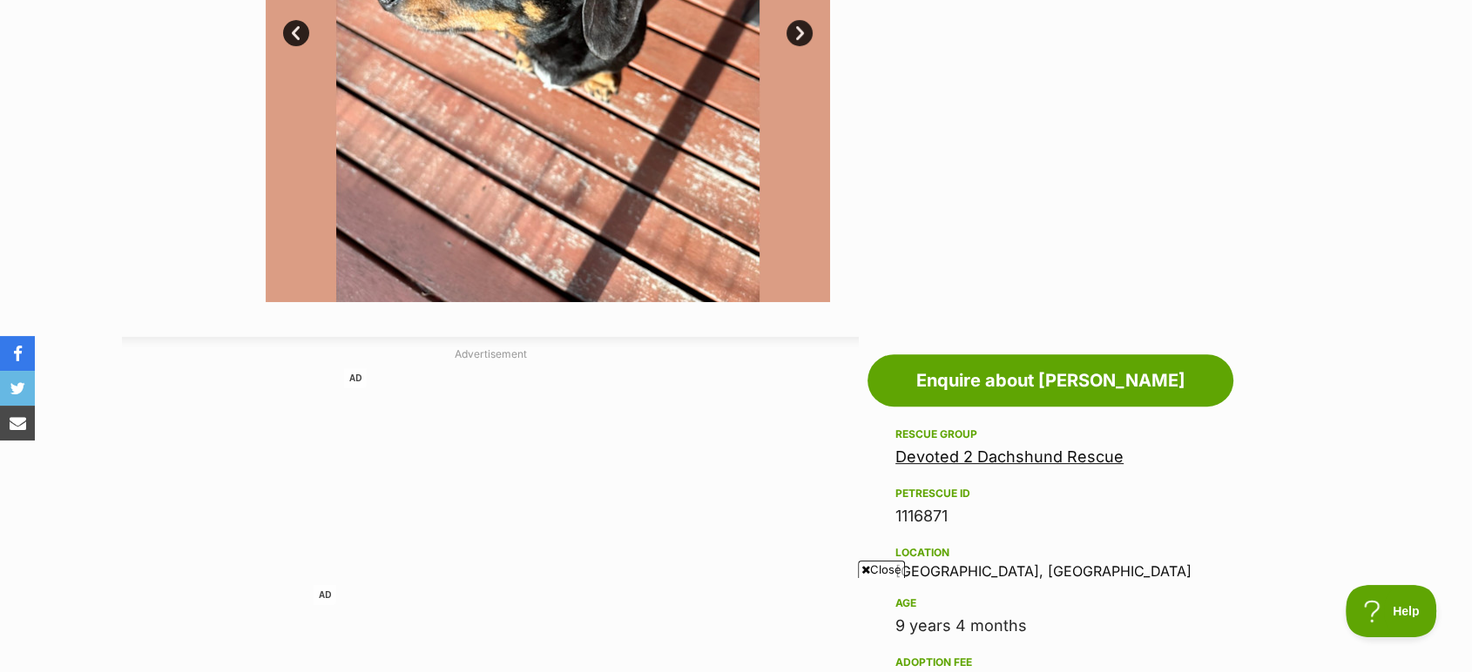
scroll to position [773, 0]
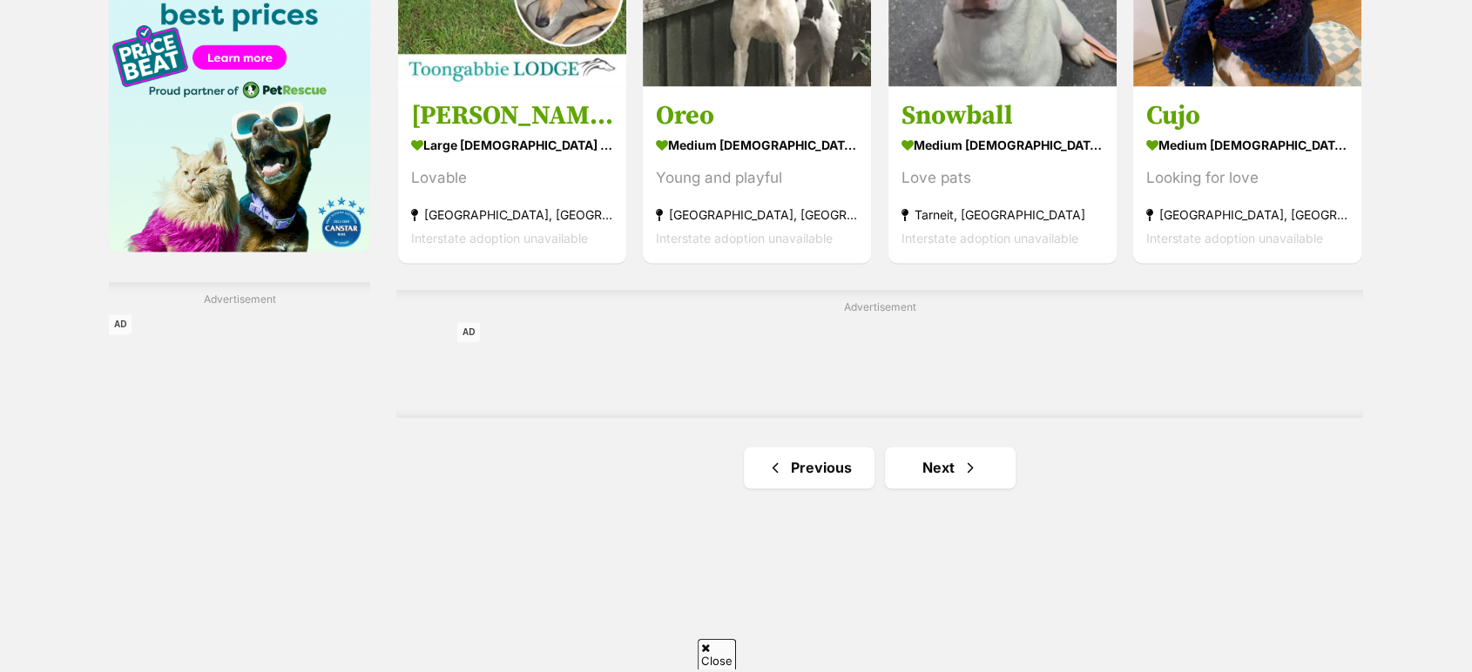
scroll to position [2709, 0]
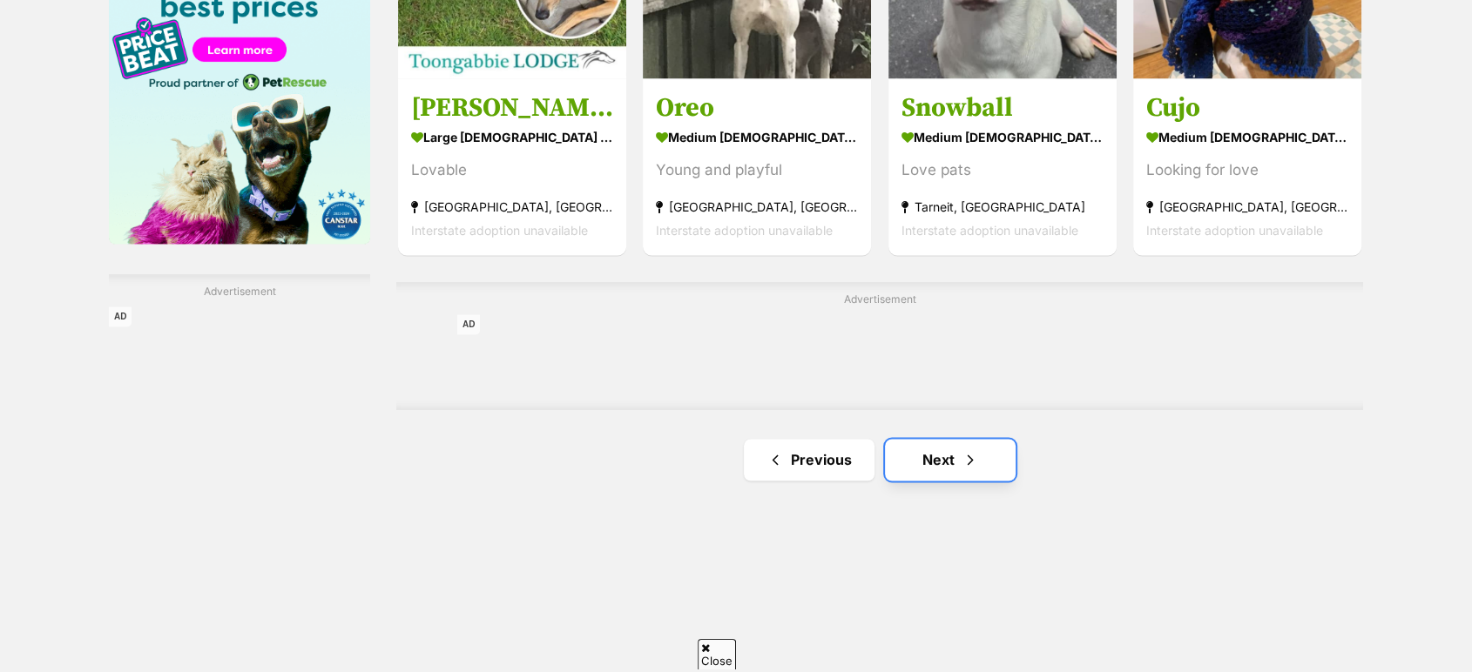
click at [941, 474] on link "Next" at bounding box center [950, 460] width 131 height 42
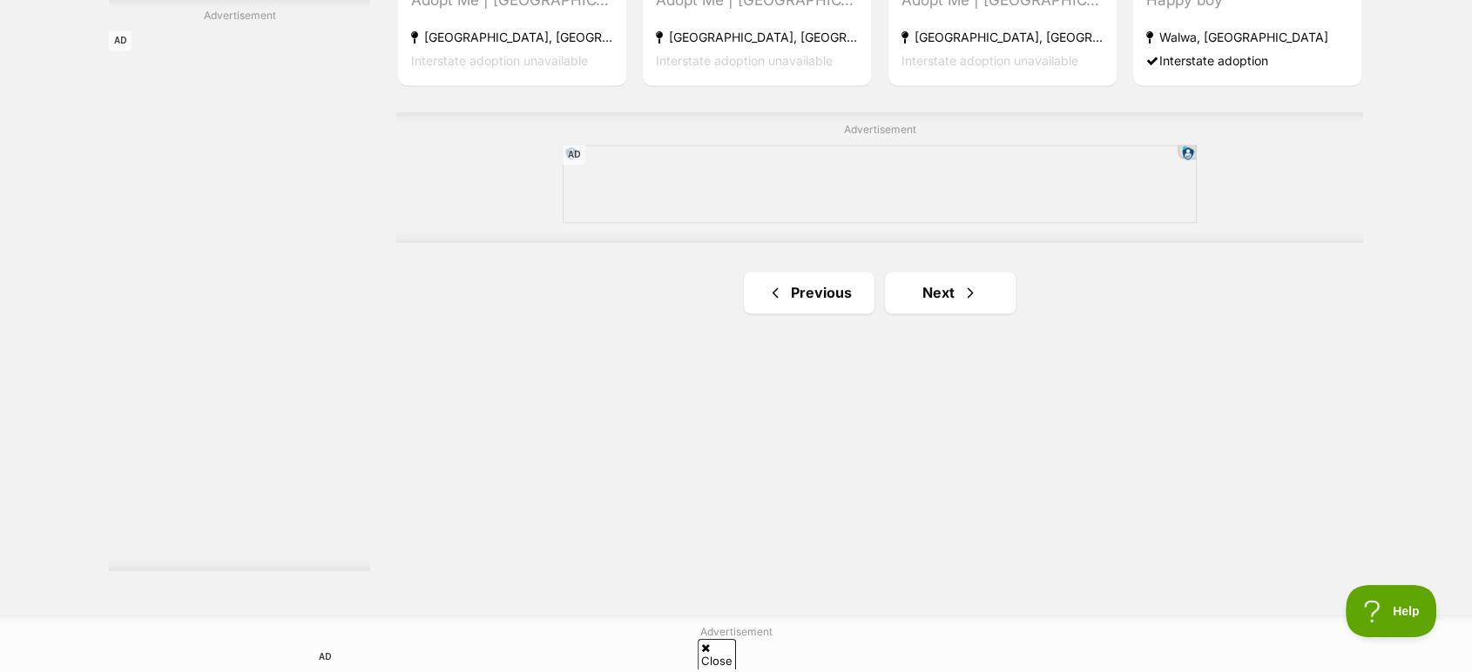
scroll to position [2999, 0]
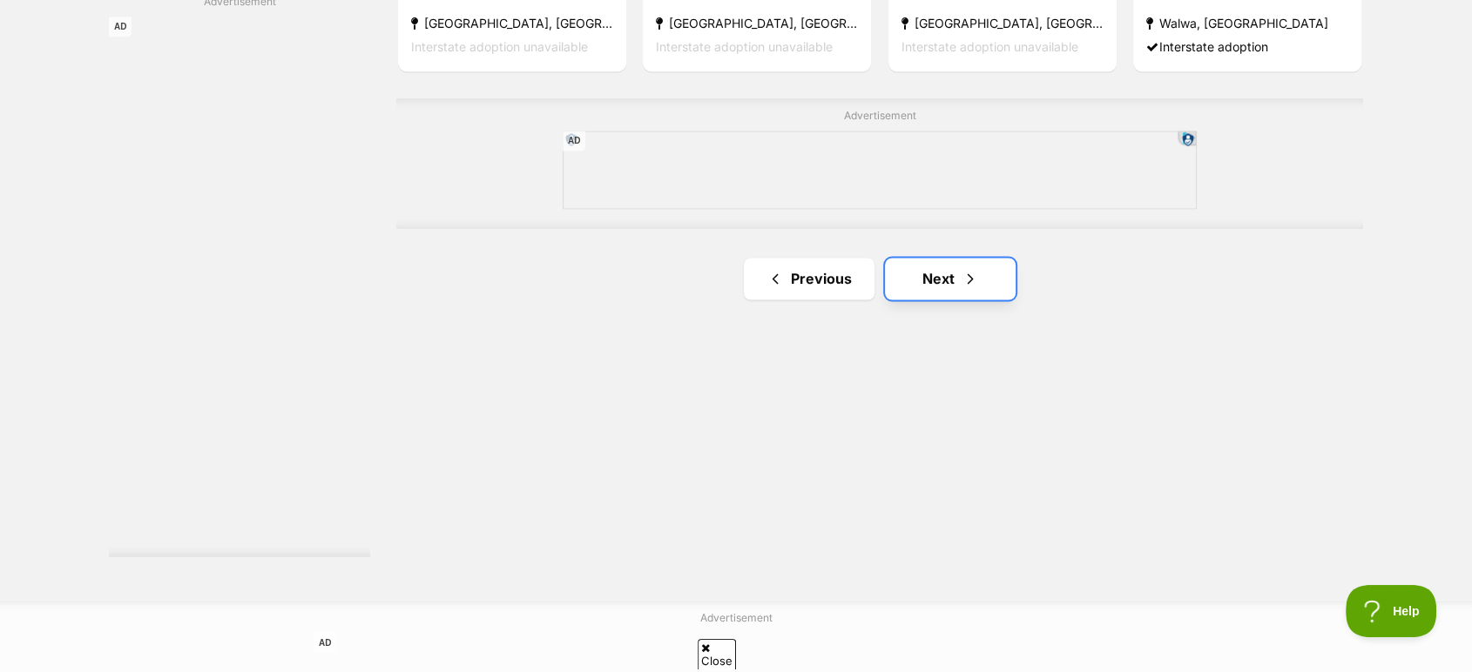
click at [985, 290] on link "Next" at bounding box center [950, 279] width 131 height 42
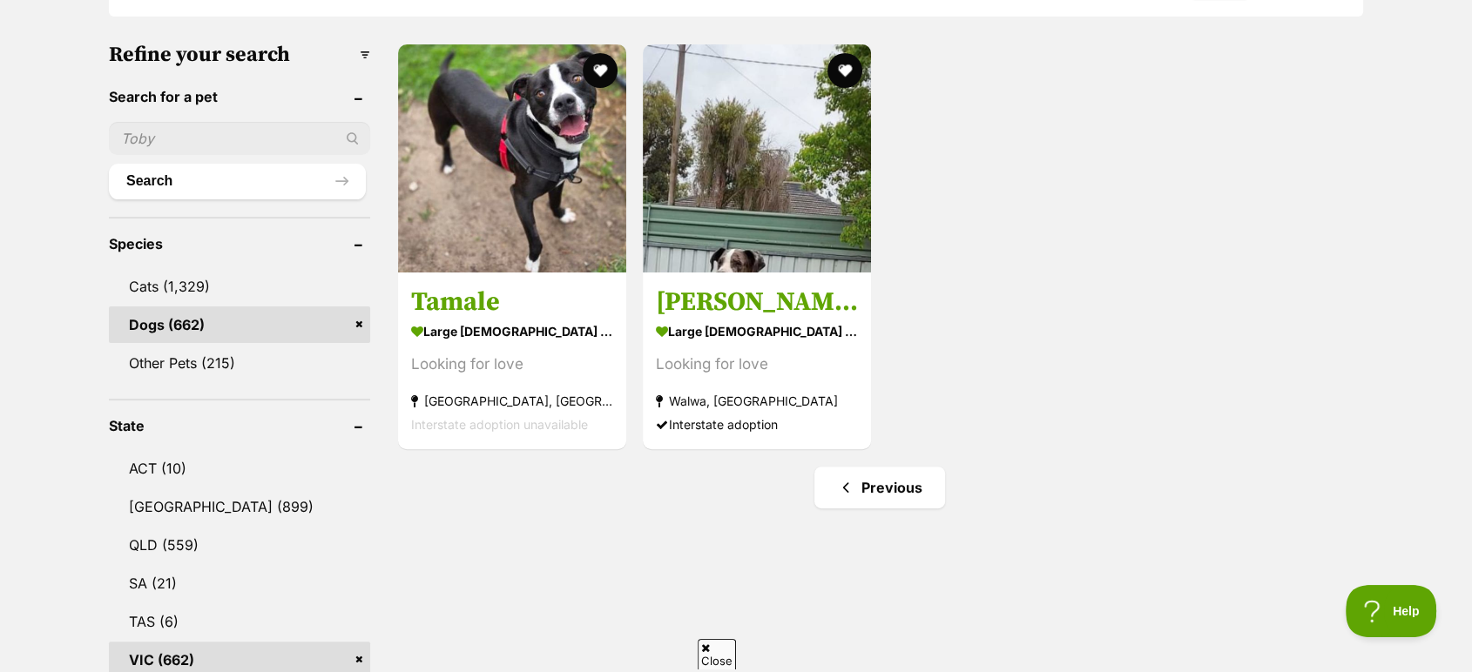
scroll to position [483, 0]
